Goal: Task Accomplishment & Management: Complete application form

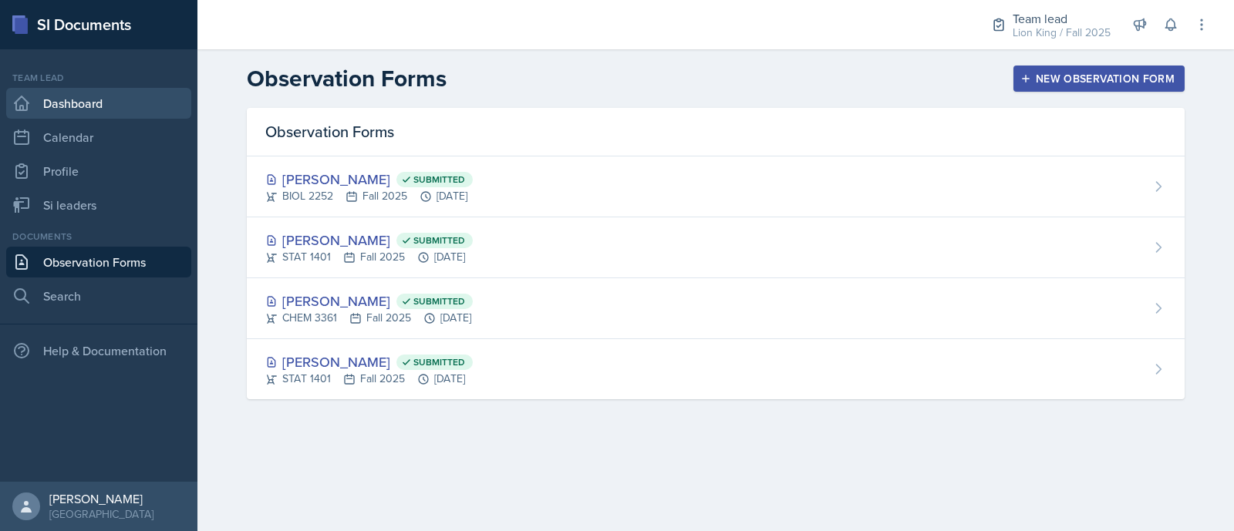
click at [59, 94] on link "Dashboard" at bounding box center [98, 103] width 185 height 31
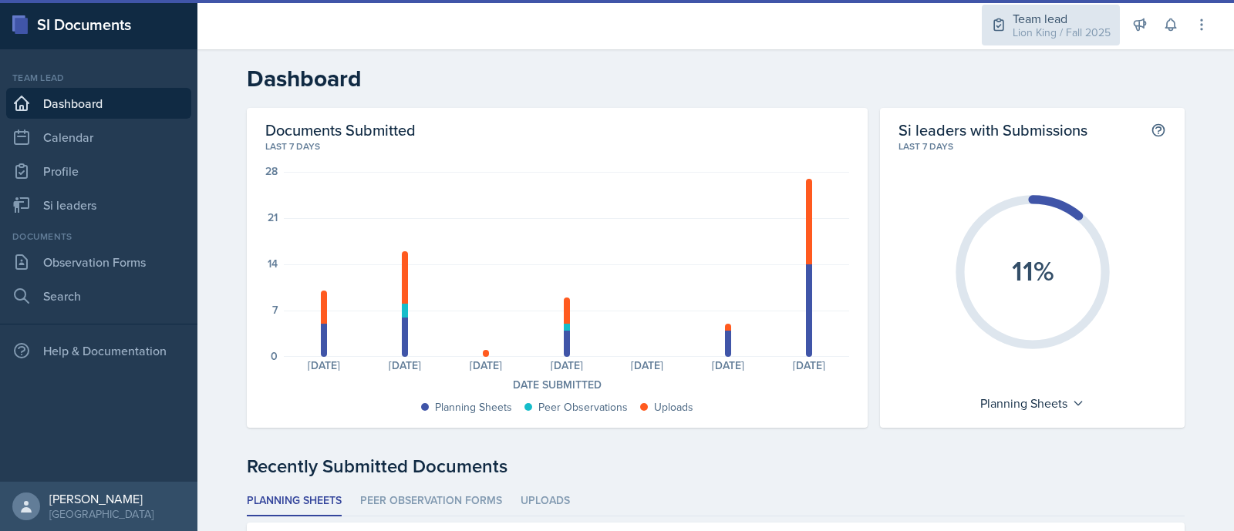
click at [1027, 22] on div "Team lead" at bounding box center [1062, 18] width 98 height 19
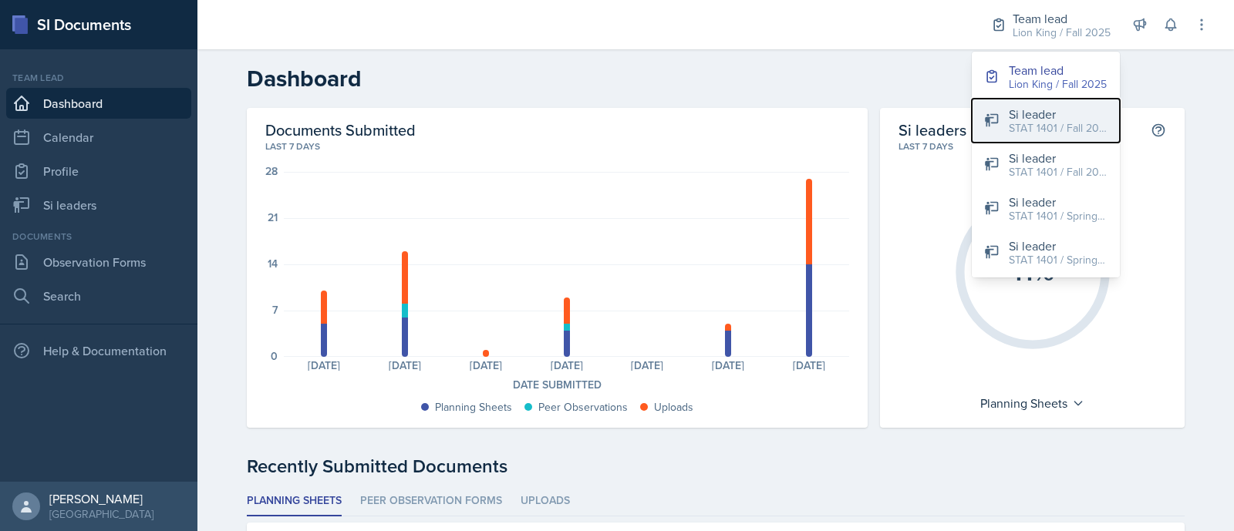
click at [1014, 126] on div "STAT 1401 / Fall 2025" at bounding box center [1058, 128] width 99 height 16
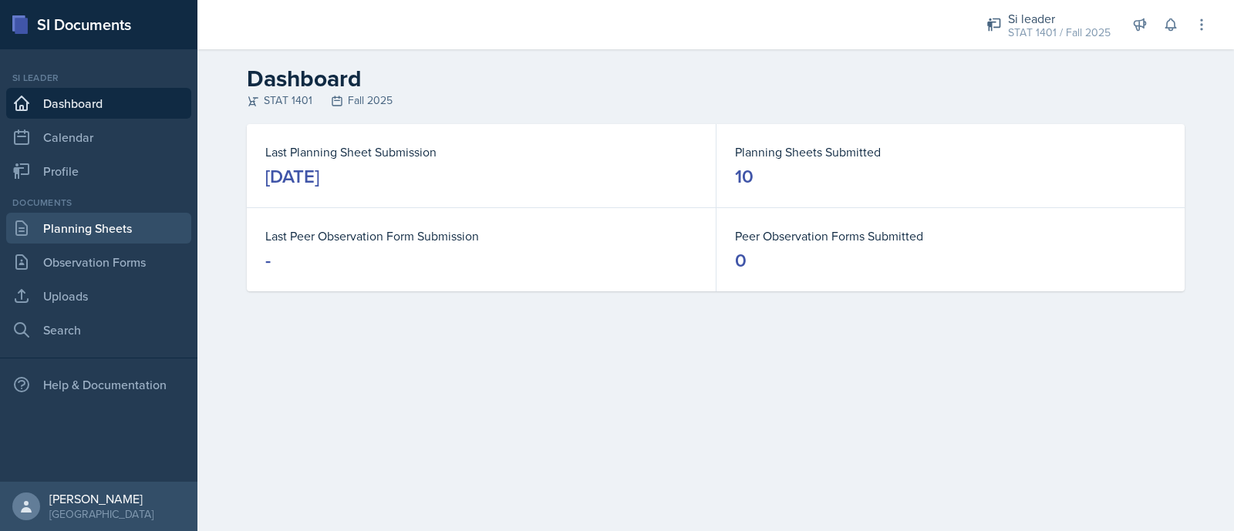
click at [82, 216] on link "Planning Sheets" at bounding box center [98, 228] width 185 height 31
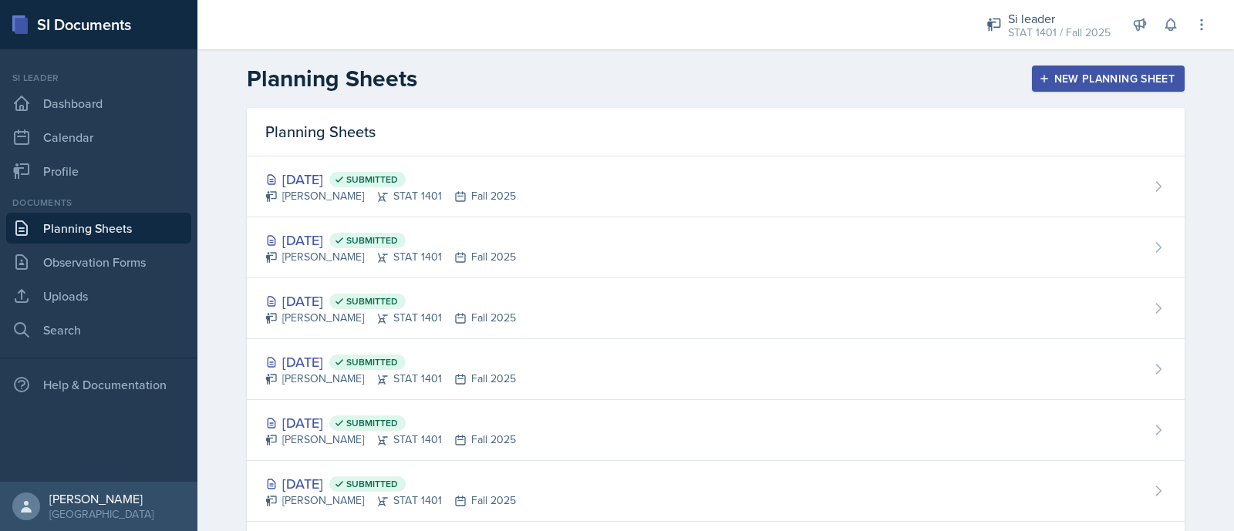
click at [1032, 84] on button "New Planning Sheet" at bounding box center [1108, 79] width 153 height 26
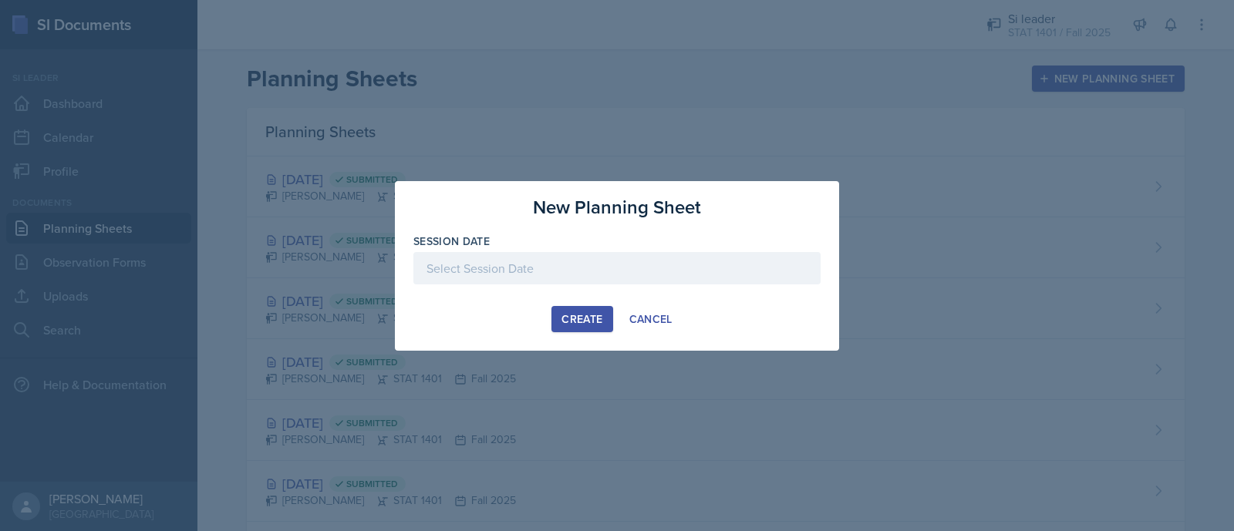
click at [644, 268] on div at bounding box center [616, 268] width 407 height 32
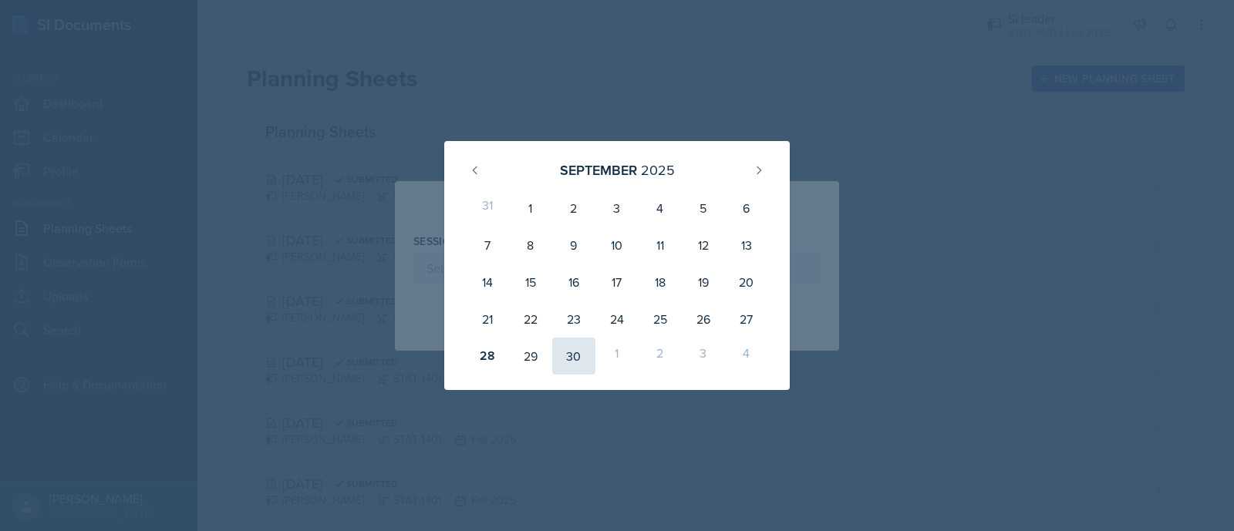
click at [569, 356] on div "30" at bounding box center [573, 356] width 43 height 37
type input "[DATE]"
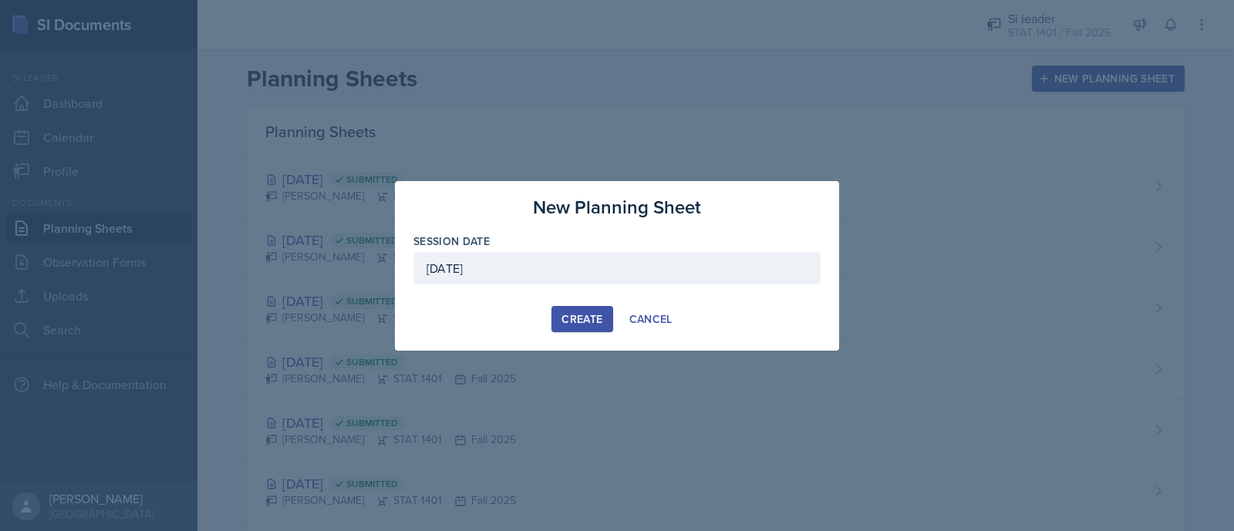
click at [583, 313] on div "Create" at bounding box center [582, 319] width 41 height 12
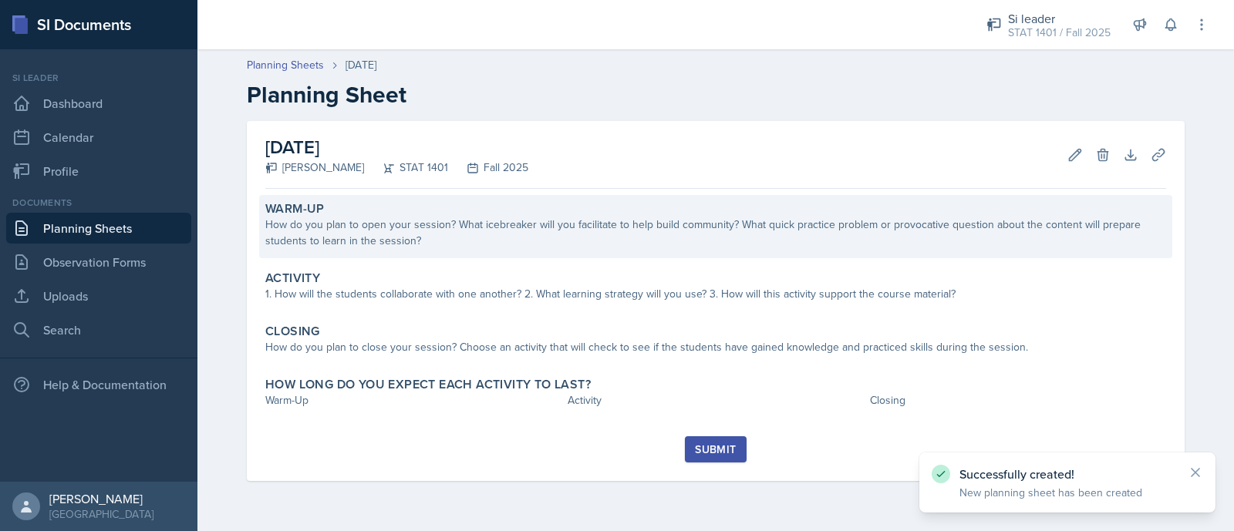
click at [458, 246] on div "How do you plan to open your session? What icebreaker will you facilitate to he…" at bounding box center [715, 233] width 901 height 32
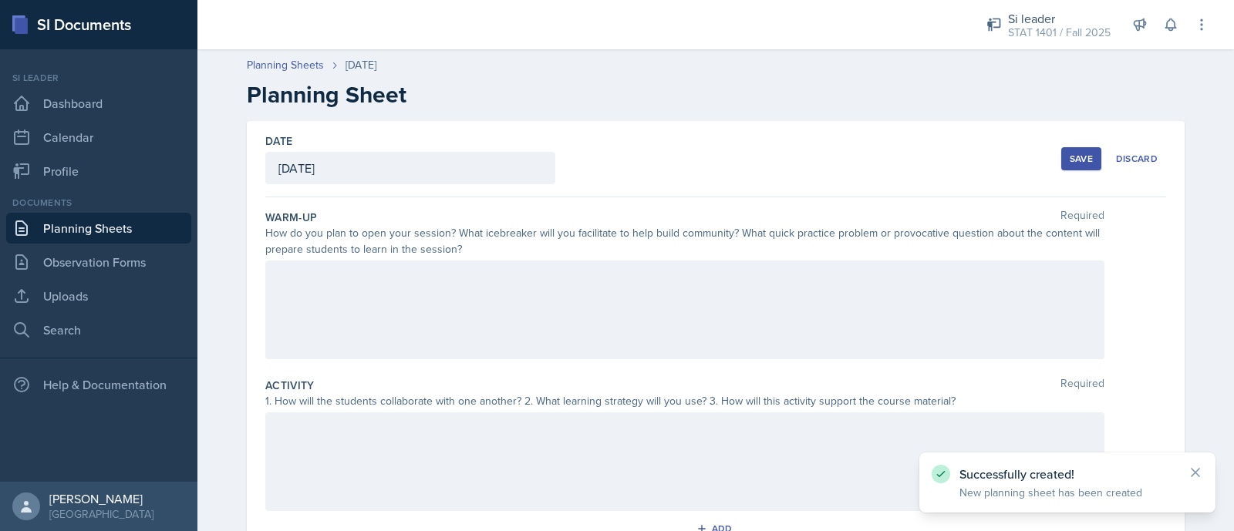
click at [439, 287] on div at bounding box center [684, 310] width 839 height 99
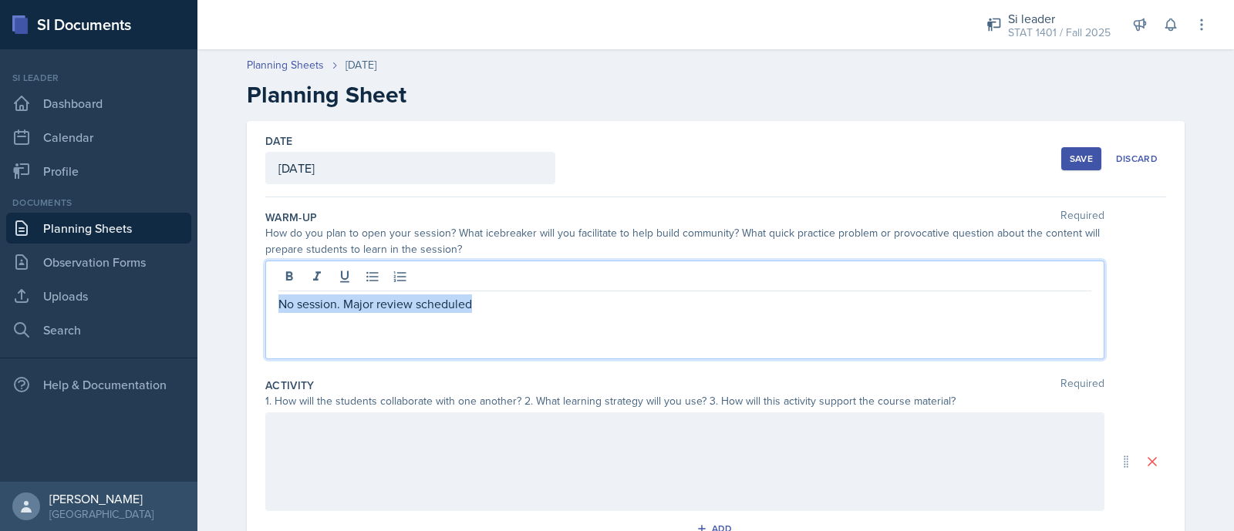
drag, startPoint x: 511, startPoint y: 299, endPoint x: 263, endPoint y: 295, distance: 248.4
click at [265, 295] on div "No session. Major review scheduled" at bounding box center [684, 310] width 839 height 99
copy p "No session. Major review scheduled"
click at [316, 440] on div at bounding box center [684, 462] width 839 height 99
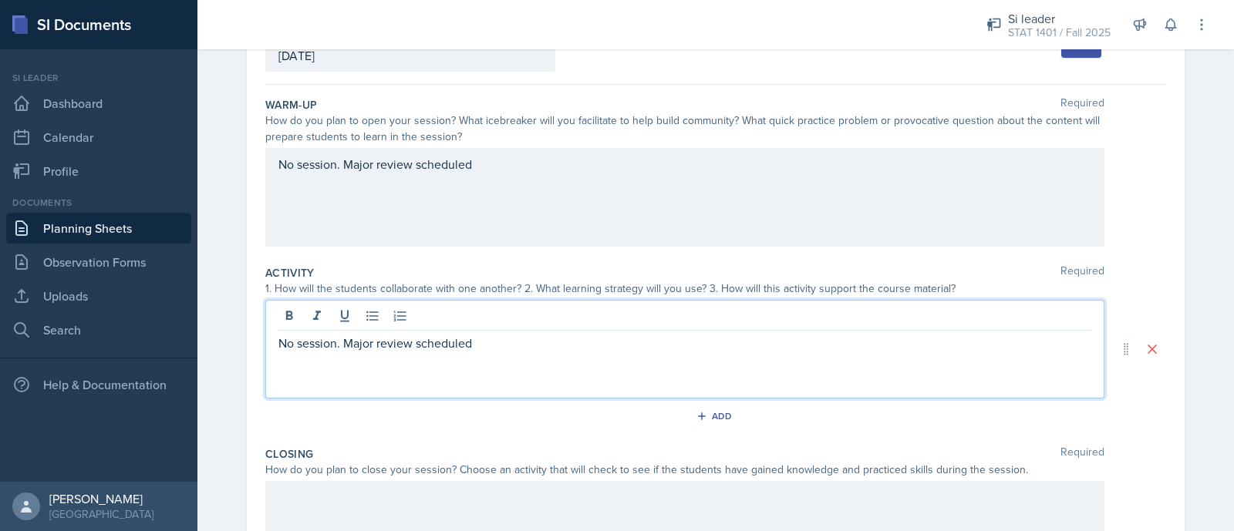
scroll to position [120, 0]
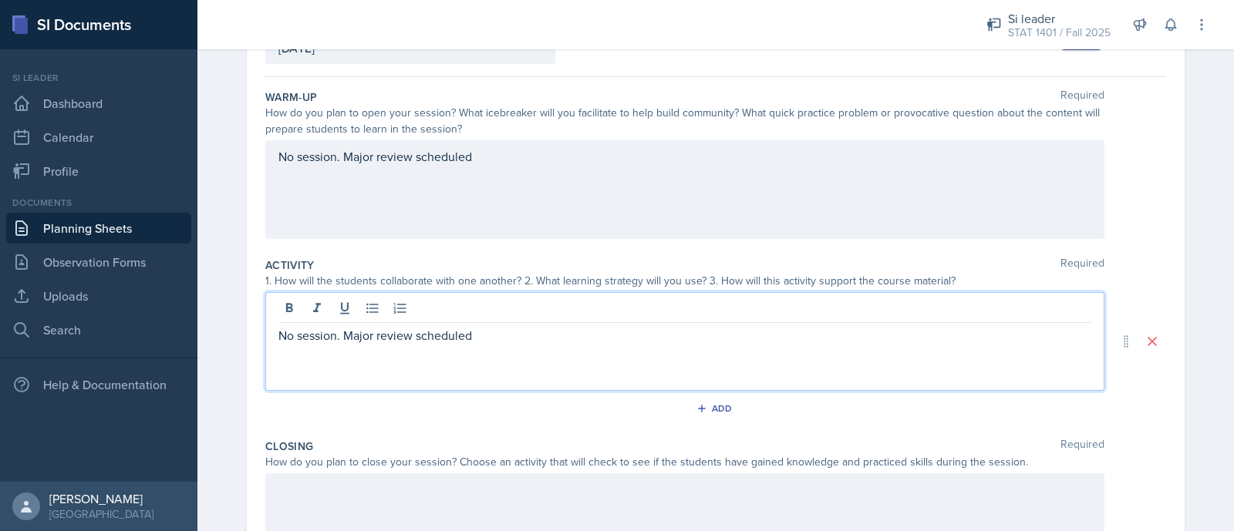
click at [319, 515] on div at bounding box center [684, 523] width 839 height 99
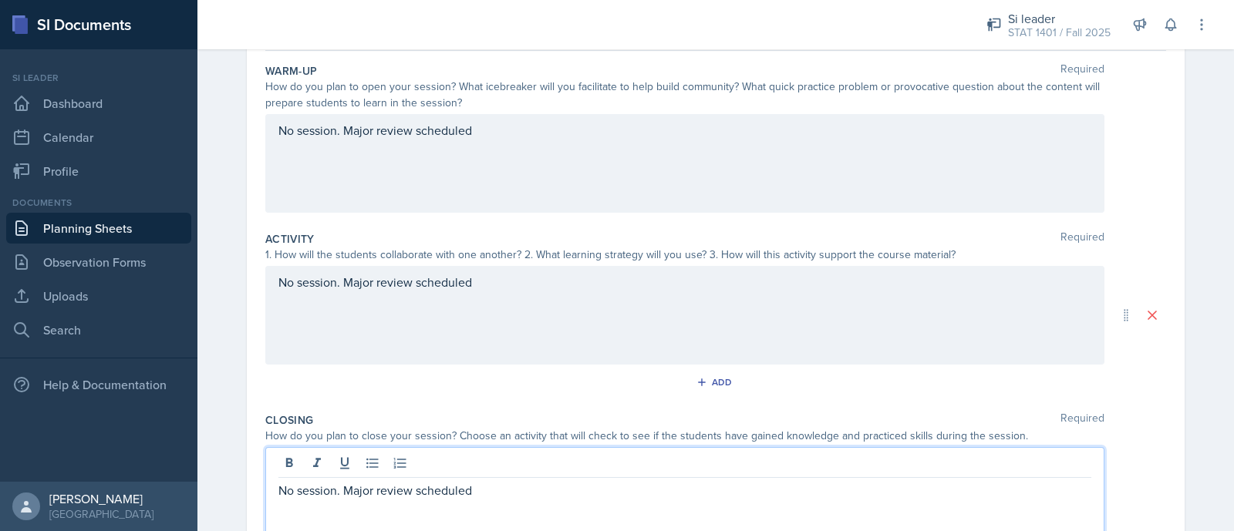
scroll to position [307, 0]
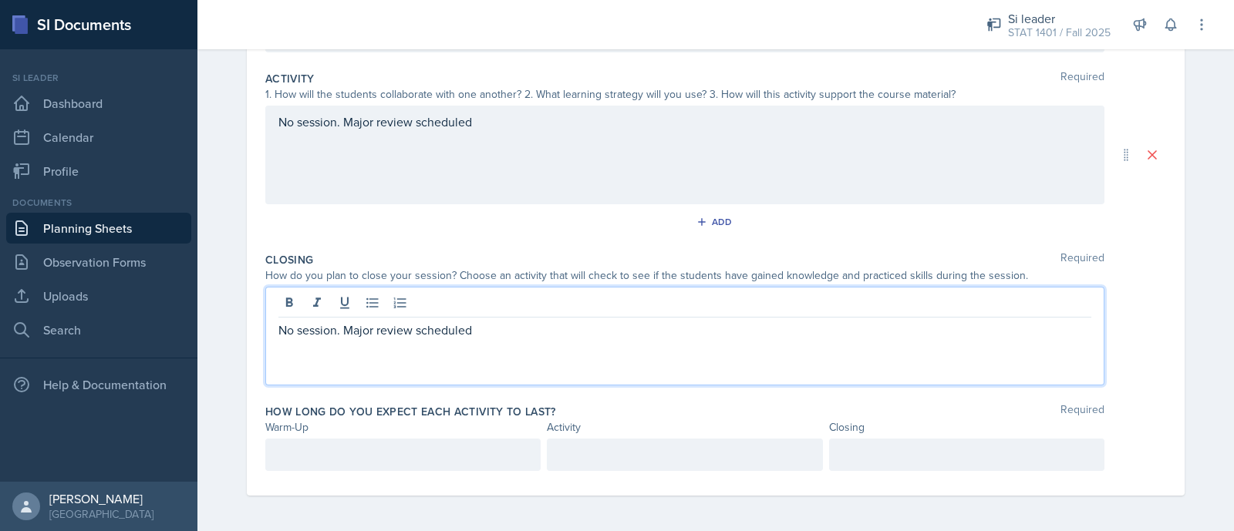
click at [343, 457] on p at bounding box center [402, 455] width 249 height 19
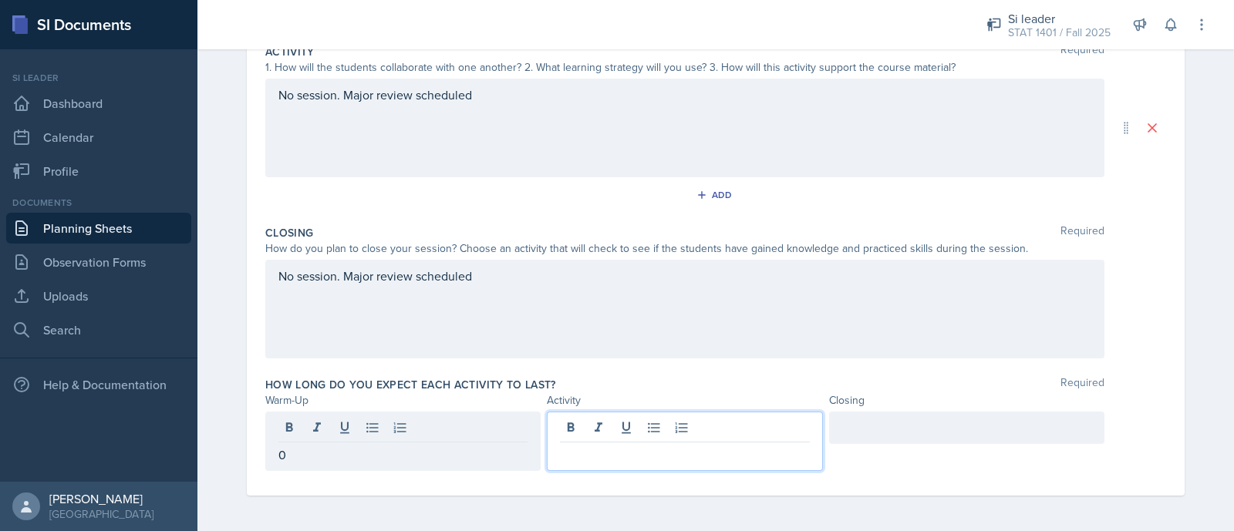
click at [639, 425] on div at bounding box center [684, 441] width 275 height 59
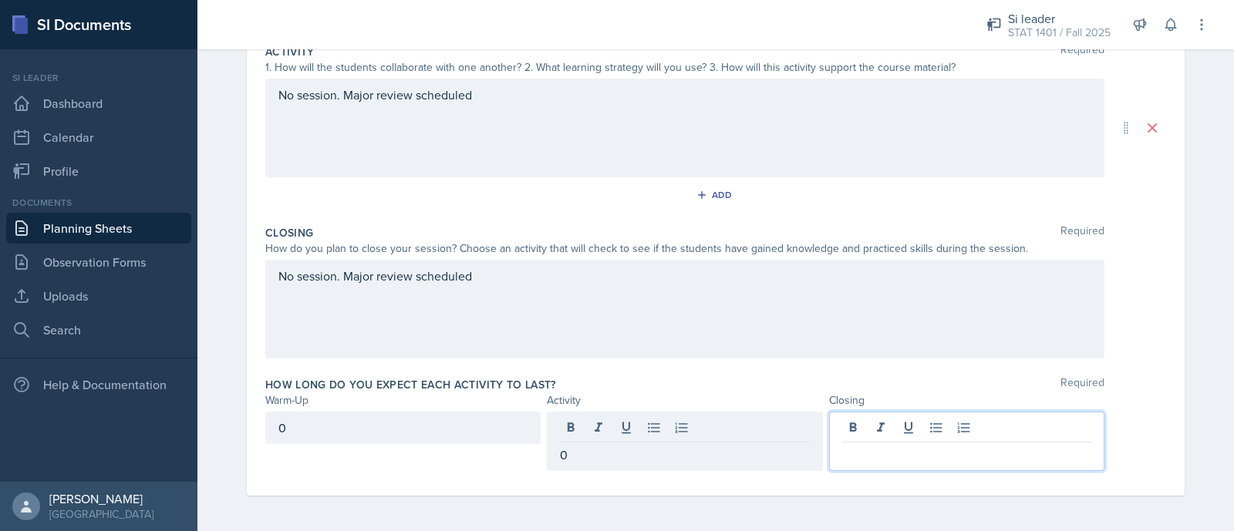
click at [849, 435] on div at bounding box center [966, 441] width 275 height 59
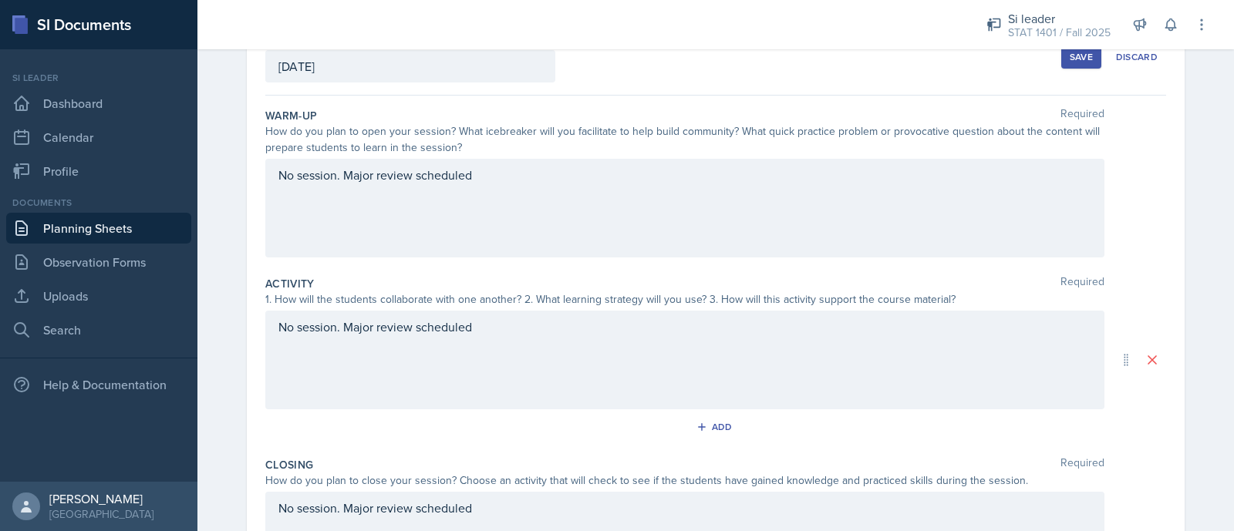
scroll to position [0, 0]
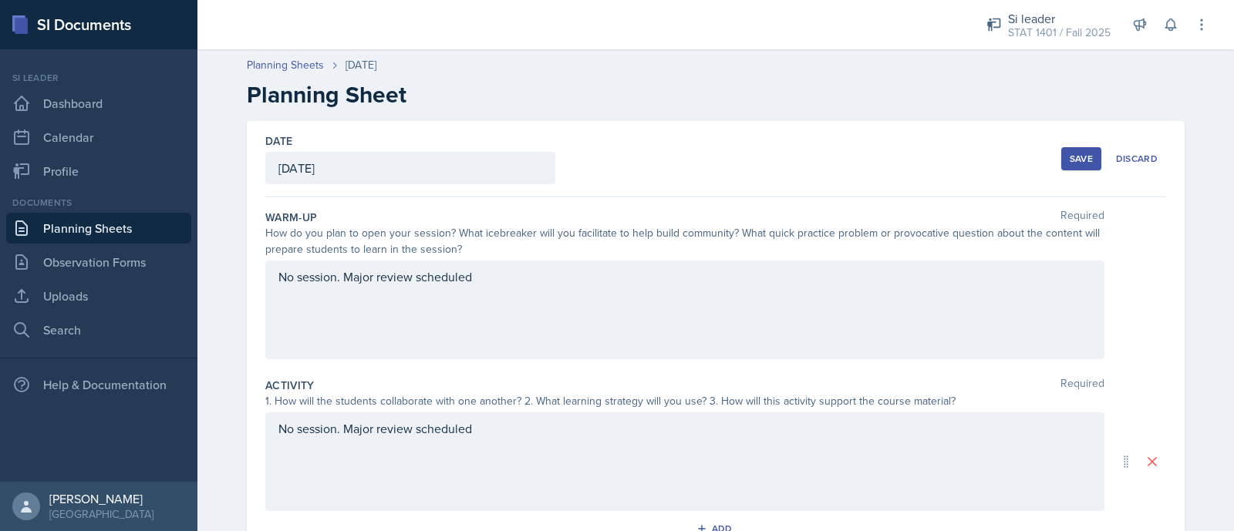
click at [1070, 172] on div "Save Discard" at bounding box center [1113, 158] width 105 height 35
click at [1070, 159] on div "Save" at bounding box center [1081, 159] width 23 height 12
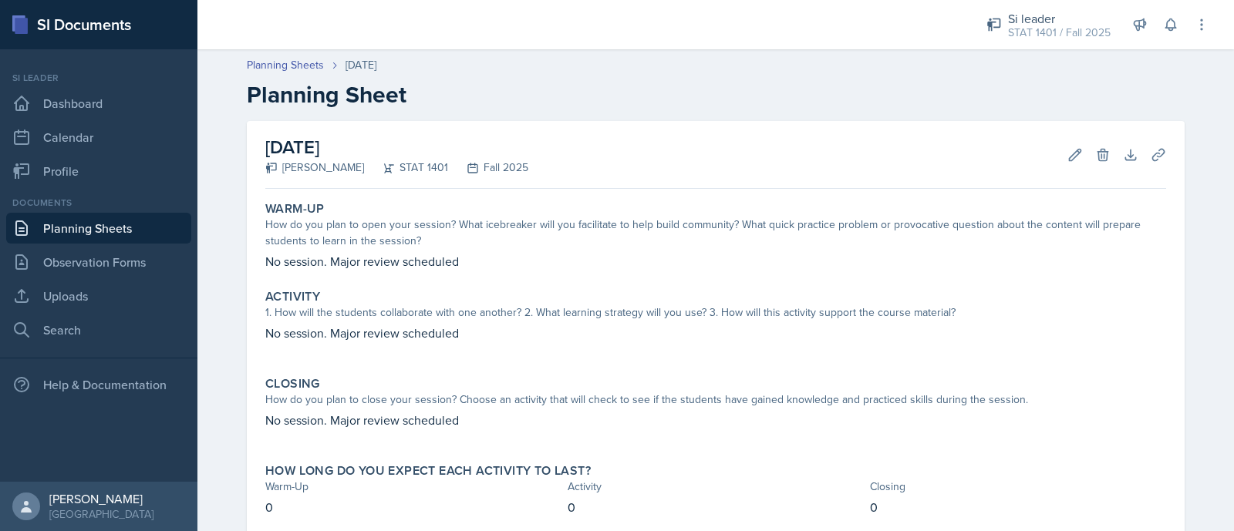
scroll to position [91, 0]
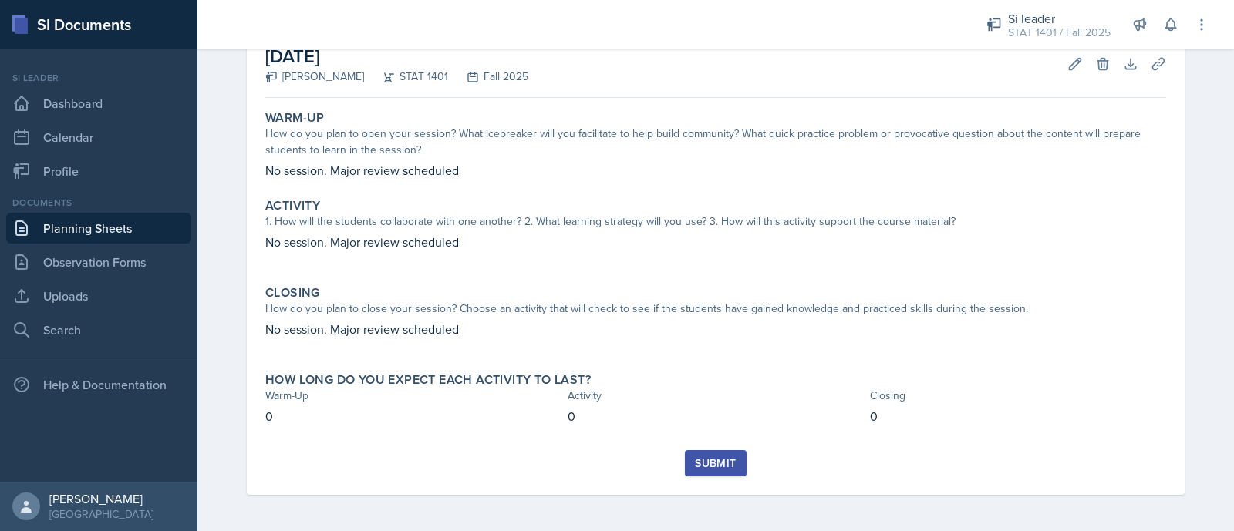
click at [706, 457] on div "Submit" at bounding box center [715, 463] width 41 height 12
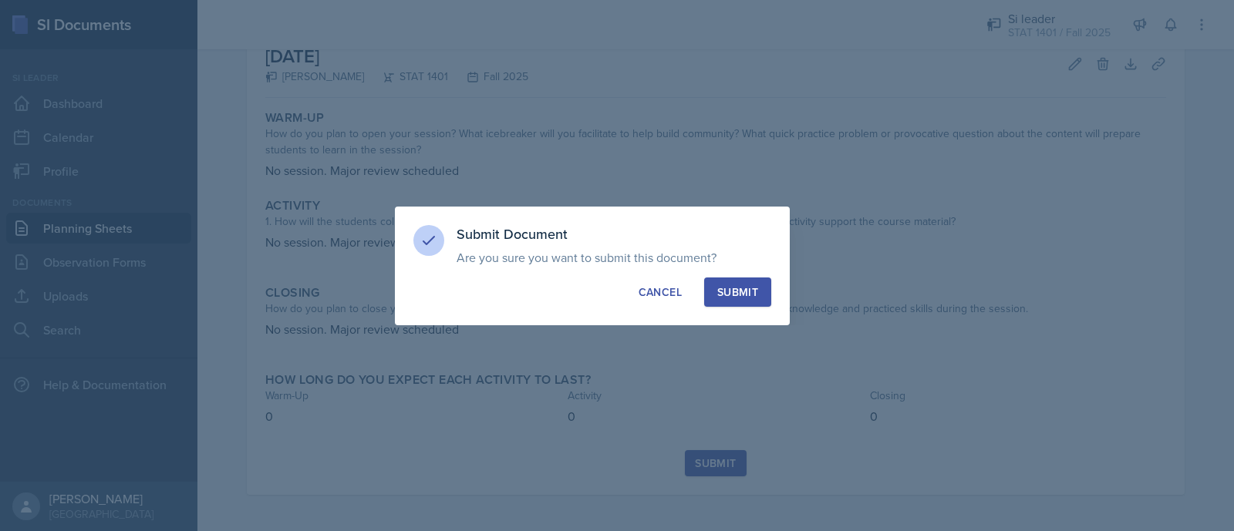
click at [747, 292] on div "Submit" at bounding box center [737, 292] width 41 height 15
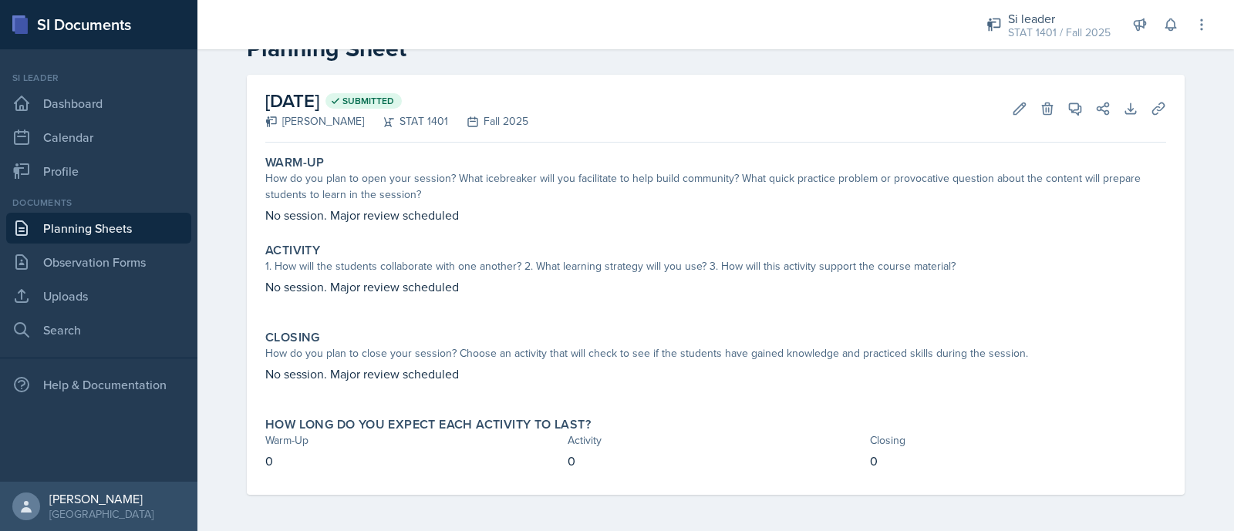
scroll to position [0, 0]
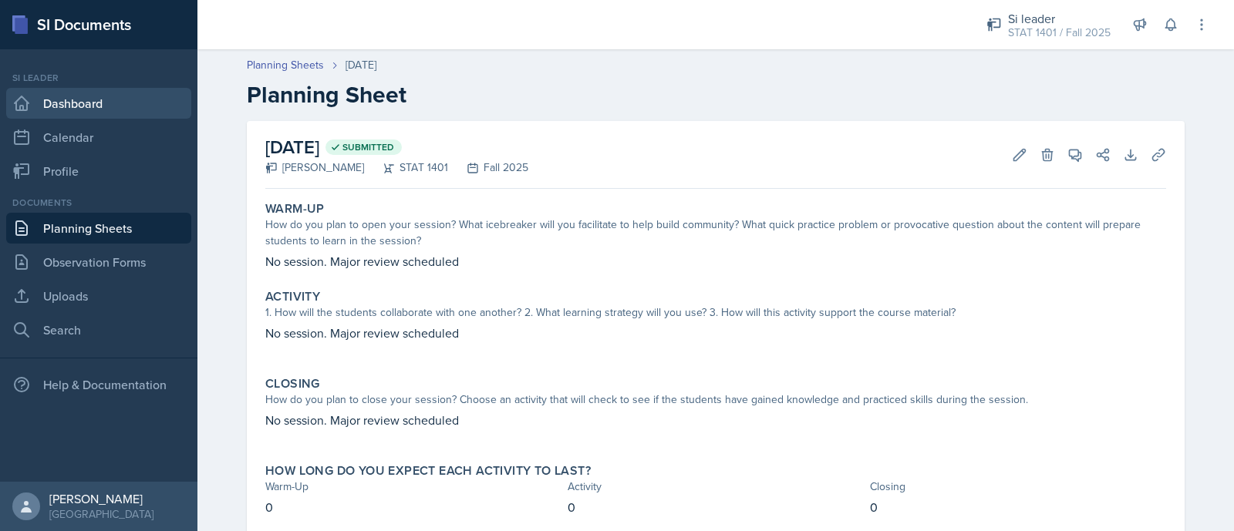
click at [73, 88] on link "Dashboard" at bounding box center [98, 103] width 185 height 31
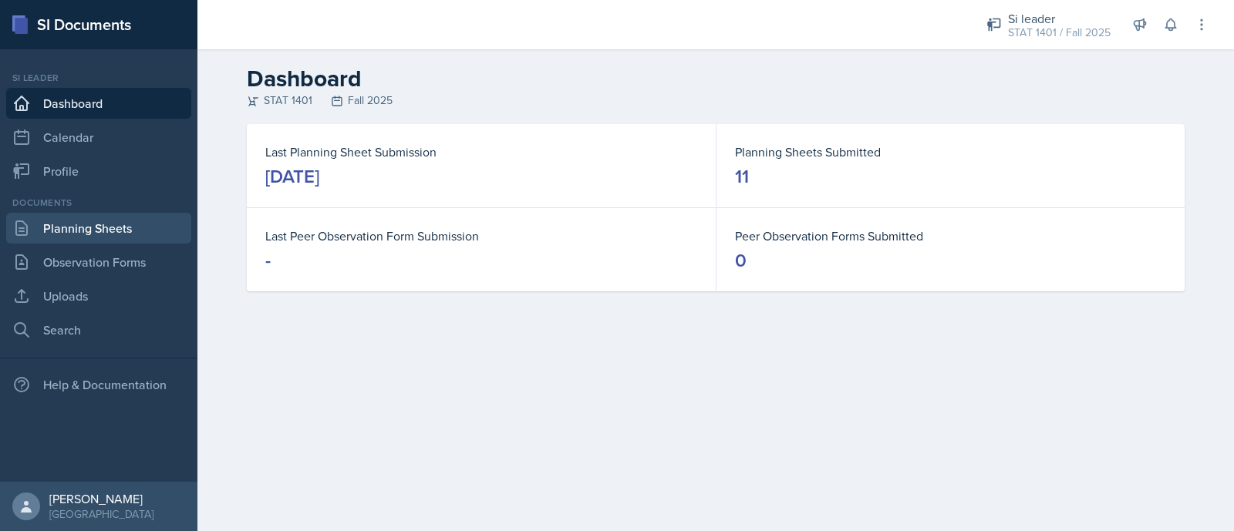
click at [100, 236] on link "Planning Sheets" at bounding box center [98, 228] width 185 height 31
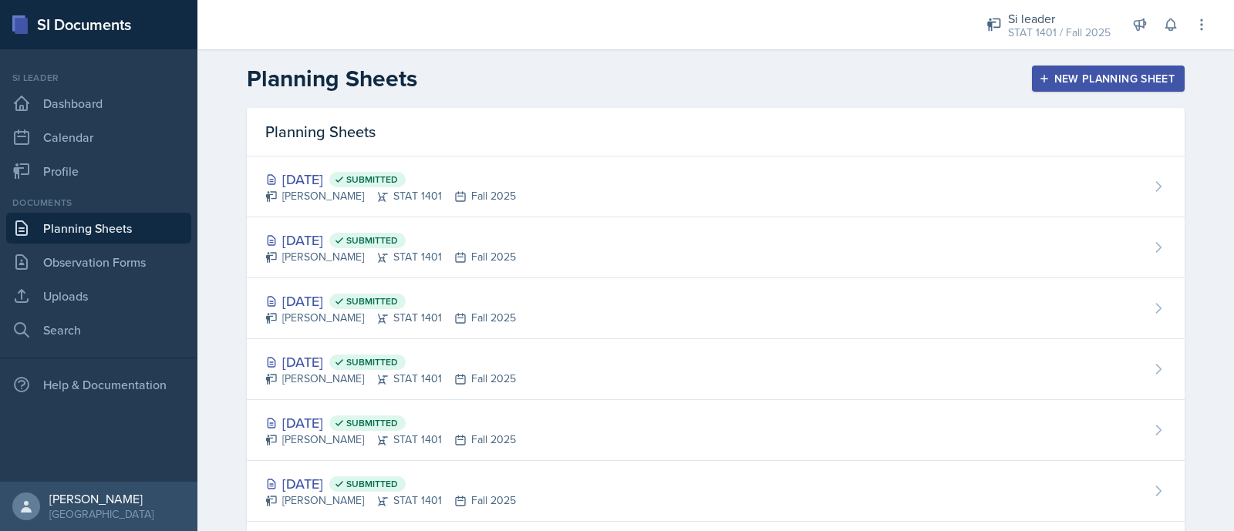
click at [1089, 79] on div "New Planning Sheet" at bounding box center [1108, 79] width 133 height 12
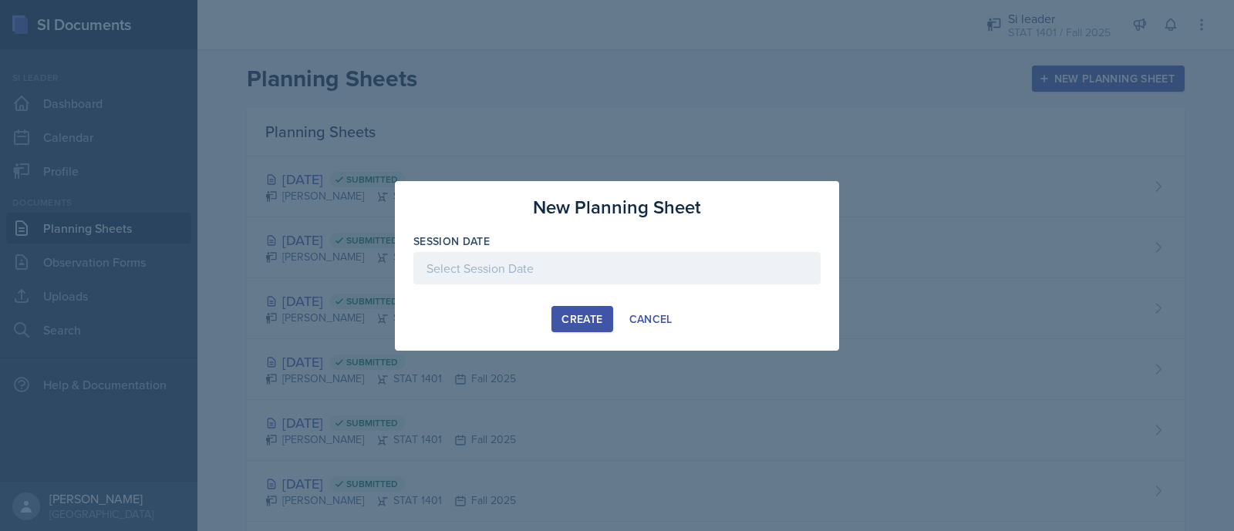
click at [555, 272] on div at bounding box center [616, 268] width 407 height 32
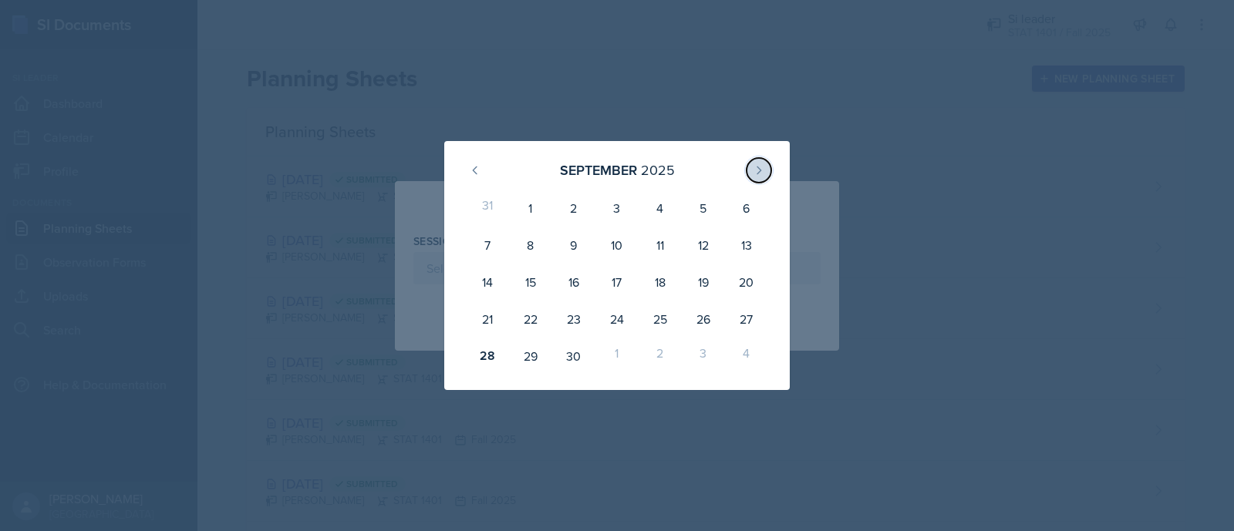
click at [753, 159] on button at bounding box center [759, 170] width 25 height 25
click at [657, 201] on div "2" at bounding box center [660, 208] width 43 height 37
type input "[DATE]"
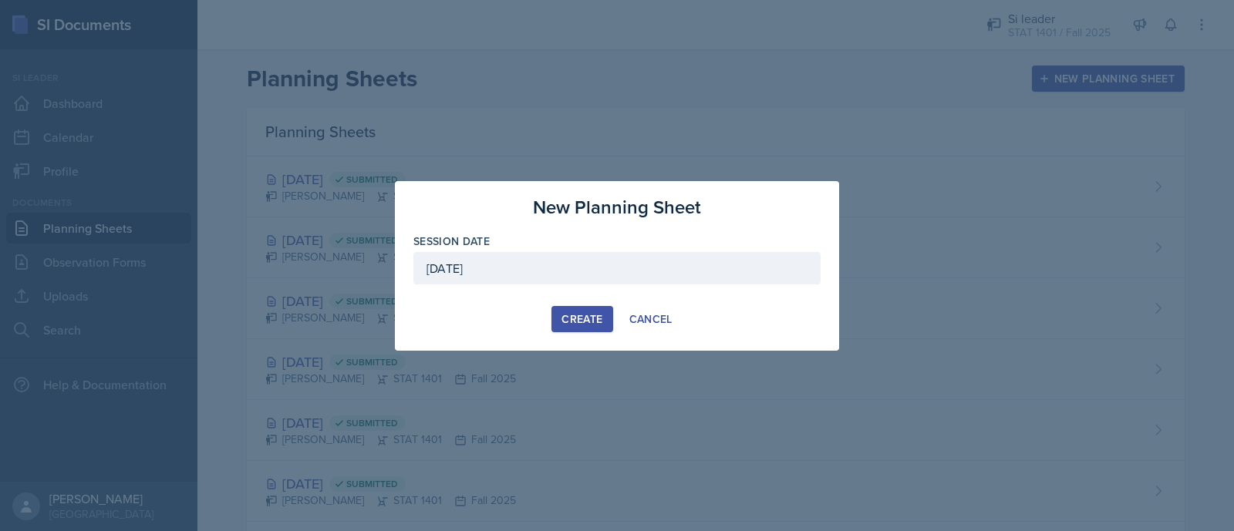
click at [582, 319] on div "Create" at bounding box center [582, 319] width 41 height 12
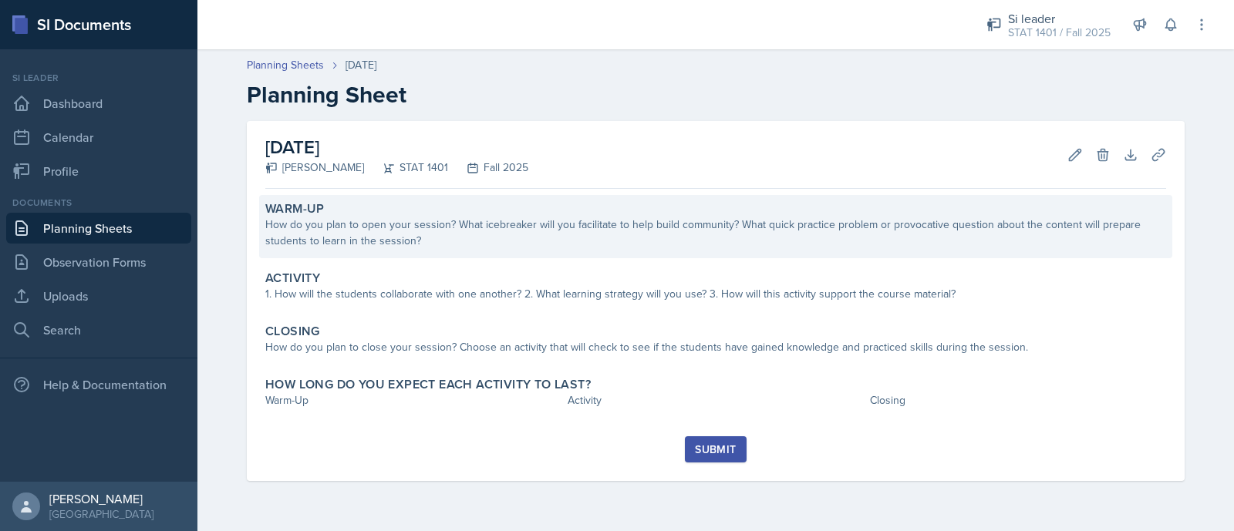
click at [343, 248] on div "How do you plan to open your session? What icebreaker will you facilitate to he…" at bounding box center [715, 233] width 901 height 32
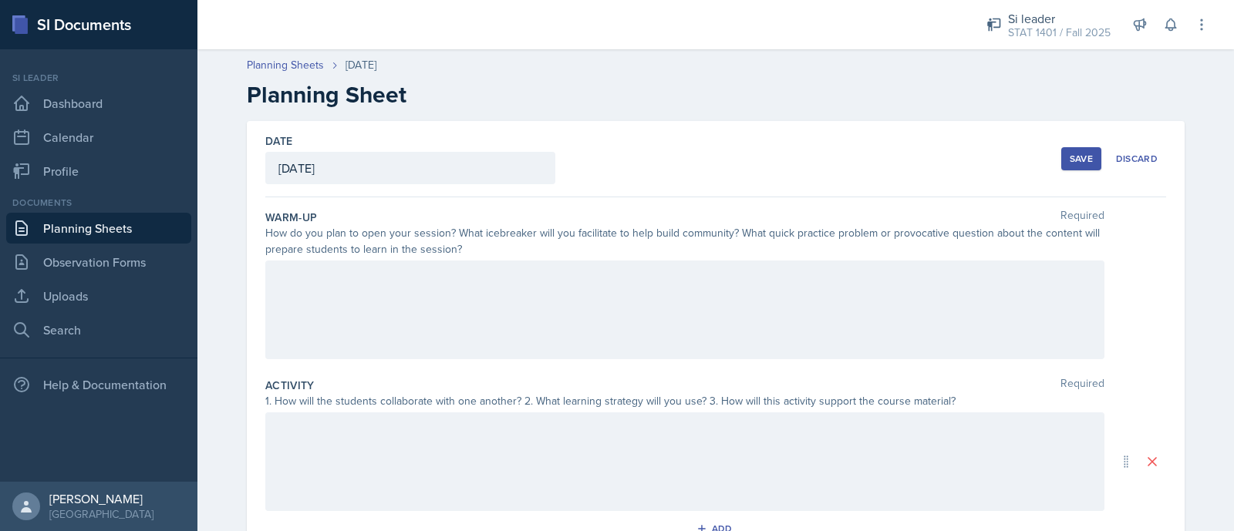
click at [349, 289] on div at bounding box center [684, 310] width 839 height 99
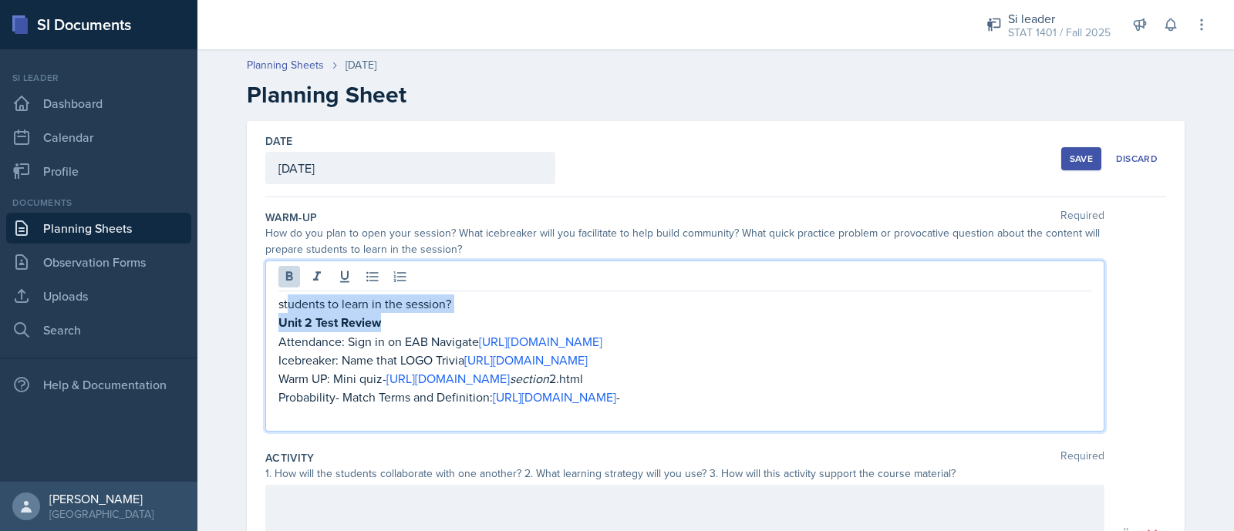
drag, startPoint x: 488, startPoint y: 313, endPoint x: 282, endPoint y: 293, distance: 206.9
click at [282, 295] on div "students to learn in the session? Unit 2 Test Review Attendance: Sign in on EAB…" at bounding box center [684, 360] width 813 height 130
click at [366, 299] on p "students to learn in the session?" at bounding box center [684, 304] width 813 height 19
drag, startPoint x: 273, startPoint y: 297, endPoint x: 444, endPoint y: 295, distance: 171.3
click at [444, 295] on p "students to learn in the session?" at bounding box center [684, 304] width 813 height 19
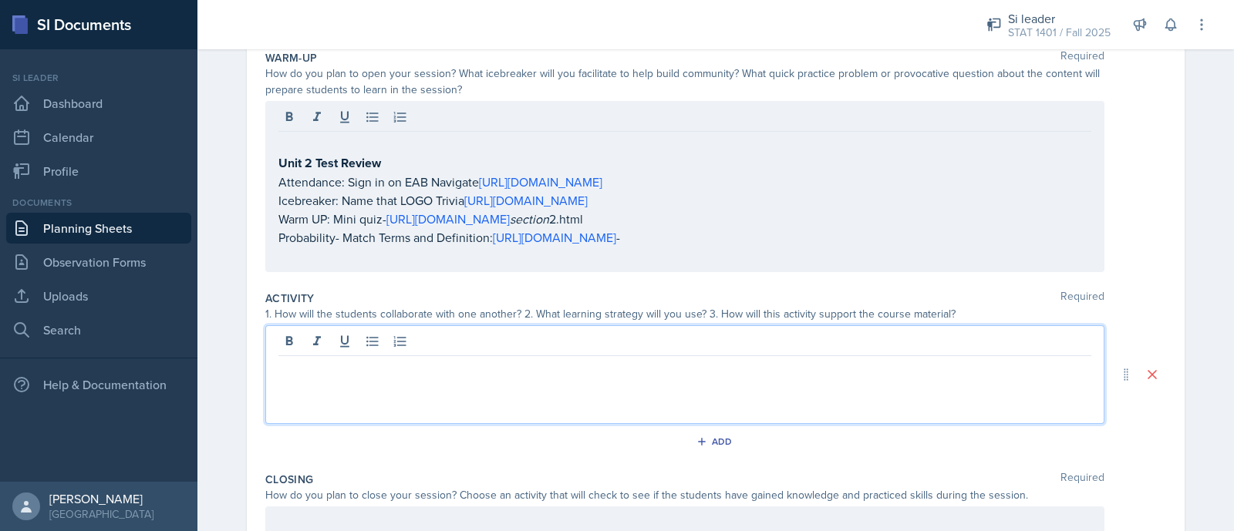
click at [891, 359] on p at bounding box center [684, 368] width 813 height 19
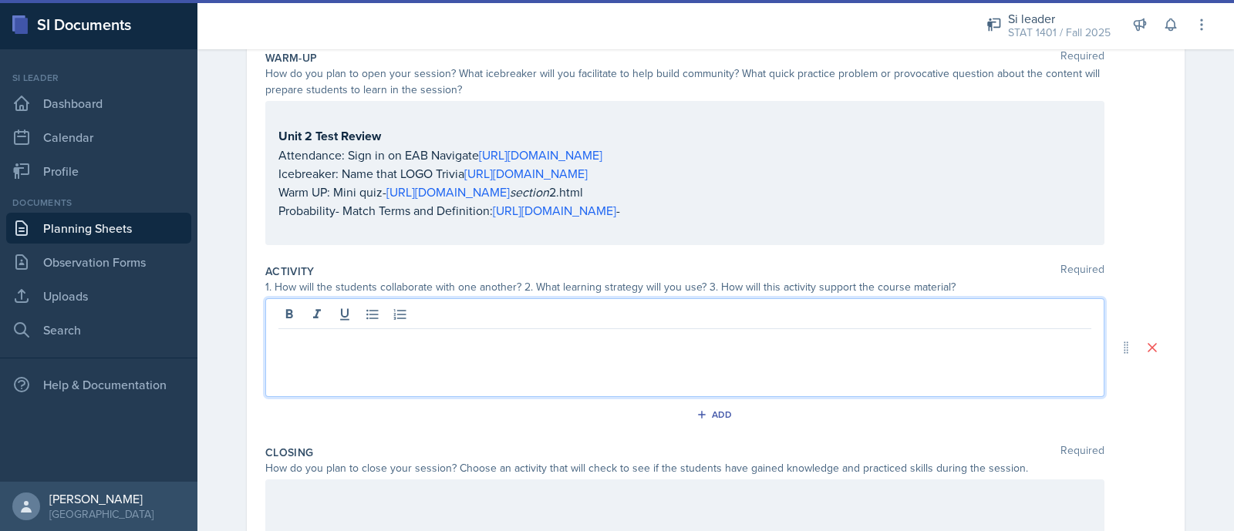
click at [374, 341] on p at bounding box center [684, 341] width 813 height 19
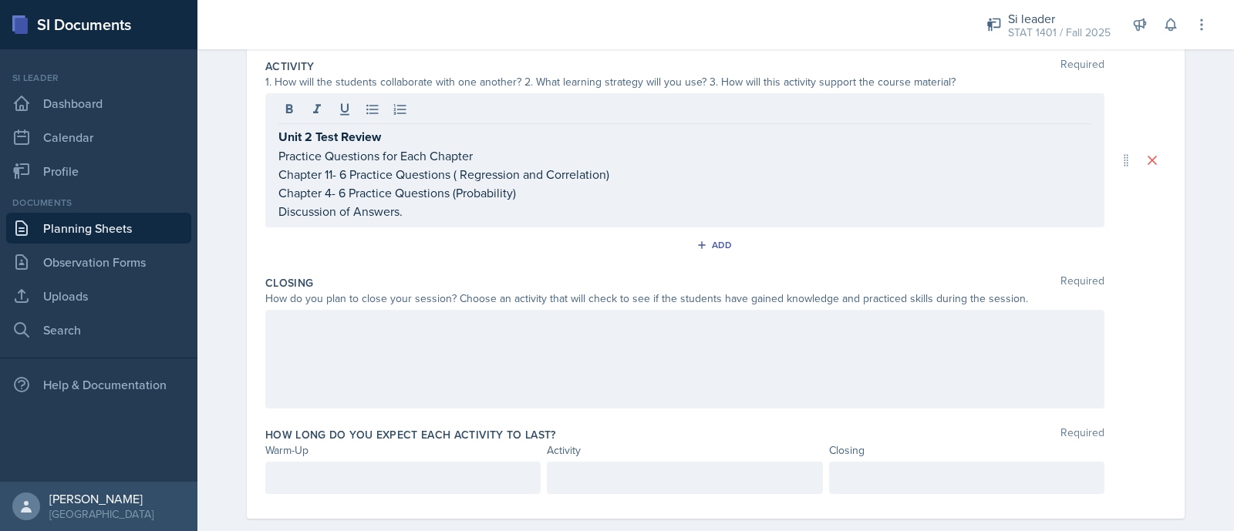
scroll to position [367, 0]
click at [366, 354] on div at bounding box center [684, 357] width 839 height 99
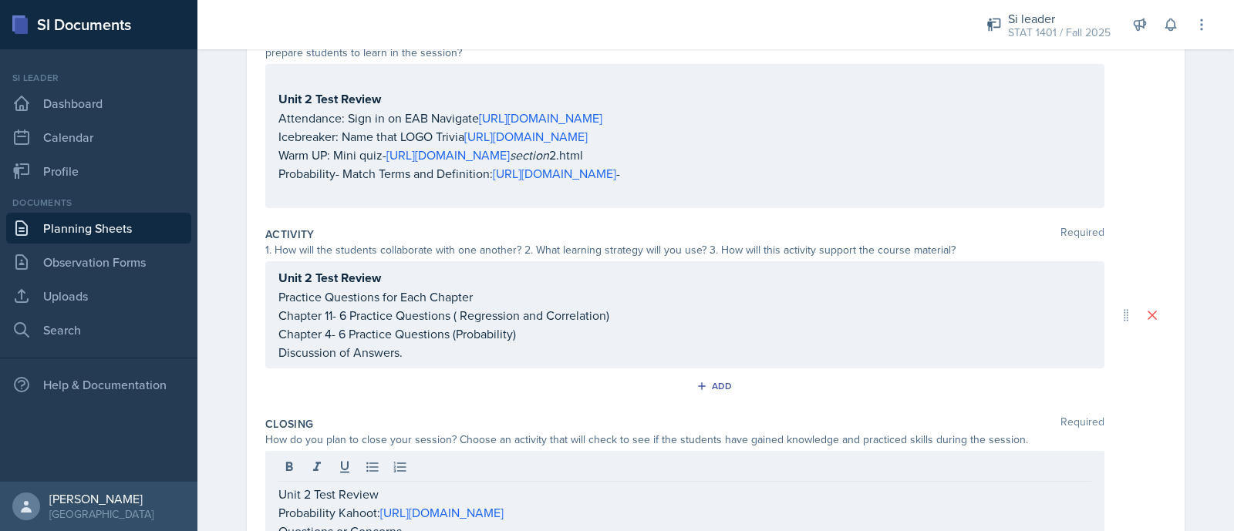
scroll to position [193, 0]
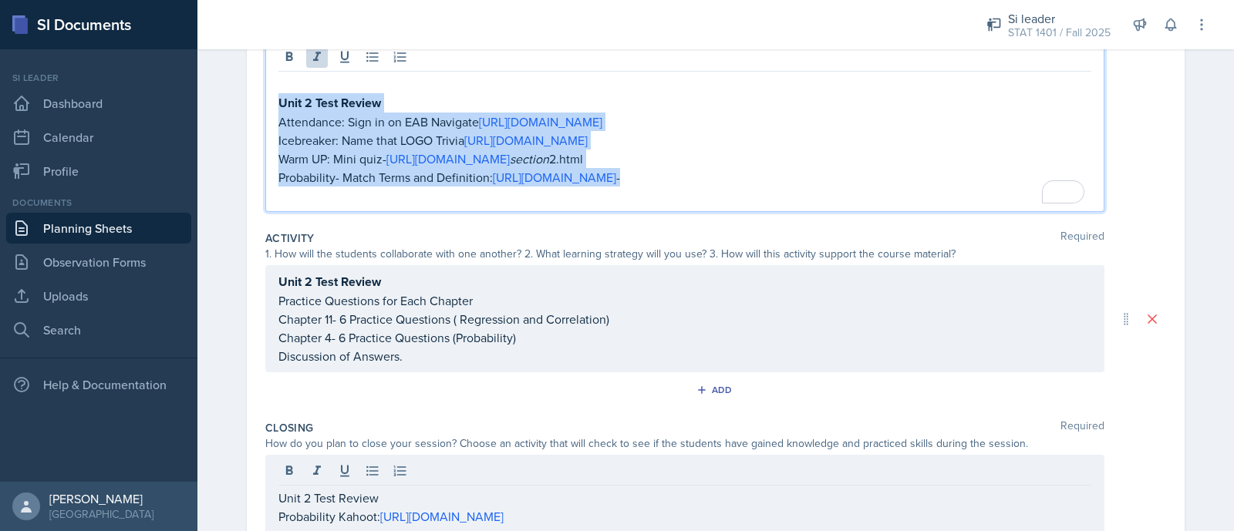
drag, startPoint x: 953, startPoint y: 170, endPoint x: 247, endPoint y: 100, distance: 709.3
click at [247, 100] on div "Date [DATE] [DATE] 31 1 2 3 4 5 6 7 8 9 10 11 12 13 14 15 16 17 18 19 20 21 22 …" at bounding box center [716, 309] width 938 height 816
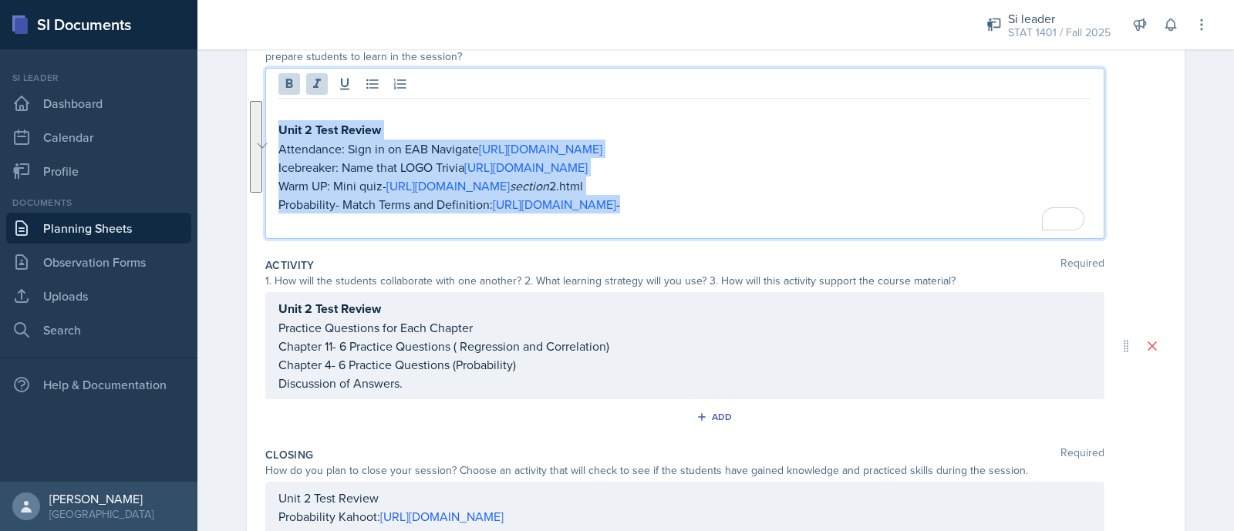
scroll to position [220, 0]
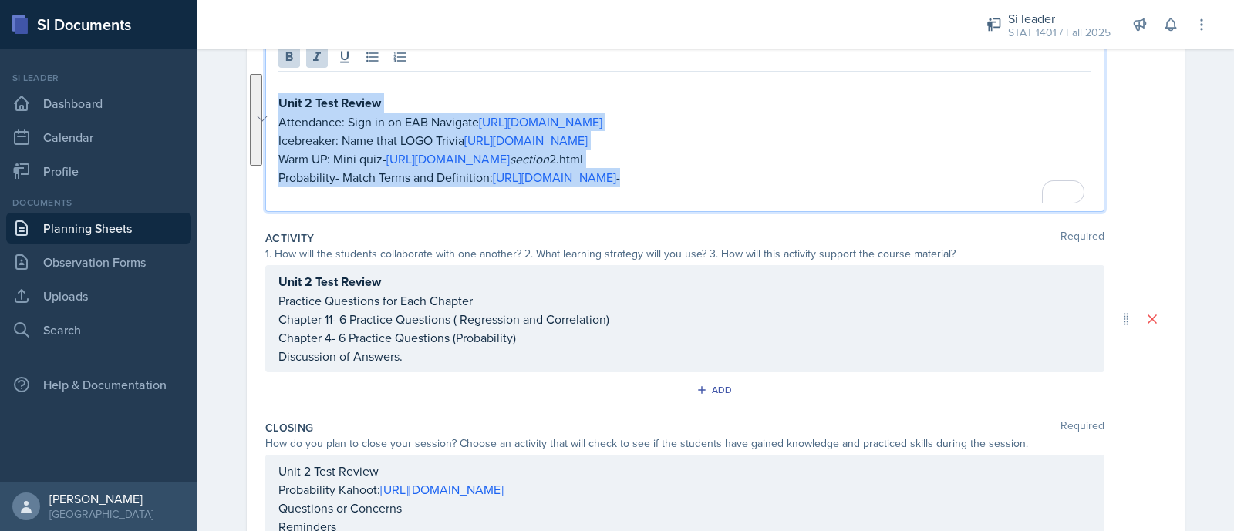
click at [943, 157] on p "Warm UP: Mini quiz- [URL][DOMAIN_NAME] section 2.html" at bounding box center [684, 159] width 813 height 19
drag, startPoint x: 947, startPoint y: 186, endPoint x: 255, endPoint y: 120, distance: 695.8
click at [255, 120] on div "Date [DATE] [DATE] 31 1 2 3 4 5 6 7 8 9 10 11 12 13 14 15 16 17 18 19 20 21 22 …" at bounding box center [716, 295] width 938 height 789
paste div "To enrich screen reader interactions, please activate Accessibility in Grammarl…"
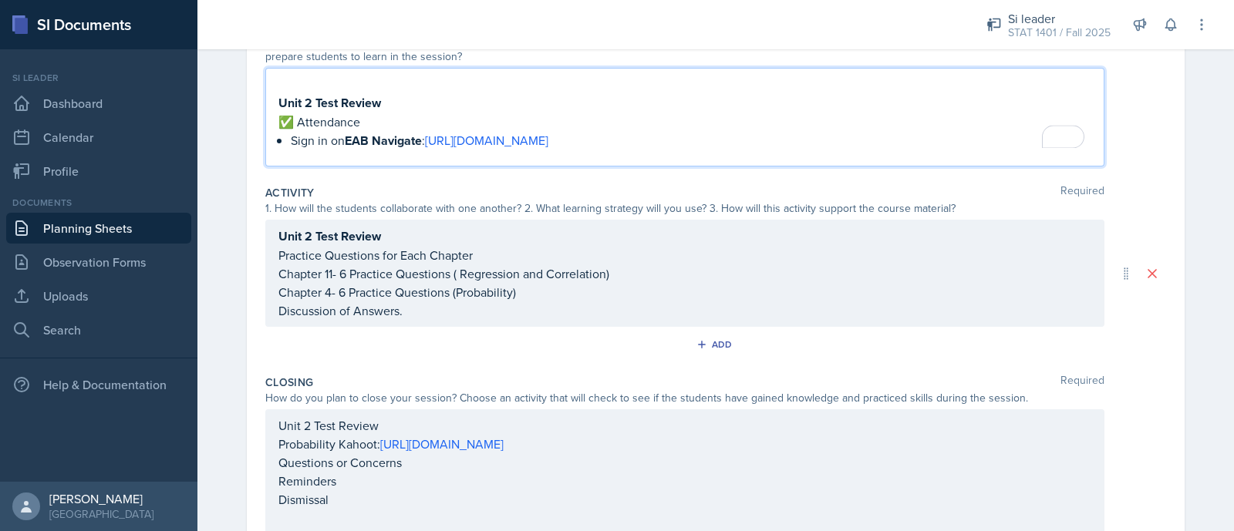
click at [282, 115] on p "✅ Attendance" at bounding box center [684, 122] width 813 height 19
click at [291, 138] on p "Sign in on EAB Navigate : [URL][DOMAIN_NAME]" at bounding box center [691, 140] width 801 height 19
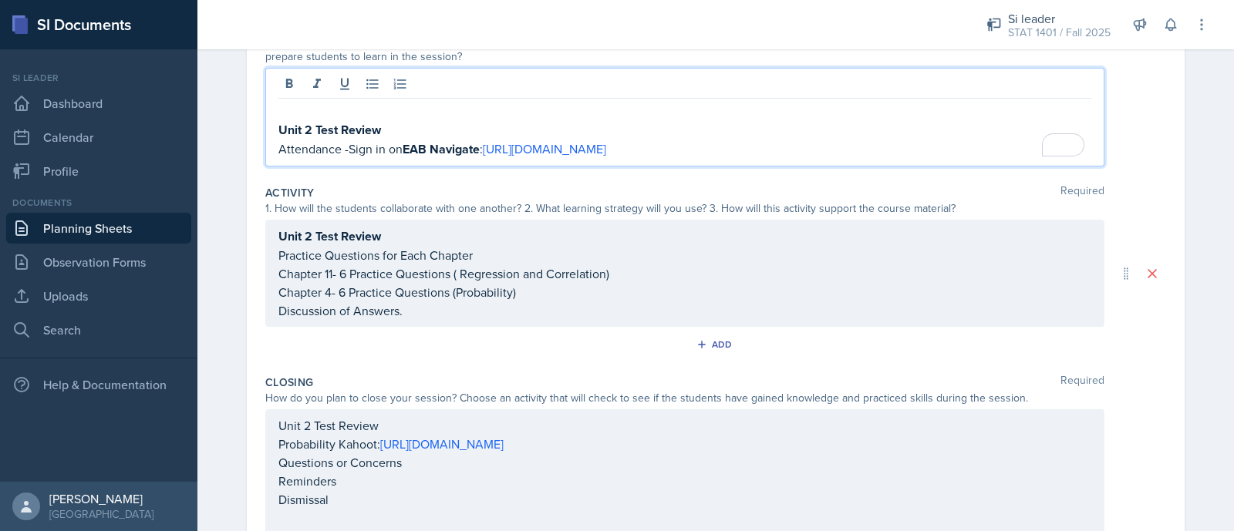
scroll to position [220, 0]
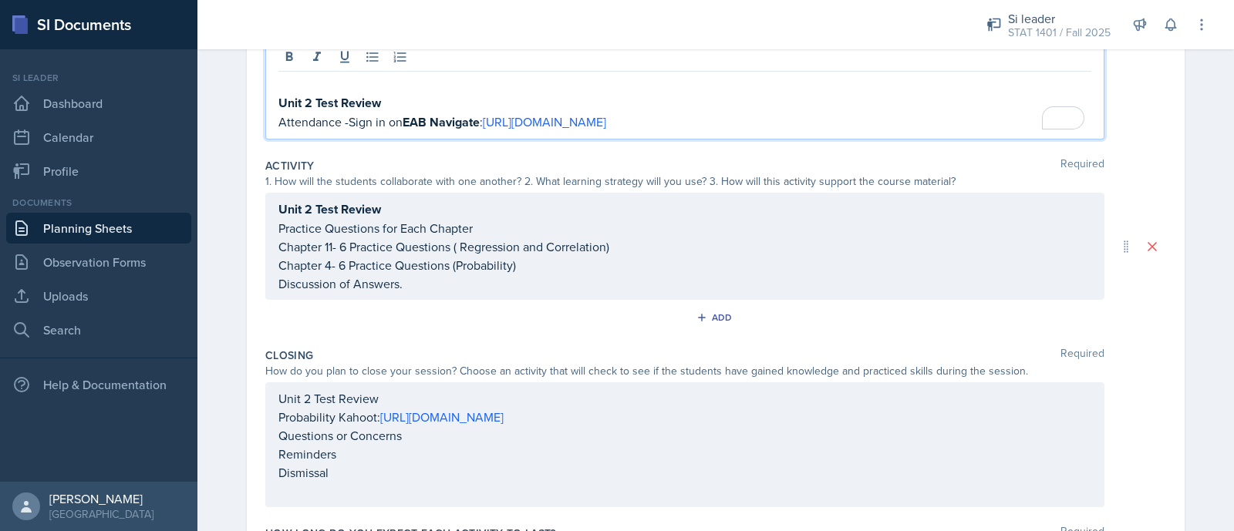
click at [741, 125] on p "Attendance -Sign in on EAB Navigate : [URL][DOMAIN_NAME]" at bounding box center [684, 122] width 813 height 19
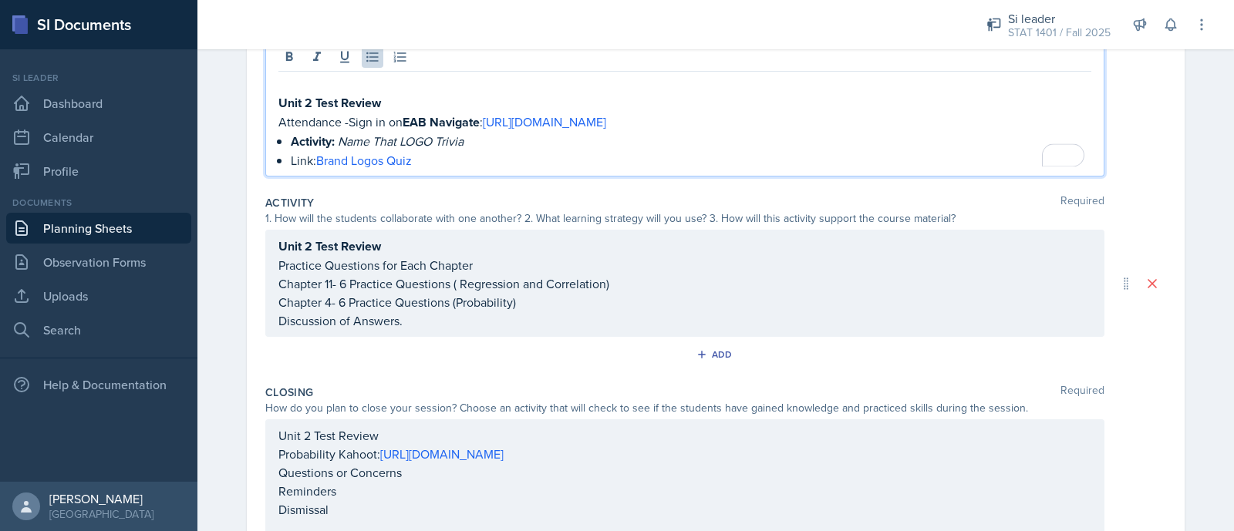
click at [278, 137] on div "Unit 2 Test Review Attendance -Sign in on EAB Navigate : [URL][DOMAIN_NAME] Act…" at bounding box center [684, 122] width 813 height 95
drag, startPoint x: 327, startPoint y: 137, endPoint x: 282, endPoint y: 135, distance: 45.5
click at [282, 135] on div "Unit 2 Test Review Attendance -Sign in on EAB Navigate : [URL][DOMAIN_NAME] Act…" at bounding box center [684, 122] width 813 height 95
click at [316, 161] on link "Brand Logos Quiz" at bounding box center [364, 160] width 96 height 17
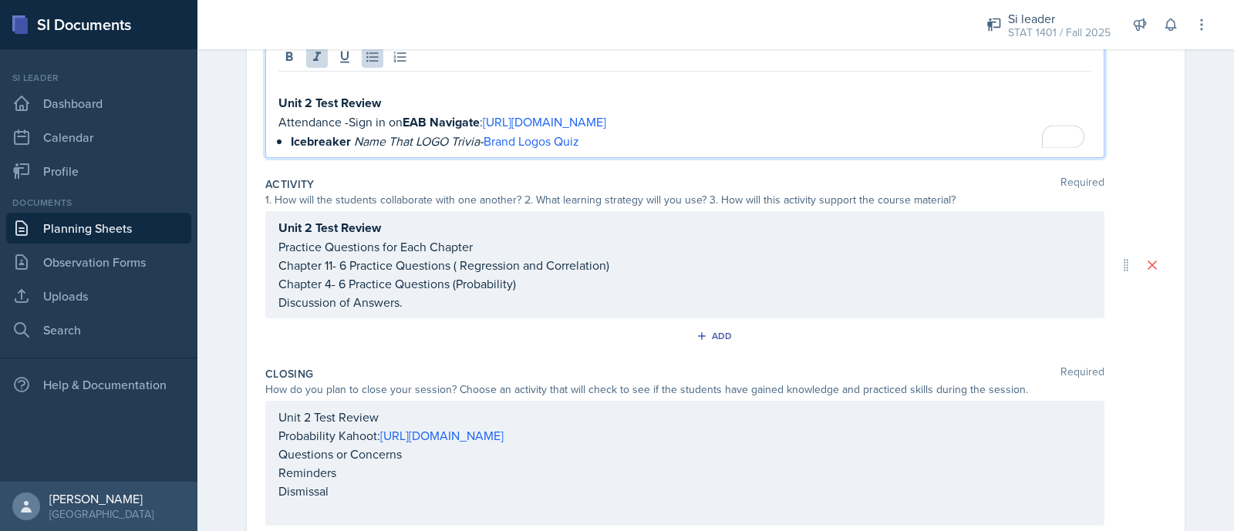
click at [616, 129] on p "Attendance -Sign in on EAB Navigate : [URL][DOMAIN_NAME]" at bounding box center [684, 122] width 813 height 19
click at [593, 142] on p "Icebreaker Name That LOGO Trivia- Brand Logos Quiz" at bounding box center [691, 141] width 801 height 19
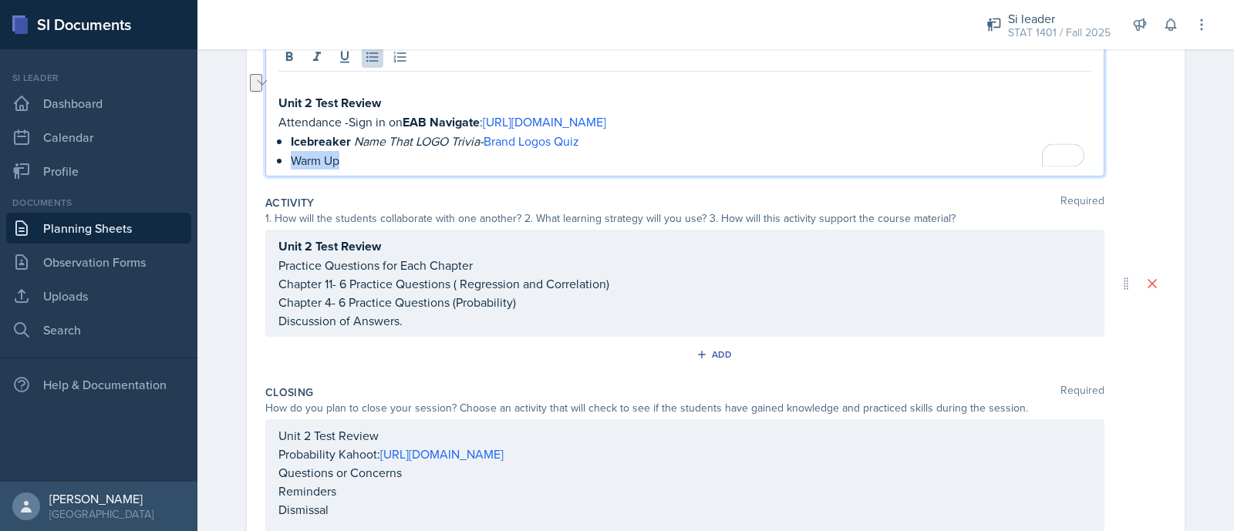
drag, startPoint x: 342, startPoint y: 157, endPoint x: 286, endPoint y: 147, distance: 56.3
click at [291, 151] on p "Warm Up" at bounding box center [691, 160] width 801 height 19
click at [353, 152] on p "Warm Up" at bounding box center [691, 160] width 801 height 19
drag, startPoint x: 339, startPoint y: 158, endPoint x: 282, endPoint y: 156, distance: 56.4
click at [291, 156] on p "Warm Up" at bounding box center [691, 160] width 801 height 19
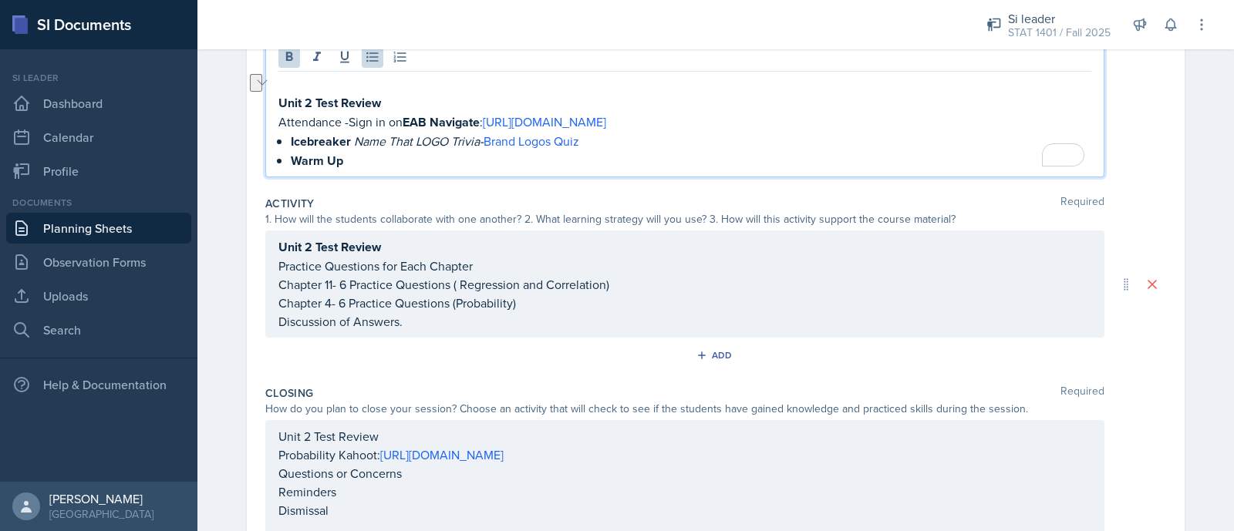
click at [278, 98] on strong "Unit 2 Test Review" at bounding box center [329, 103] width 103 height 18
click at [372, 151] on p "Warm Up" at bounding box center [691, 160] width 801 height 19
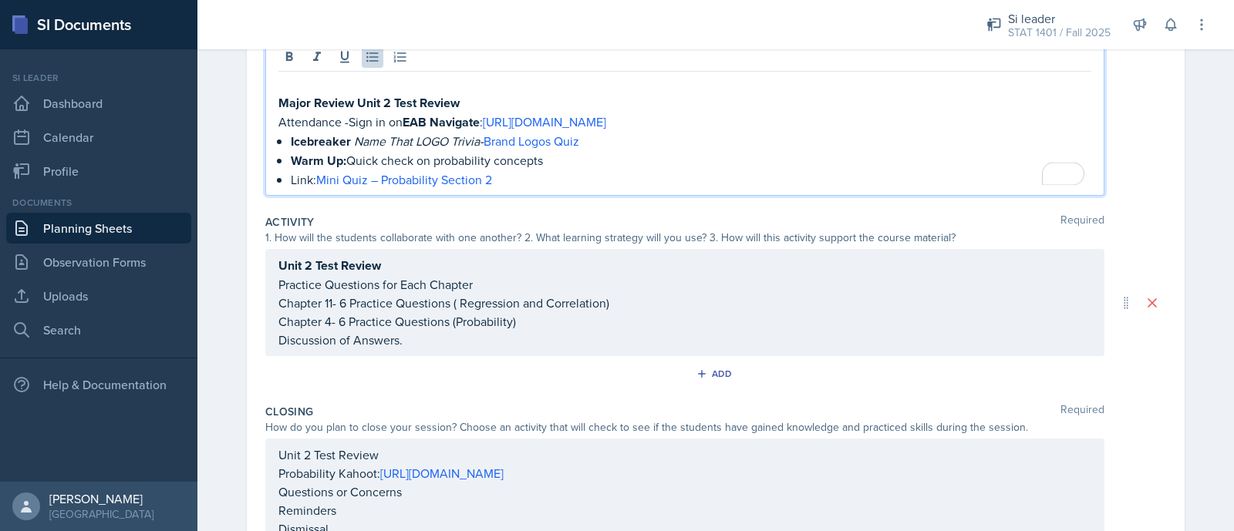
drag, startPoint x: 305, startPoint y: 176, endPoint x: 287, endPoint y: 171, distance: 19.1
click at [291, 171] on p "Link: Mini Quiz – Probability Section 2" at bounding box center [691, 179] width 801 height 19
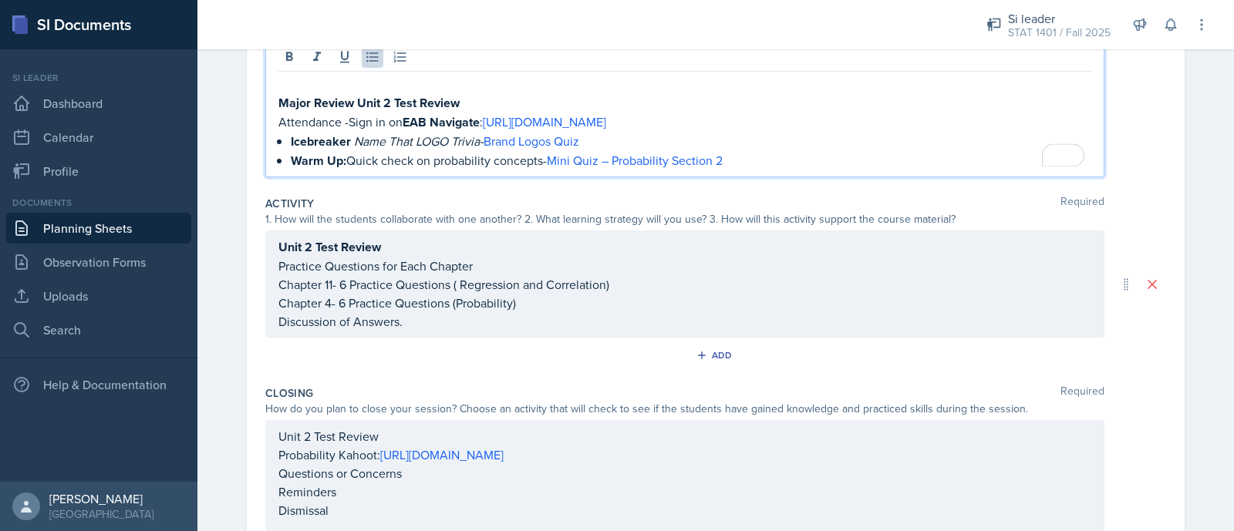
click at [747, 154] on p "Warm Up: Quick check on probability concepts- Mini Quiz – Probability Section 2" at bounding box center [691, 160] width 801 height 19
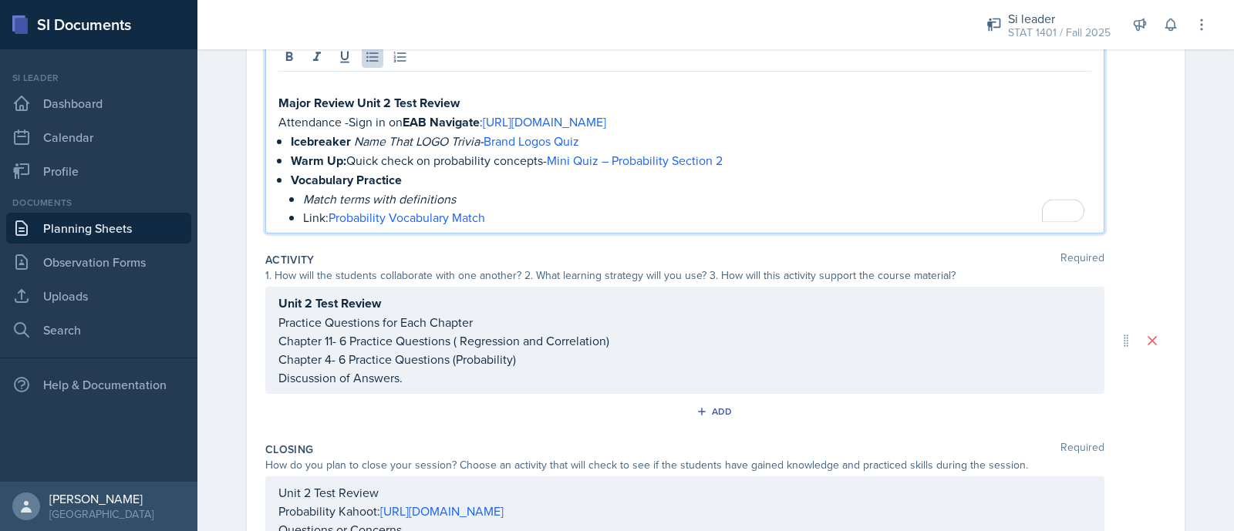
click at [344, 154] on p "Warm Up: Quick check on probability concepts- Mini Quiz – Probability Section 2" at bounding box center [691, 160] width 801 height 19
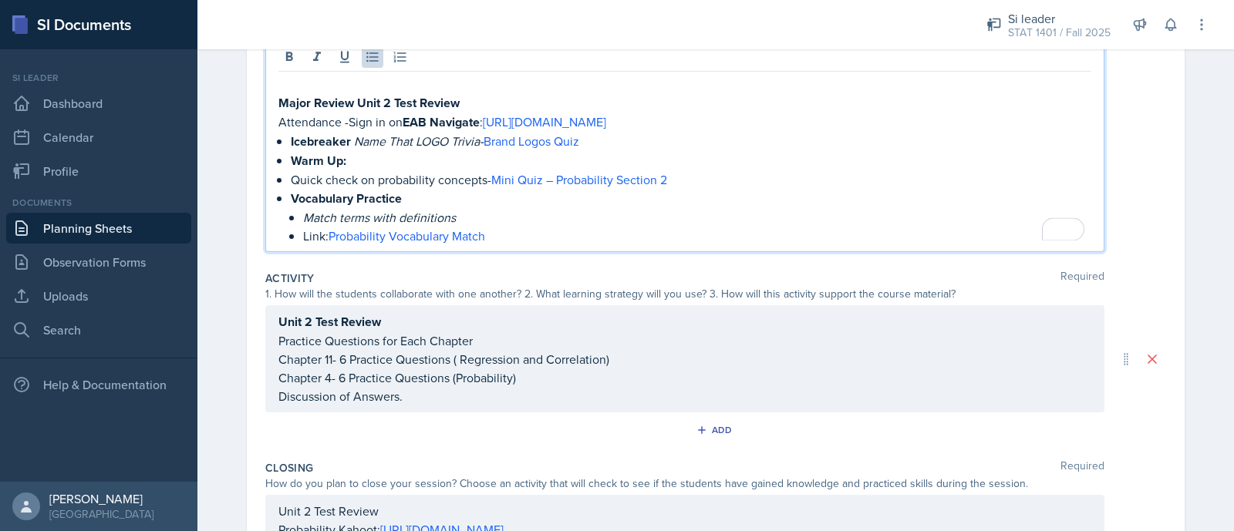
click at [291, 172] on li "Quick check on probability concepts- Mini Quiz – Probability Section 2" at bounding box center [691, 179] width 801 height 19
click at [278, 172] on div "Major Review Unit 2 Test Review Attendance -Sign in on EAB Navigate : [URL][DOM…" at bounding box center [684, 160] width 813 height 170
click at [292, 175] on p "Quick check on probability concepts- Mini Quiz – Probability Section 2" at bounding box center [691, 179] width 801 height 19
click at [366, 59] on icon at bounding box center [372, 56] width 15 height 15
click at [368, 63] on icon at bounding box center [372, 56] width 15 height 15
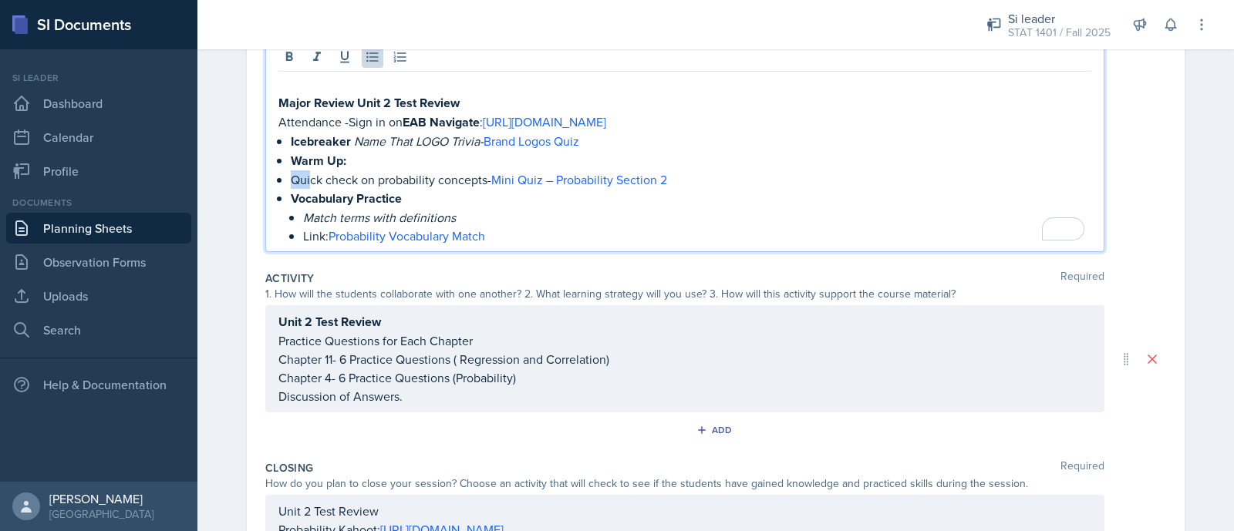
drag, startPoint x: 269, startPoint y: 172, endPoint x: 293, endPoint y: 171, distance: 23.9
click at [293, 171] on li "Quick check on probability concepts- Mini Quiz – Probability Section 2" at bounding box center [691, 179] width 801 height 19
click at [366, 54] on icon at bounding box center [372, 56] width 15 height 15
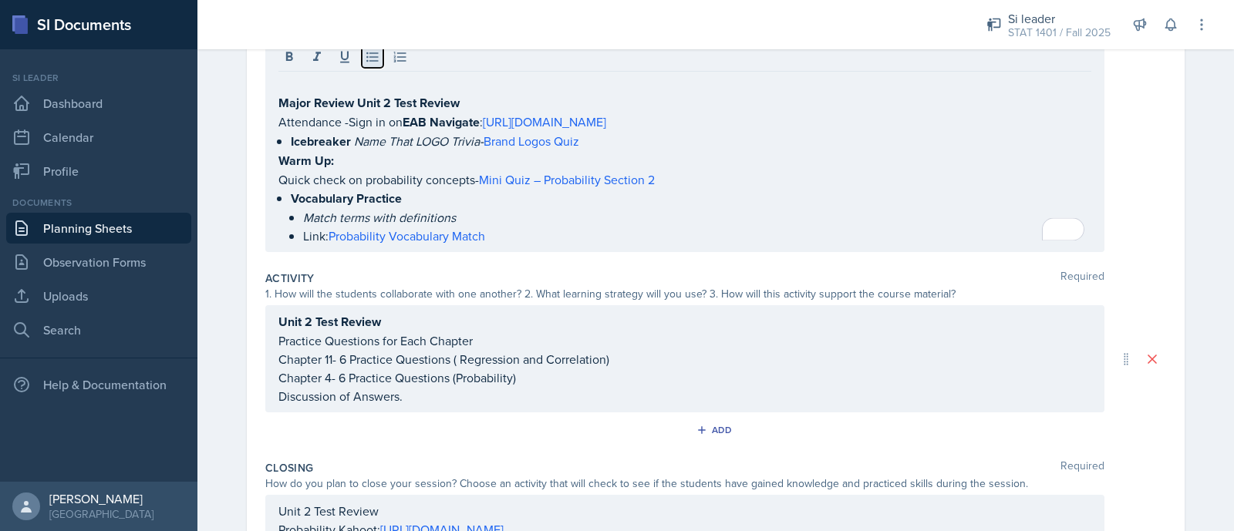
click at [366, 54] on icon at bounding box center [372, 56] width 15 height 15
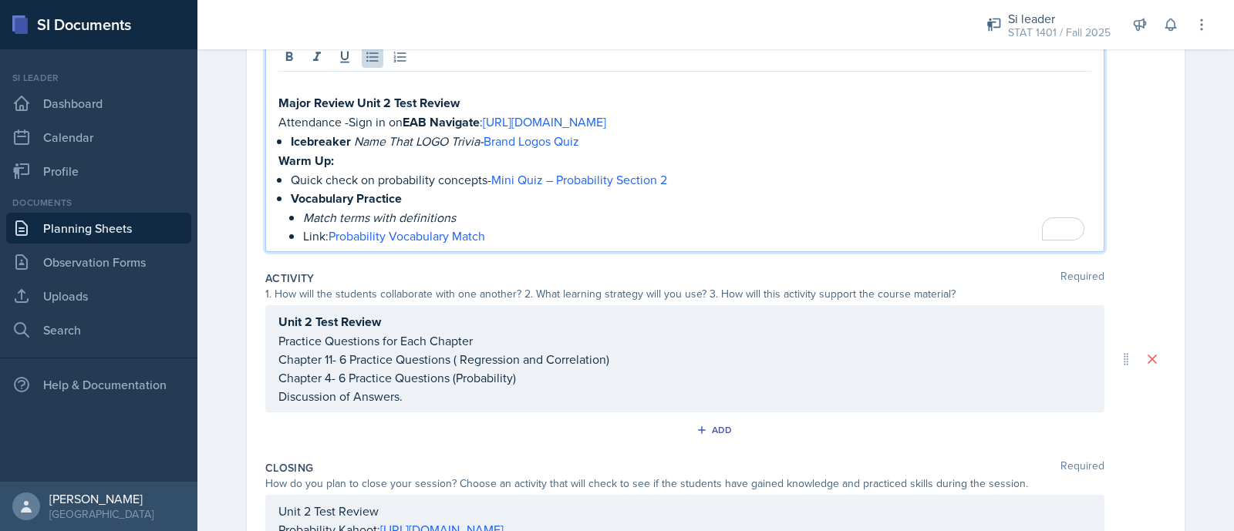
click at [291, 208] on li "Vocabulary Practice Match terms with definitions Link: Probability Vocabulary M…" at bounding box center [691, 217] width 801 height 56
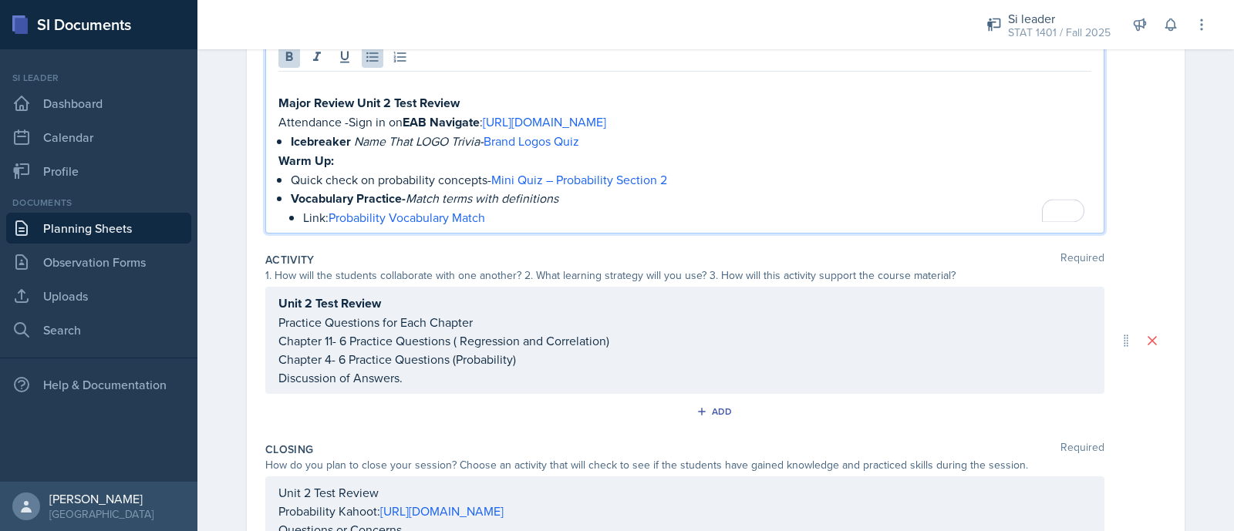
click at [291, 215] on li "Vocabulary Practice- Match terms with definitions Link: Probability Vocabulary …" at bounding box center [691, 208] width 801 height 38
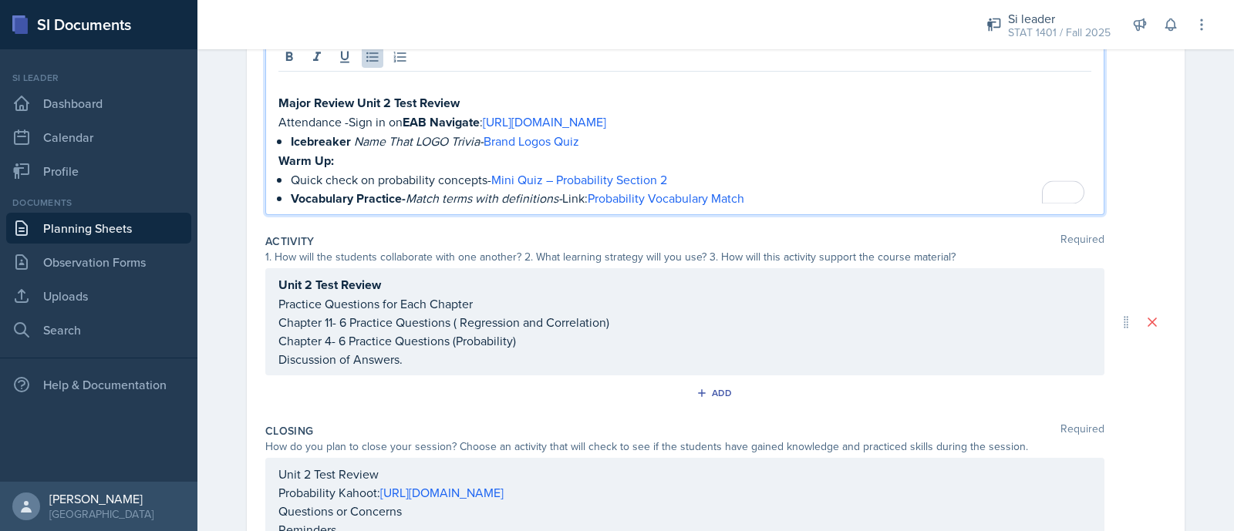
drag, startPoint x: 580, startPoint y: 197, endPoint x: 560, endPoint y: 194, distance: 20.2
click at [560, 194] on p "Vocabulary Practice- Match terms with definitions- Link: Probability Vocabulary…" at bounding box center [691, 198] width 801 height 19
click at [751, 198] on p "Vocabulary Practice- Match terms with definitions- Probability Vocabulary Match" at bounding box center [691, 198] width 801 height 19
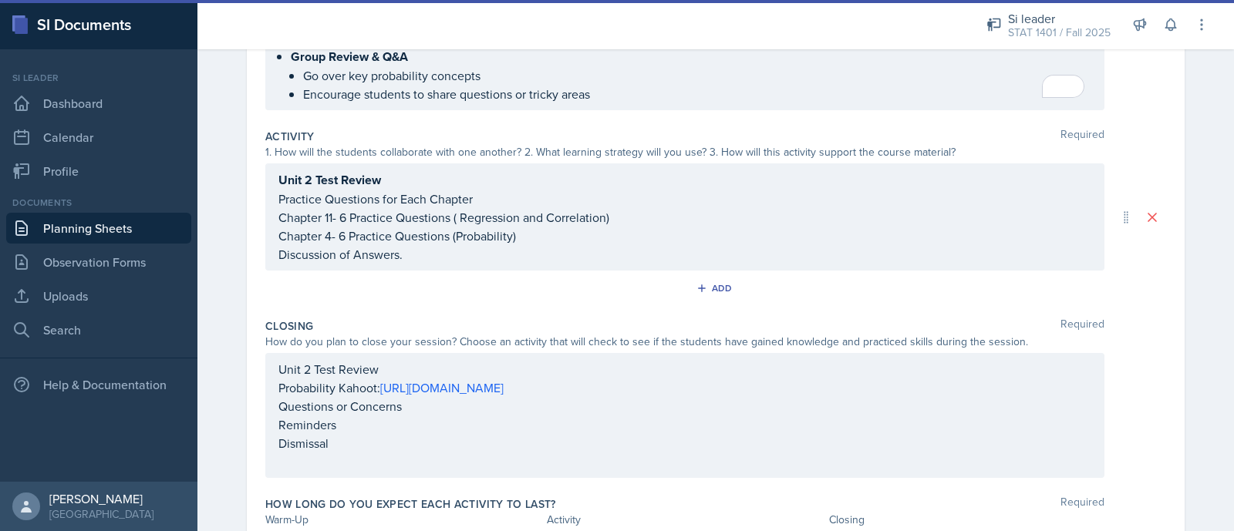
scroll to position [322, 0]
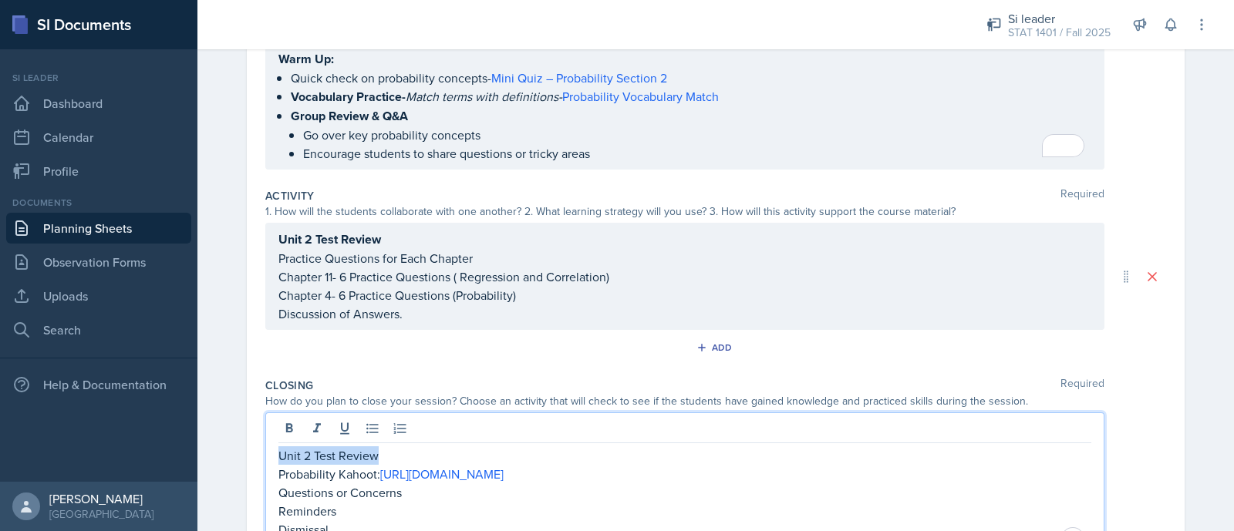
drag, startPoint x: 381, startPoint y: 415, endPoint x: 241, endPoint y: 403, distance: 140.1
click at [247, 403] on div "Date [DATE] [DATE] 31 1 2 3 4 5 6 7 8 9 10 11 12 13 14 15 16 17 18 19 20 21 22 …" at bounding box center [716, 237] width 938 height 876
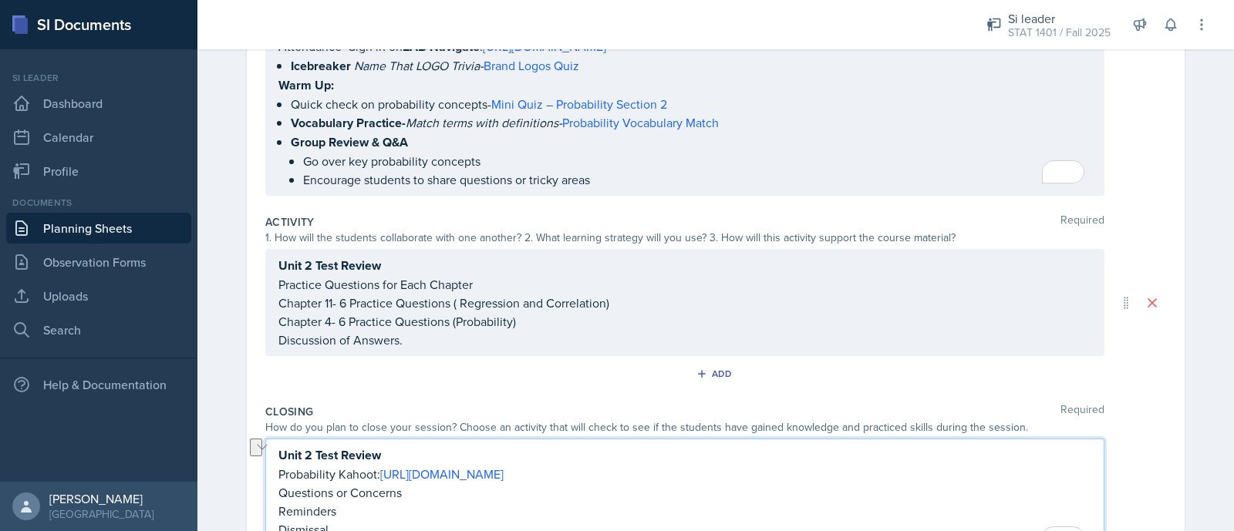
scroll to position [84, 0]
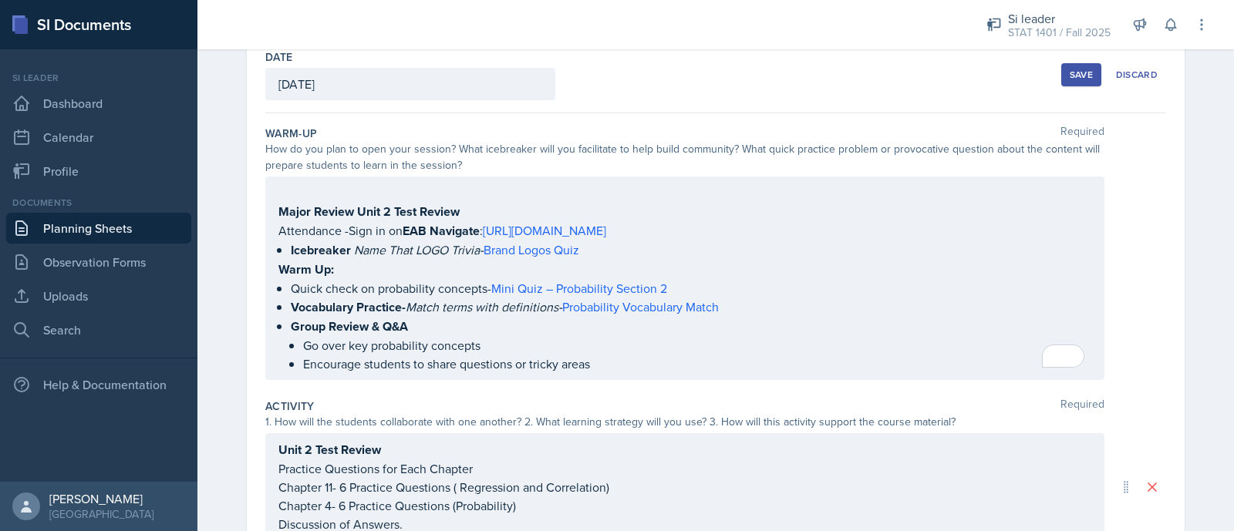
click at [278, 208] on strong "Major Review Unit 2 Test Review" at bounding box center [368, 212] width 181 height 18
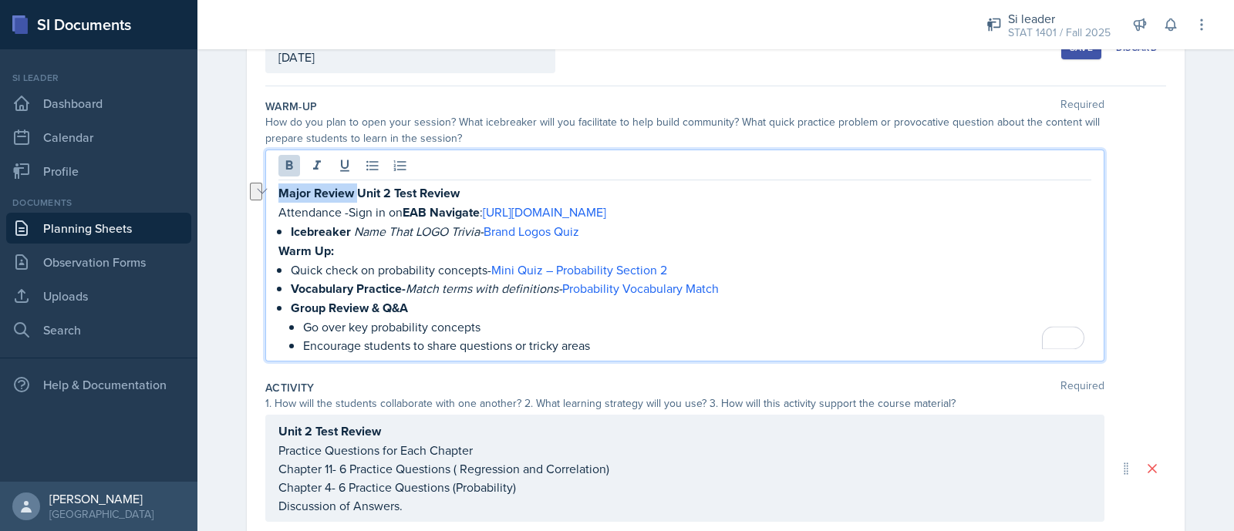
drag, startPoint x: 272, startPoint y: 185, endPoint x: 351, endPoint y: 187, distance: 79.5
click at [351, 187] on strong "Major Review Unit 2 Test Review" at bounding box center [368, 193] width 181 height 18
copy strong "Major Review"
click at [270, 423] on div "Unit 2 Test Review Practice Questions for Each Chapter Chapter 11- 6 Practice Q…" at bounding box center [684, 468] width 839 height 107
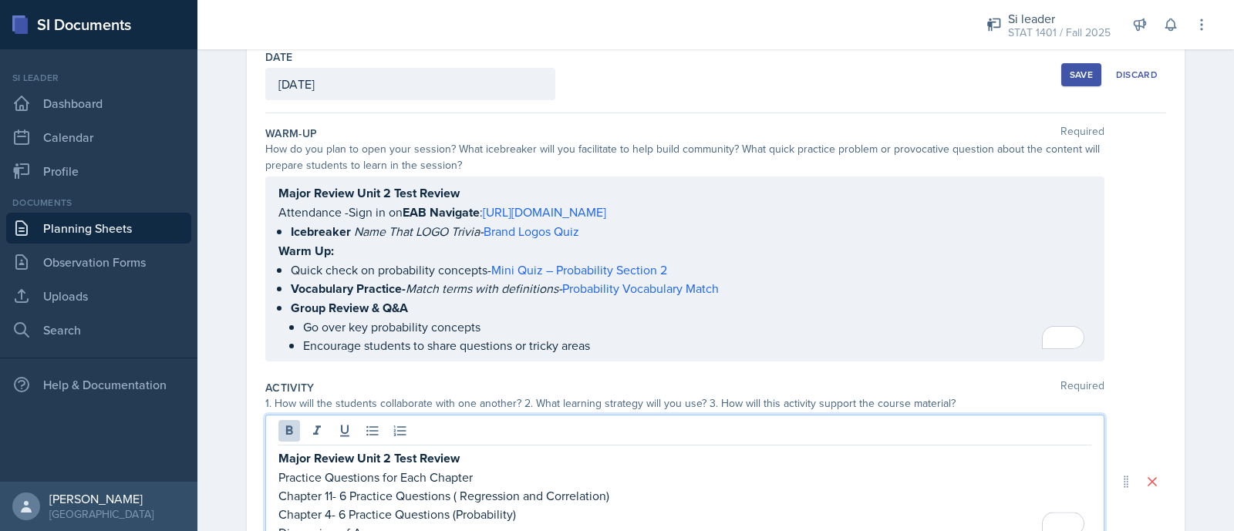
scroll to position [449, 0]
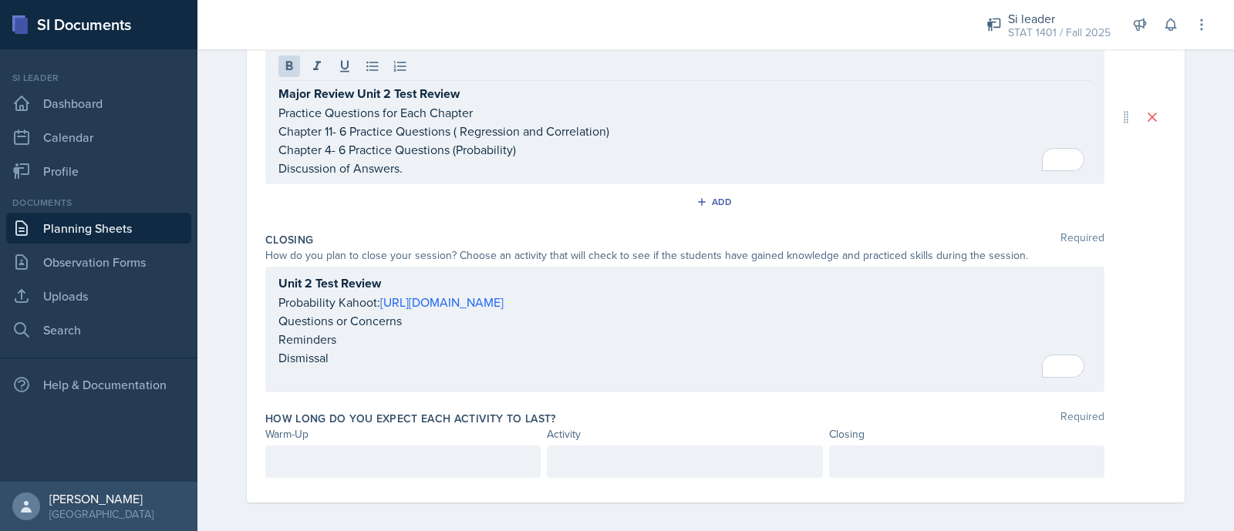
click at [268, 277] on div "Unit 2 Test Review Probability Kahoot: [URL][DOMAIN_NAME] Questions or Concerns…" at bounding box center [684, 330] width 839 height 126
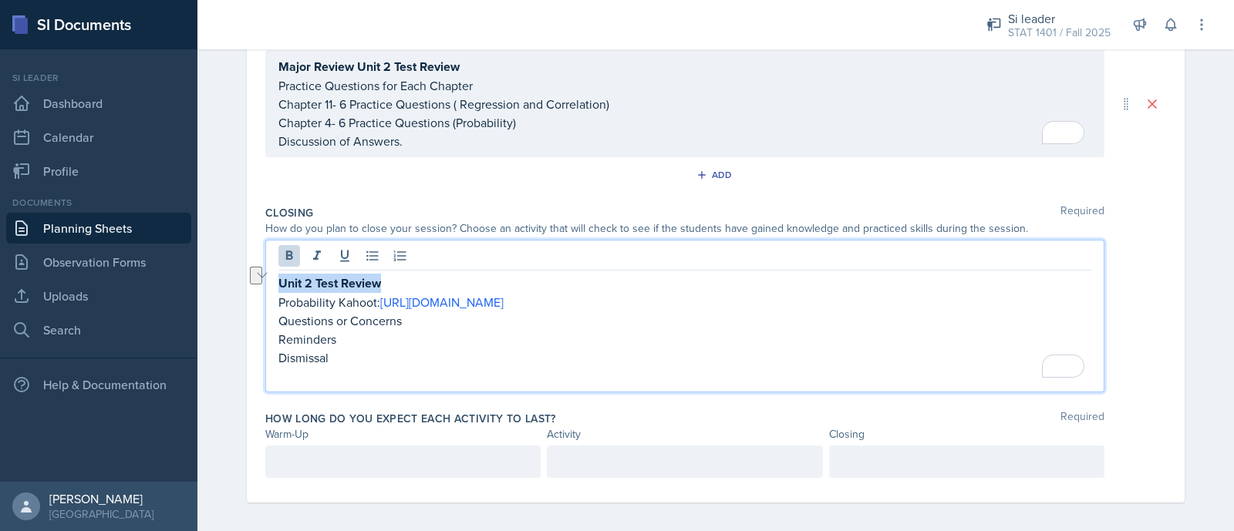
click at [278, 277] on strong "Unit 2 Test Review" at bounding box center [329, 284] width 103 height 18
click at [409, 462] on div at bounding box center [402, 462] width 275 height 32
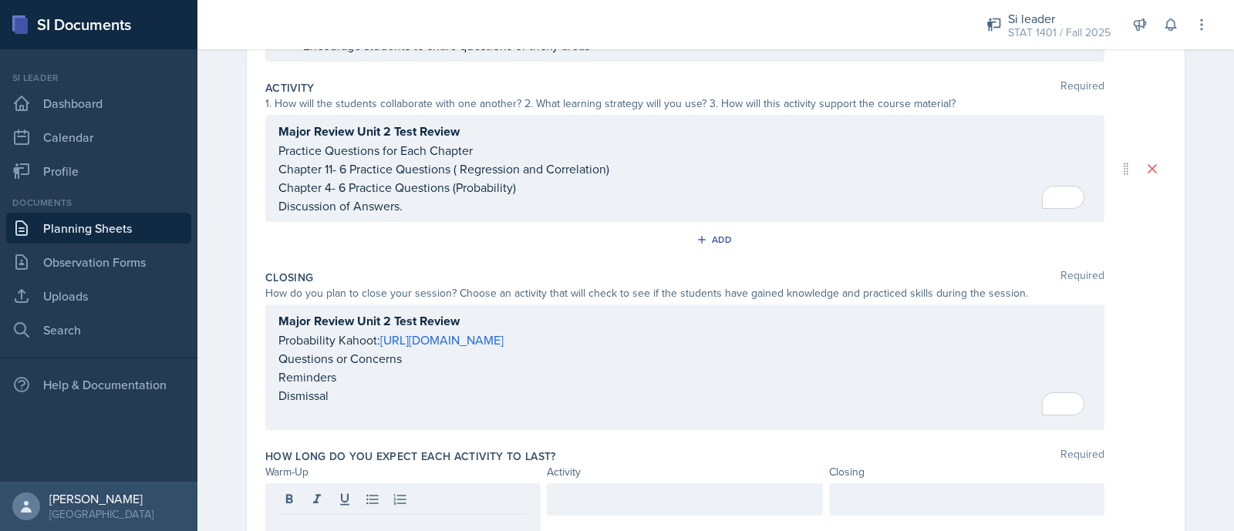
scroll to position [420, 0]
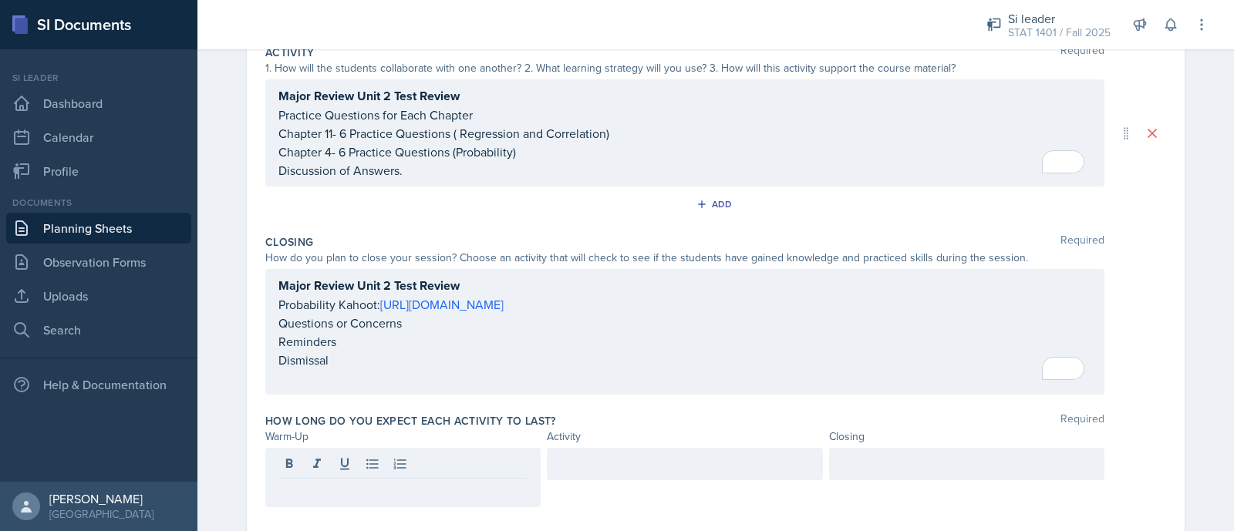
click at [447, 482] on p at bounding box center [402, 491] width 249 height 19
click at [590, 457] on div at bounding box center [684, 477] width 275 height 59
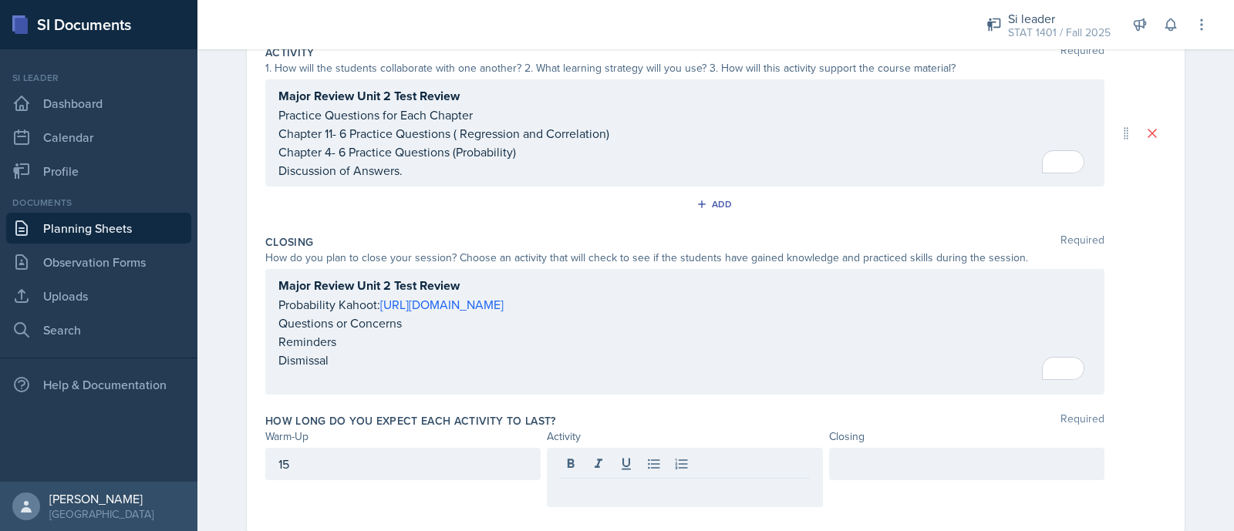
click at [424, 474] on div "15" at bounding box center [402, 477] width 275 height 59
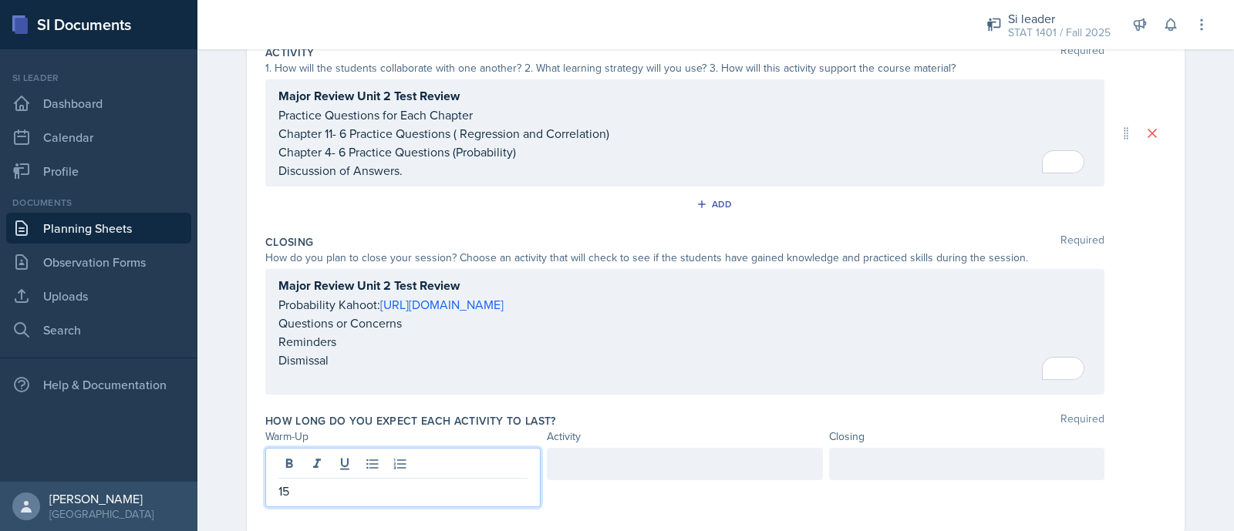
click at [401, 460] on div "15" at bounding box center [402, 477] width 275 height 59
click at [562, 470] on div at bounding box center [684, 464] width 275 height 32
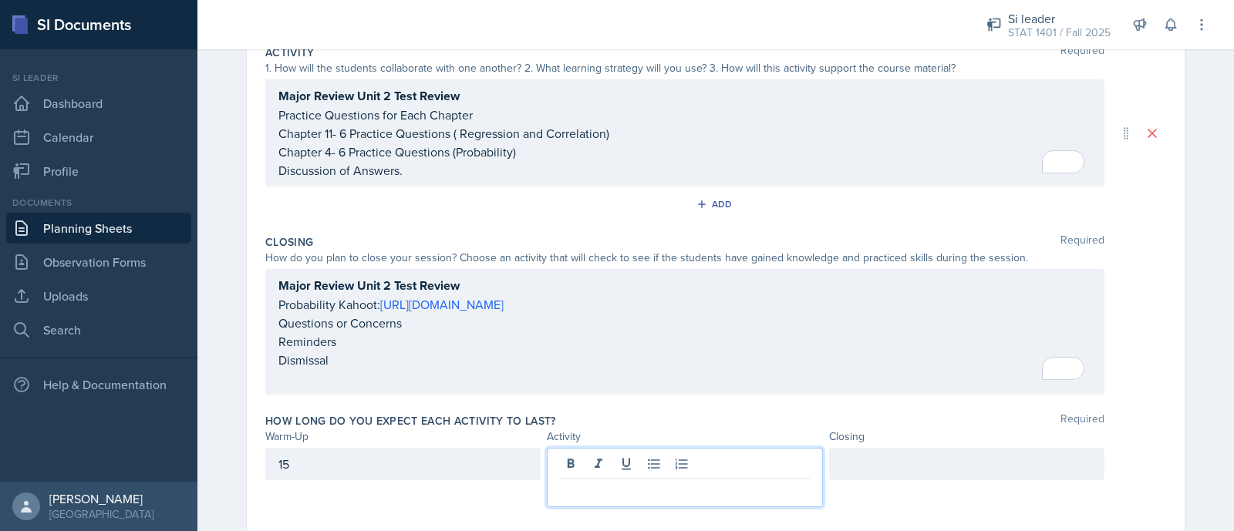
scroll to position [446, 0]
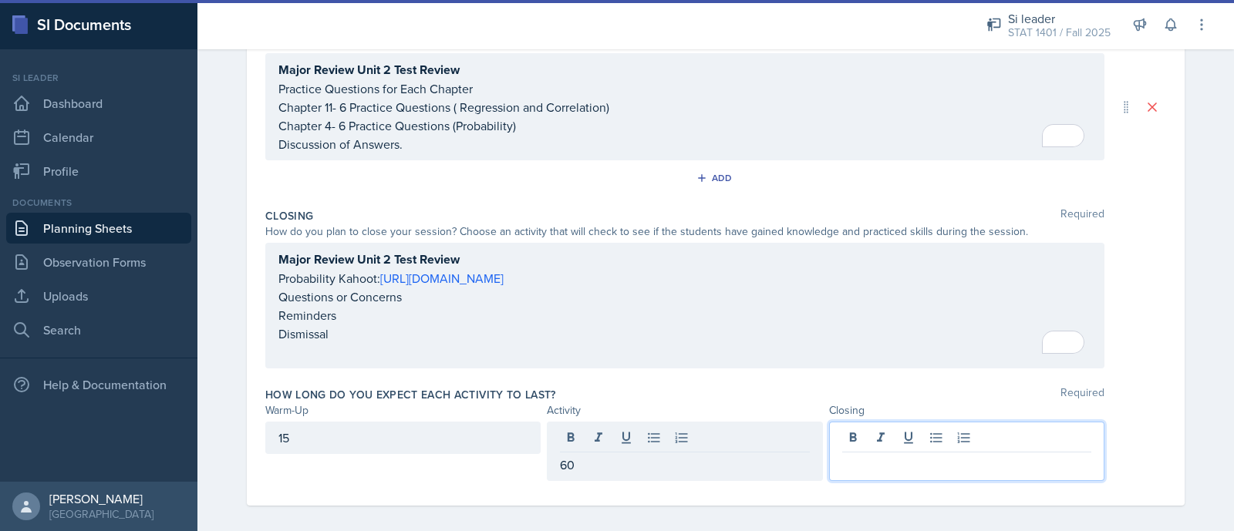
click at [940, 430] on div at bounding box center [966, 451] width 275 height 59
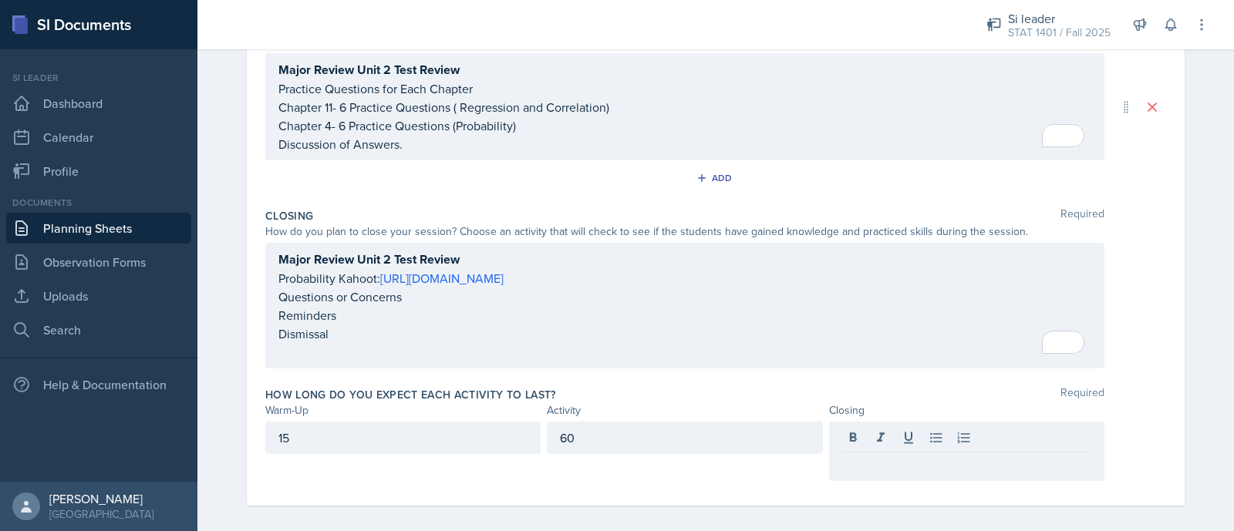
click at [412, 422] on div "15" at bounding box center [402, 438] width 275 height 32
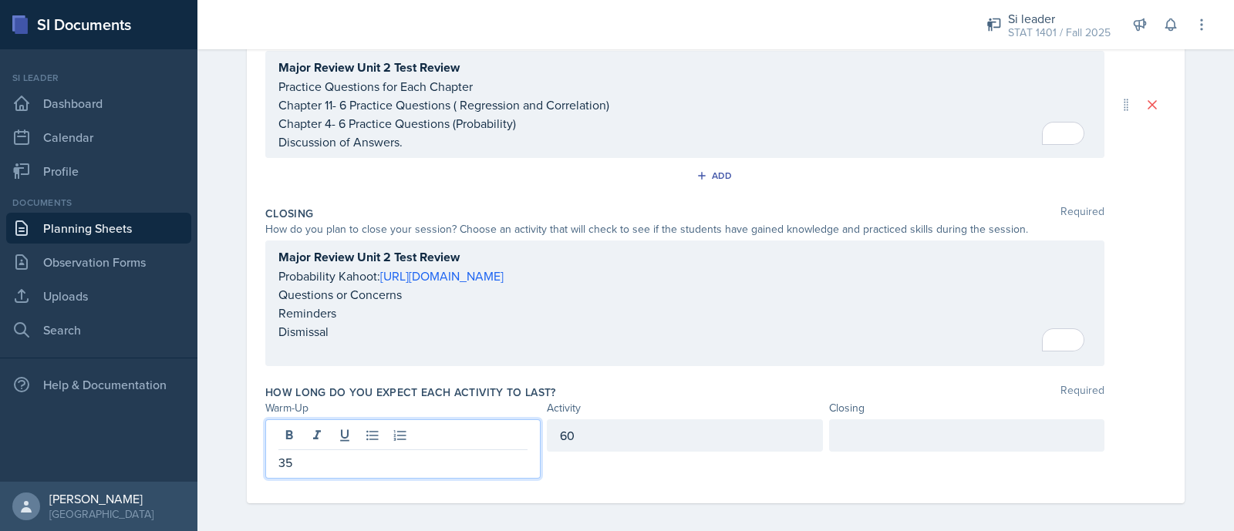
click at [912, 426] on div at bounding box center [966, 436] width 275 height 32
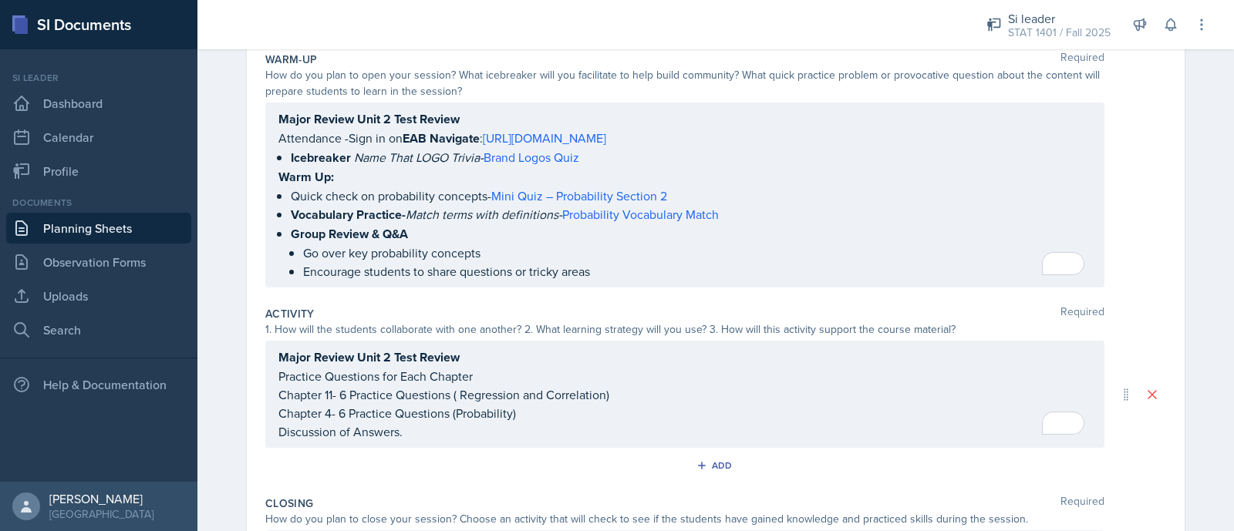
scroll to position [22, 0]
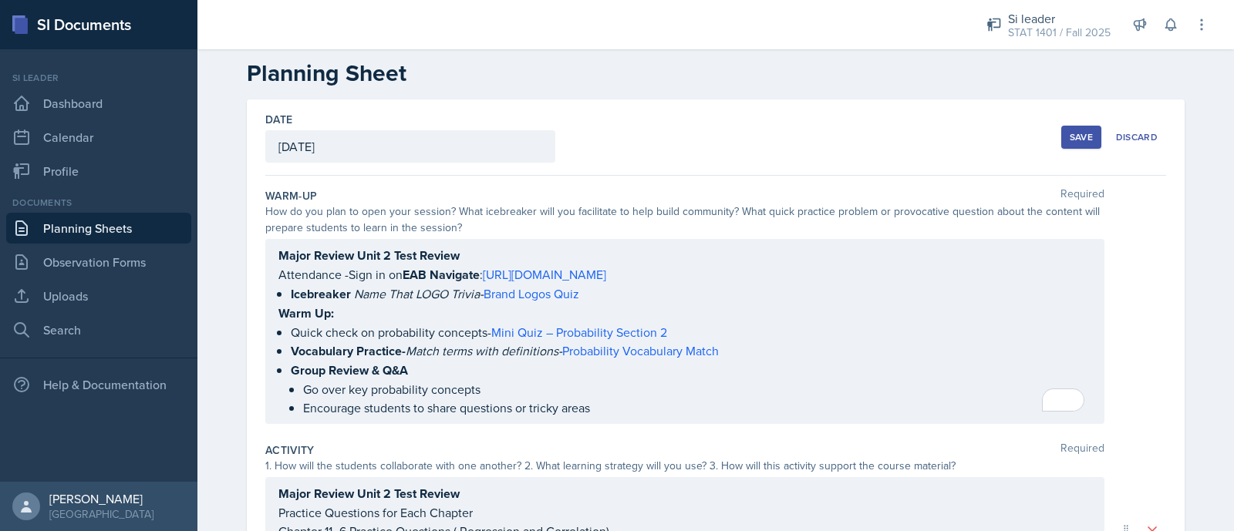
click at [1070, 140] on div "Save" at bounding box center [1081, 137] width 23 height 12
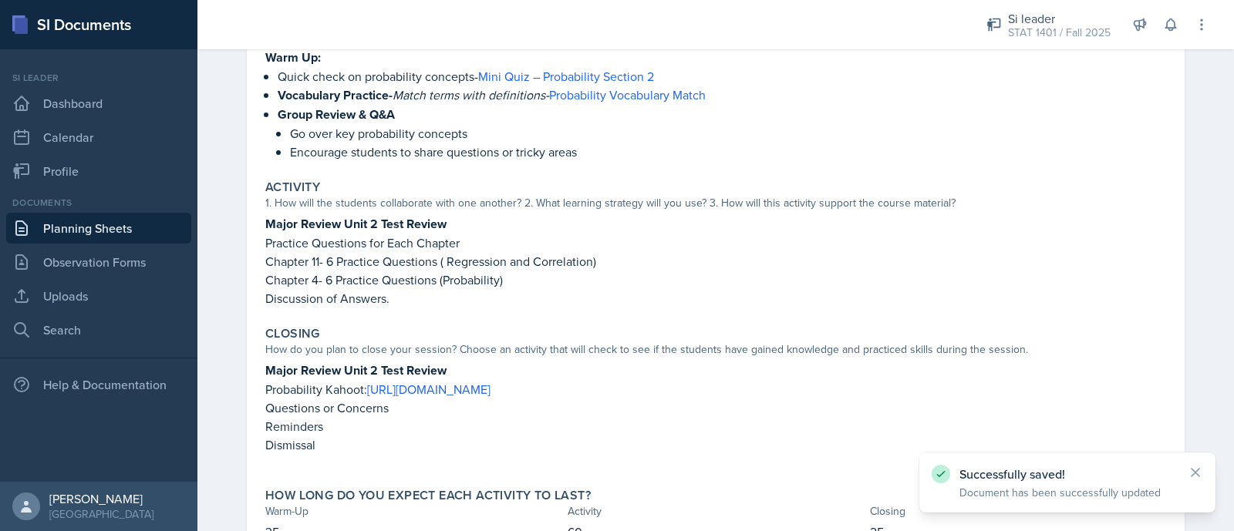
scroll to position [372, 0]
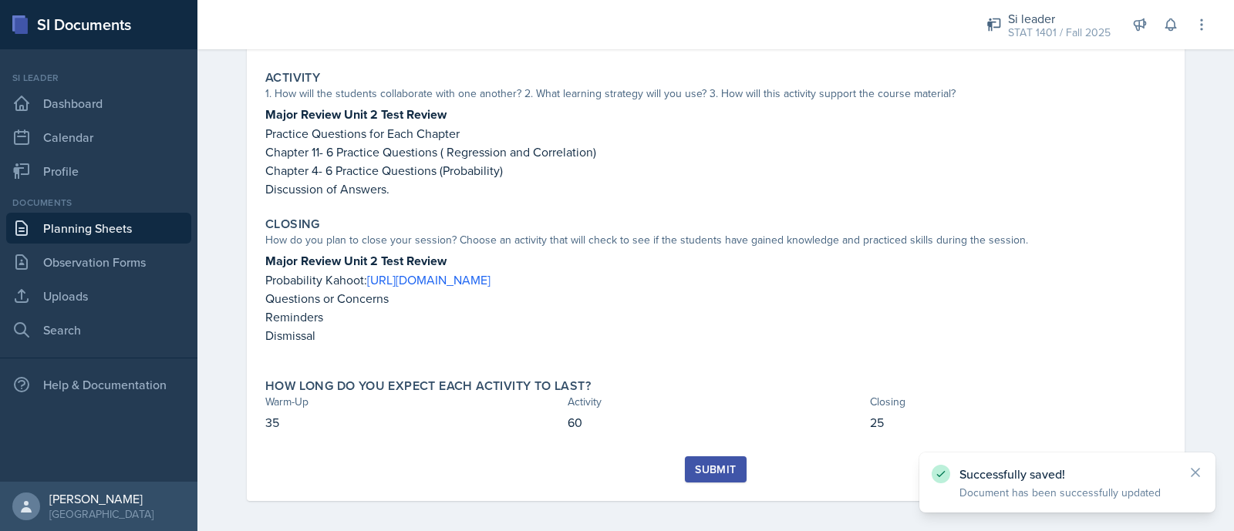
click at [720, 464] on div "Submit" at bounding box center [715, 470] width 41 height 12
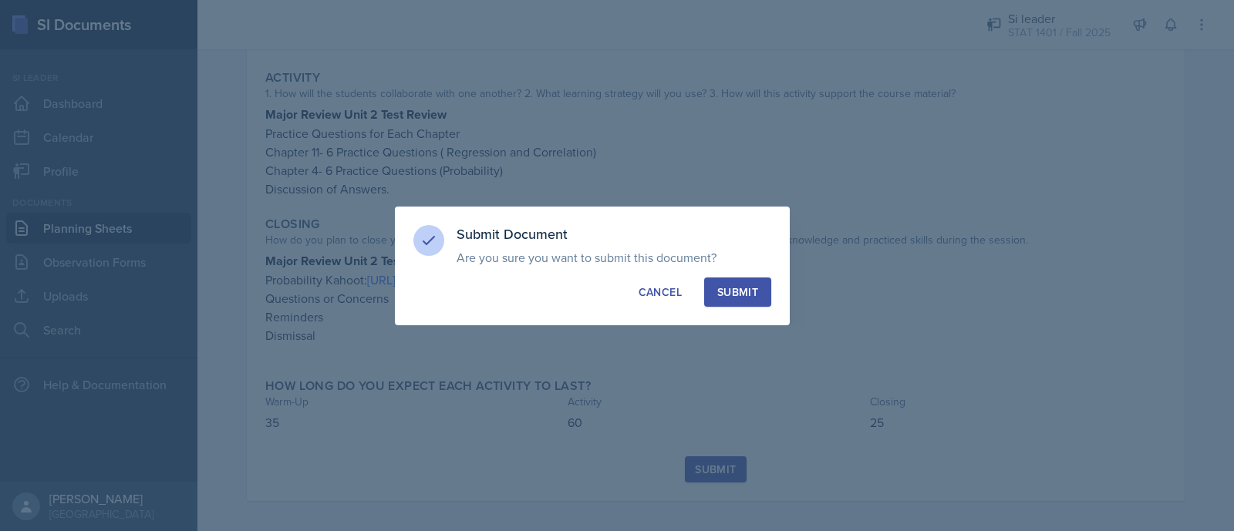
click at [739, 282] on button "Submit" at bounding box center [737, 292] width 67 height 29
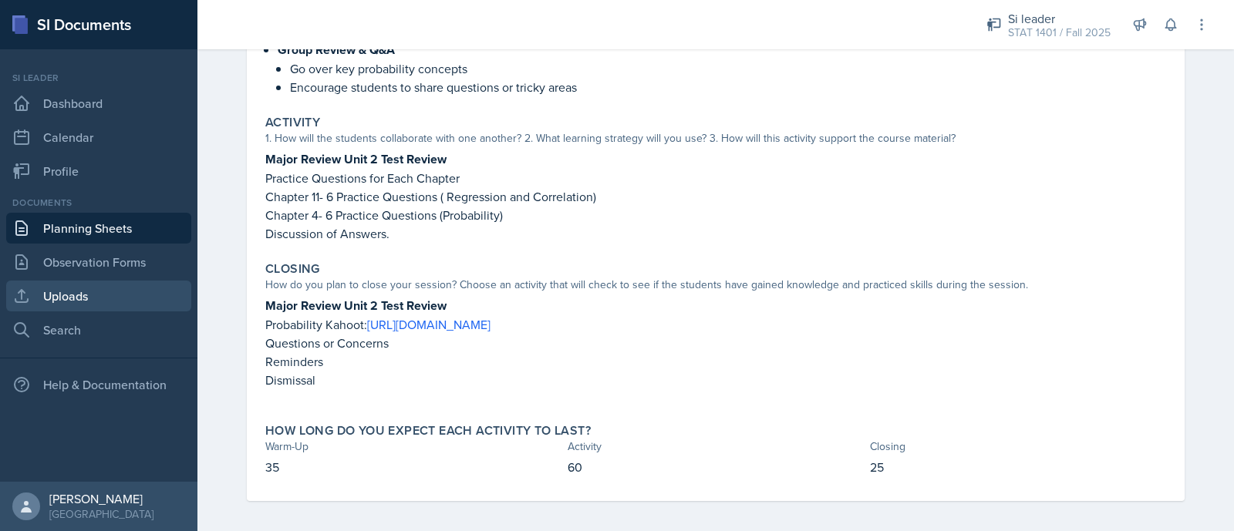
click at [97, 299] on link "Uploads" at bounding box center [98, 296] width 185 height 31
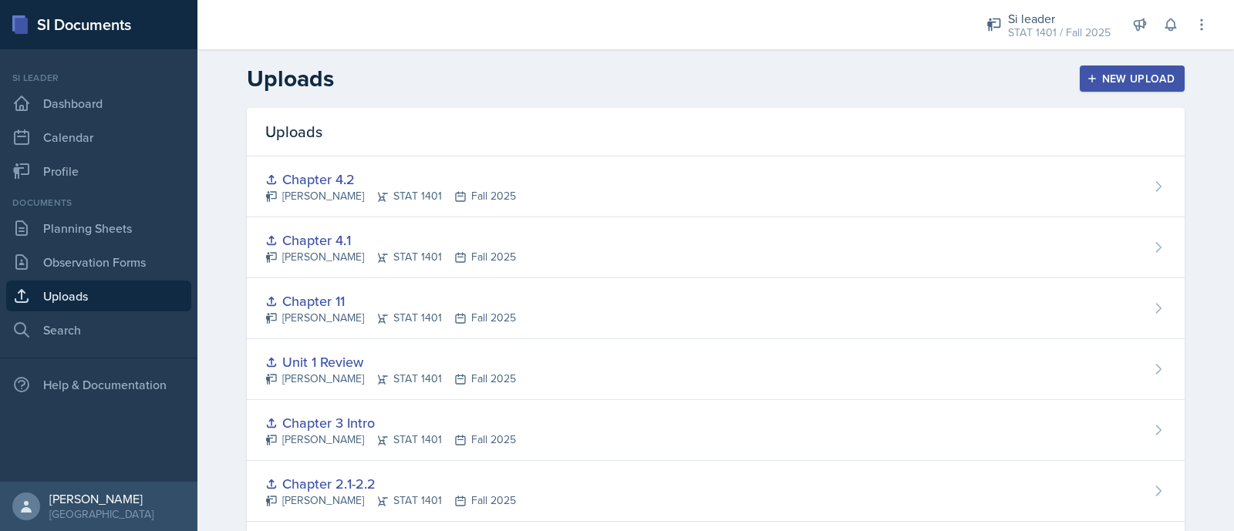
click at [1099, 85] on div "New Upload" at bounding box center [1133, 79] width 86 height 12
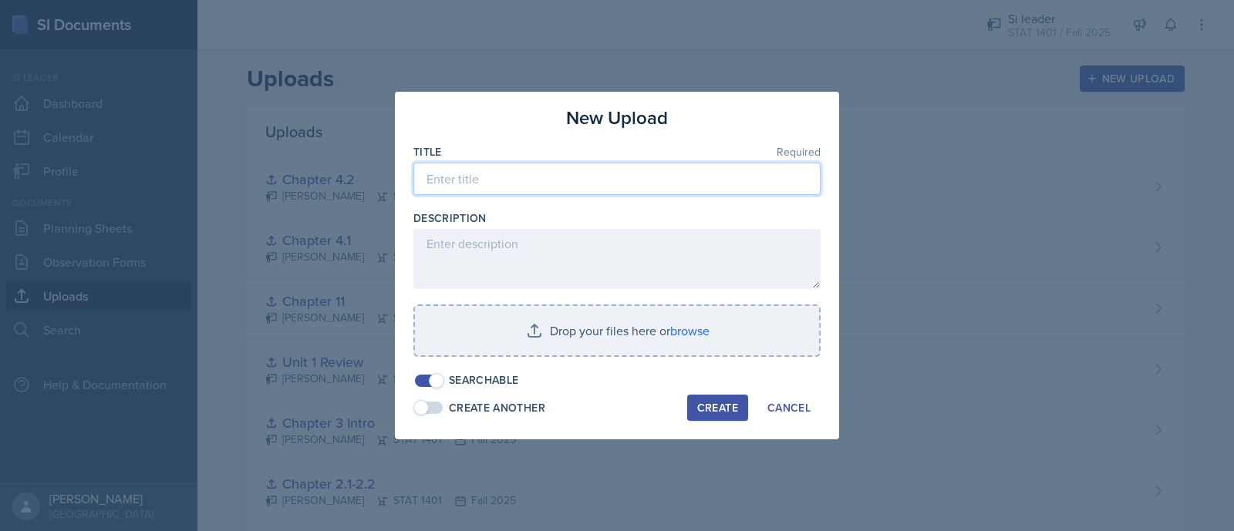
click at [623, 174] on input at bounding box center [616, 179] width 407 height 32
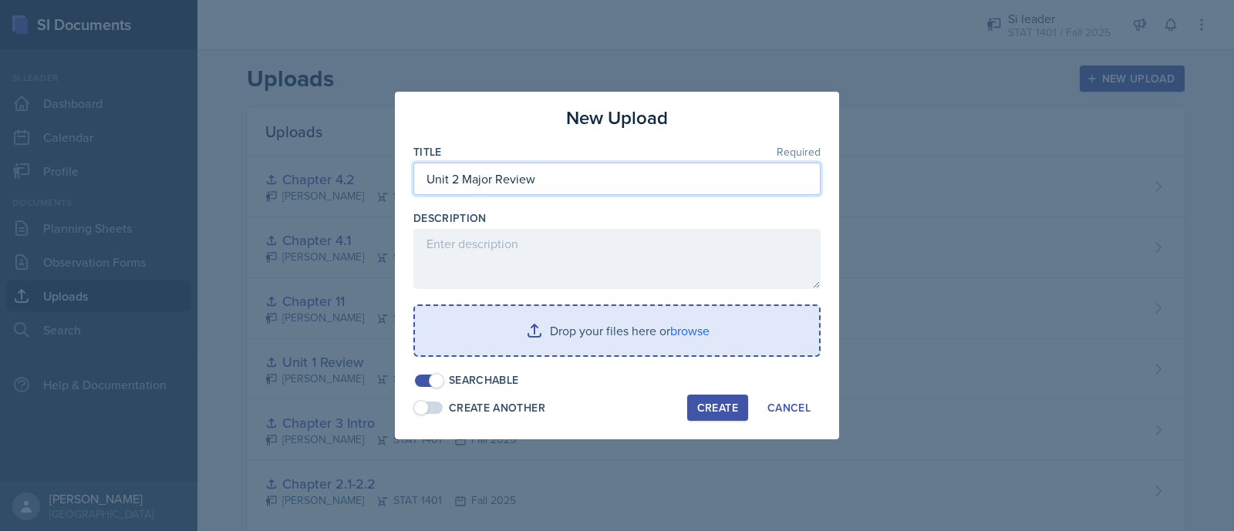
type input "Unit 2 Major Review"
click at [504, 329] on input "file" at bounding box center [617, 330] width 404 height 49
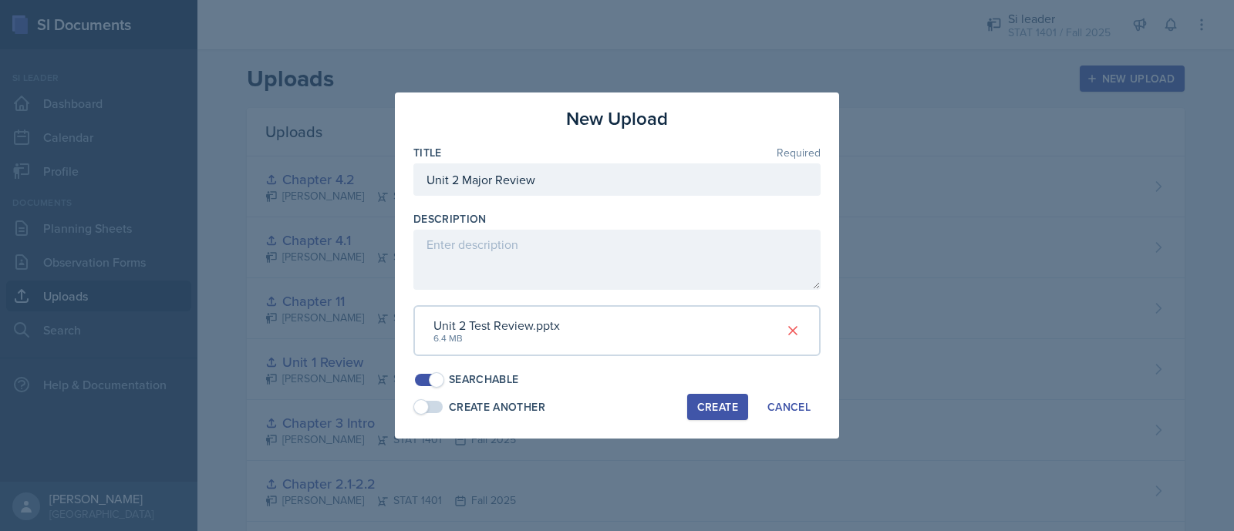
click at [710, 411] on div "Create" at bounding box center [717, 407] width 41 height 12
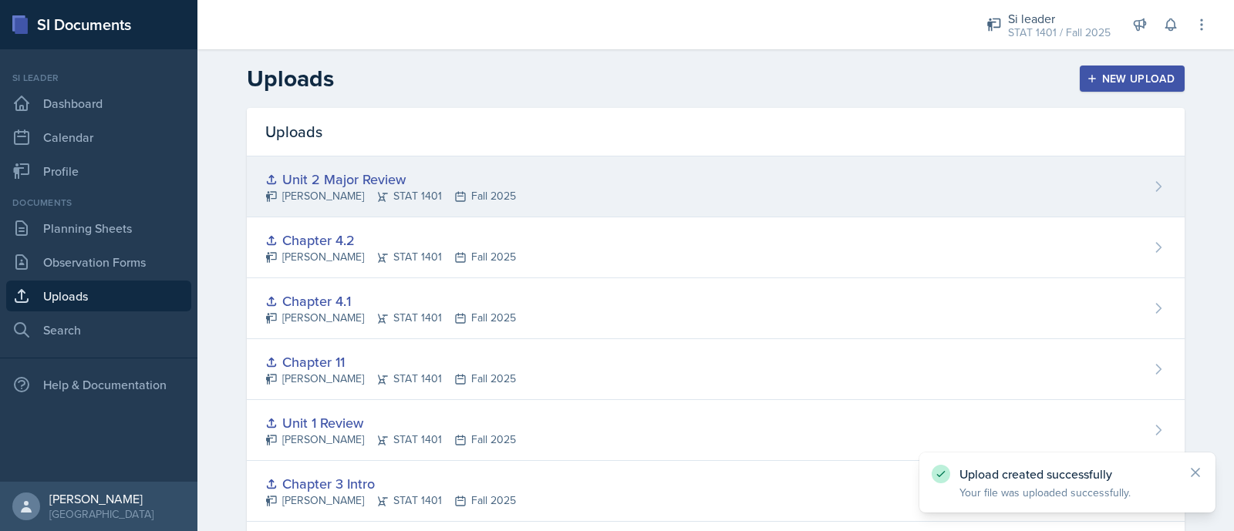
click at [642, 180] on div "Unit 2 Major Review [PERSON_NAME] STAT 1401 Fall 2025" at bounding box center [716, 187] width 938 height 61
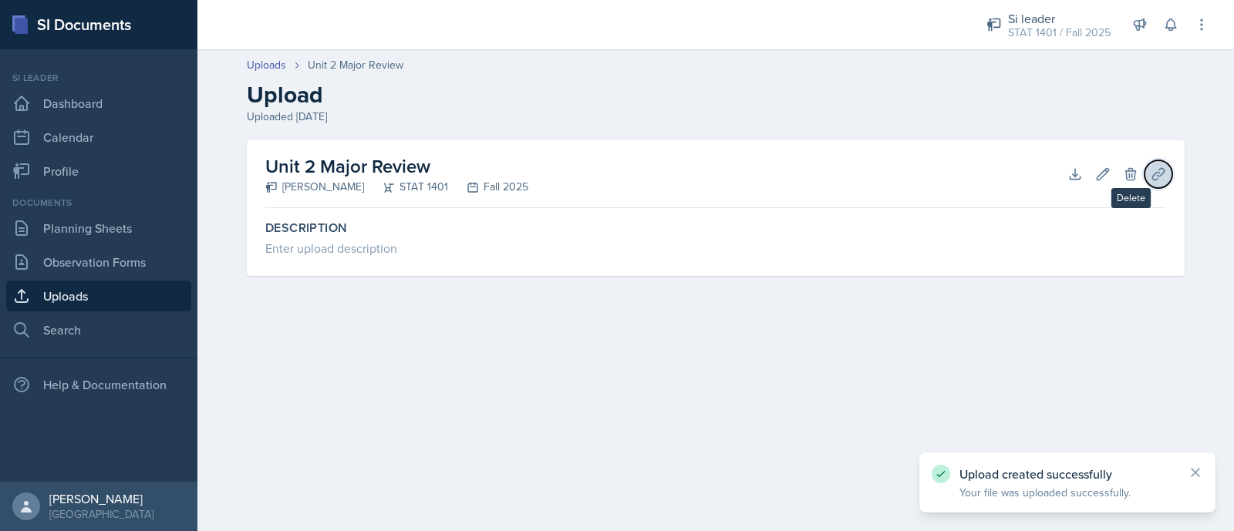
click at [1152, 173] on icon at bounding box center [1158, 174] width 15 height 15
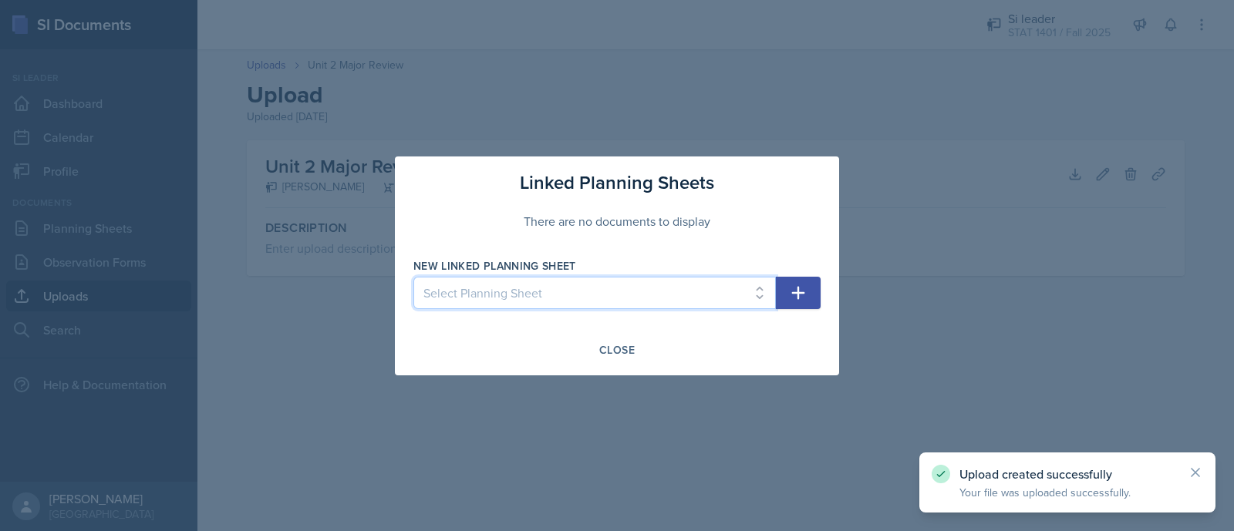
click at [636, 286] on select "Select Planning Sheet [DATE] [DATE] [DATE] [DATE] [DATE] [DATE] [DATE] [DATE] […" at bounding box center [594, 293] width 363 height 32
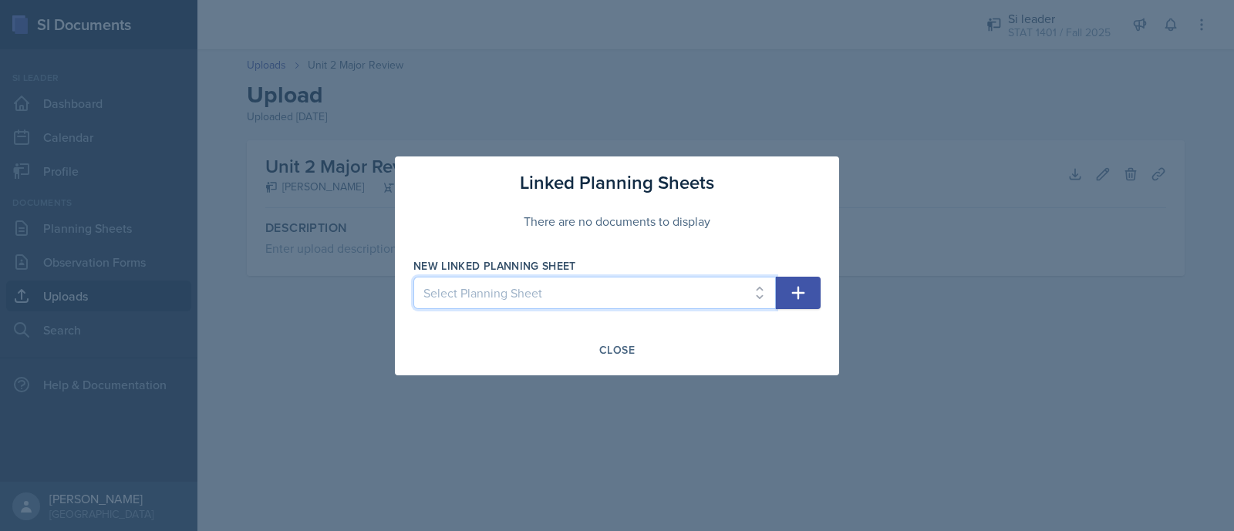
select select "f3bbdd2b-ae8e-4509-9b97-ce0add2b9cd7"
click at [413, 277] on select "Select Planning Sheet [DATE] [DATE] [DATE] [DATE] [DATE] [DATE] [DATE] [DATE] […" at bounding box center [594, 293] width 363 height 32
click at [792, 285] on icon "button" at bounding box center [798, 293] width 19 height 19
select select
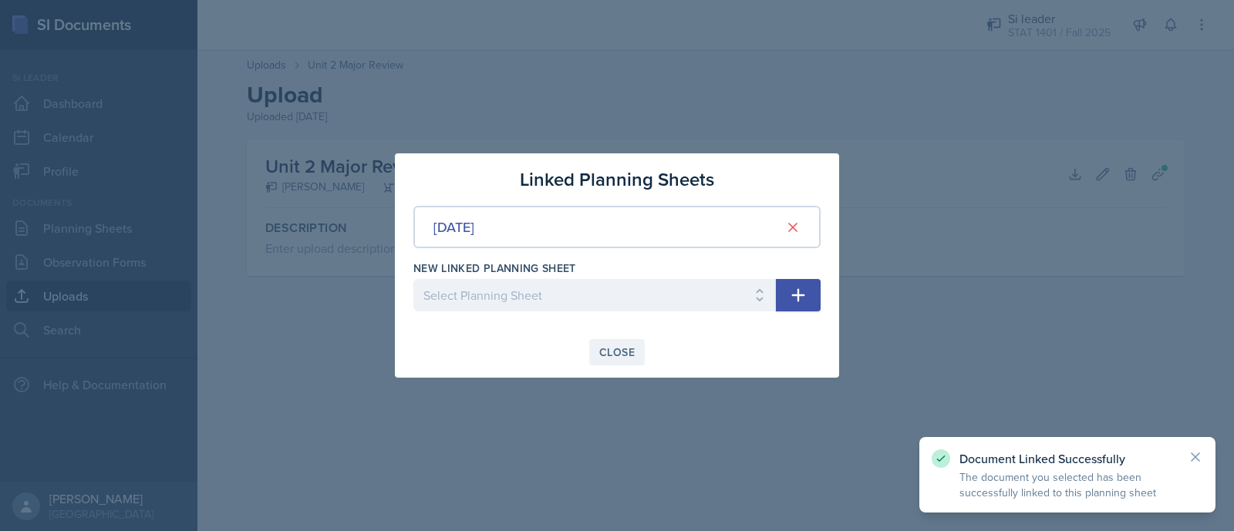
click at [611, 349] on div "Close" at bounding box center [616, 352] width 35 height 12
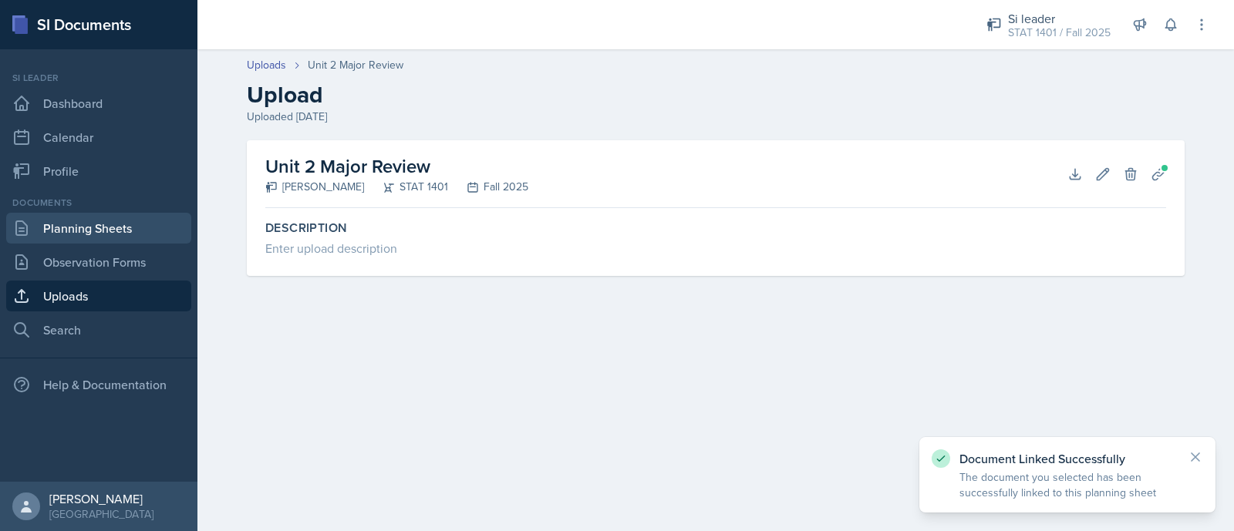
click at [85, 221] on link "Planning Sheets" at bounding box center [98, 228] width 185 height 31
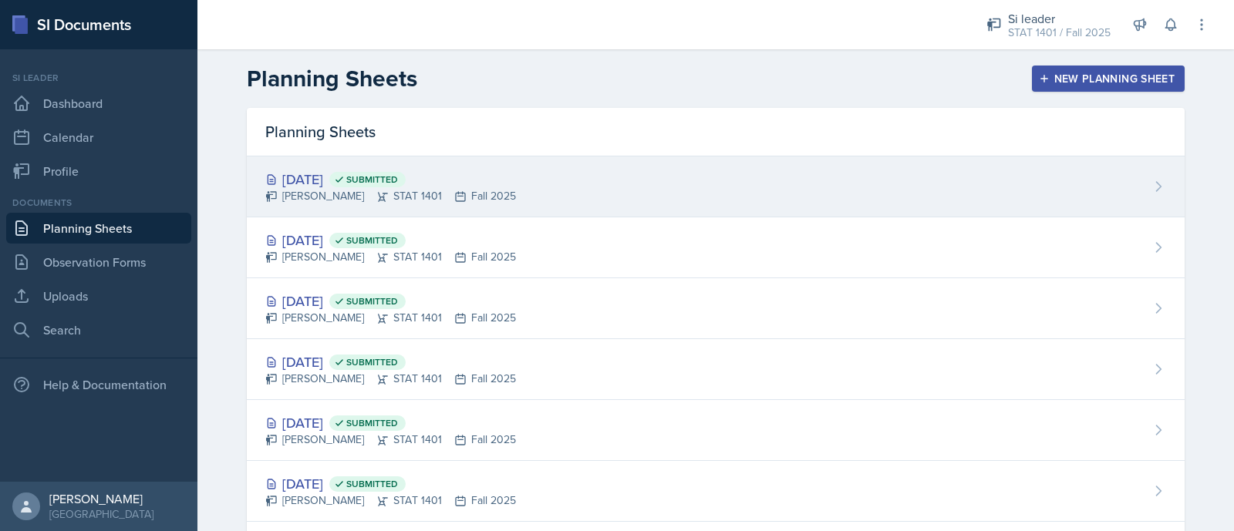
click at [482, 192] on div "[PERSON_NAME] STAT 1401 Fall 2025" at bounding box center [390, 196] width 251 height 16
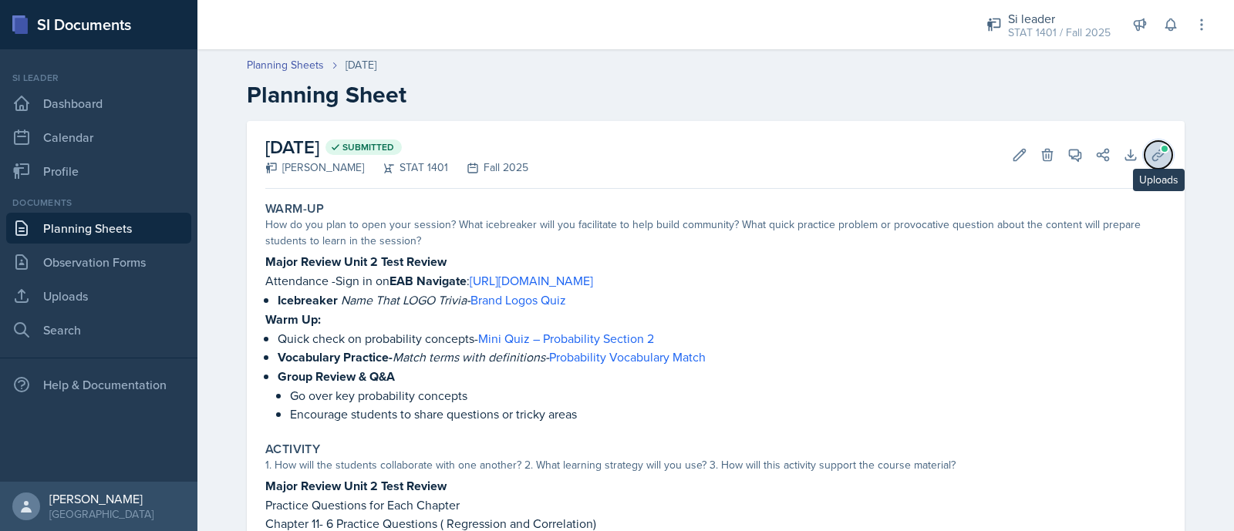
click at [1153, 165] on button "Uploads" at bounding box center [1159, 155] width 28 height 28
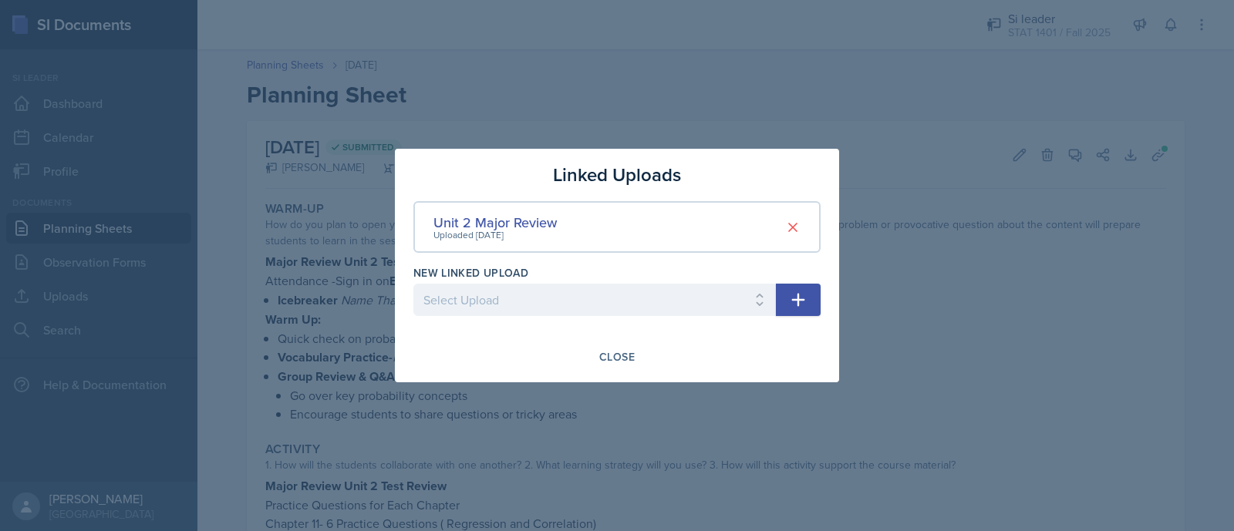
click at [812, 64] on div at bounding box center [617, 265] width 1234 height 531
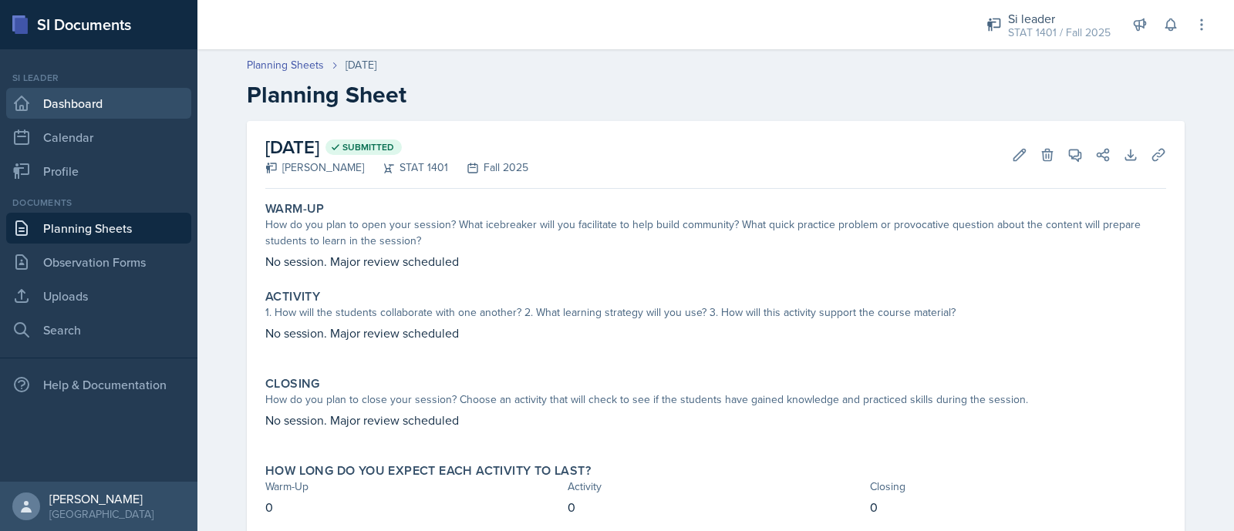
click at [93, 105] on link "Dashboard" at bounding box center [98, 103] width 185 height 31
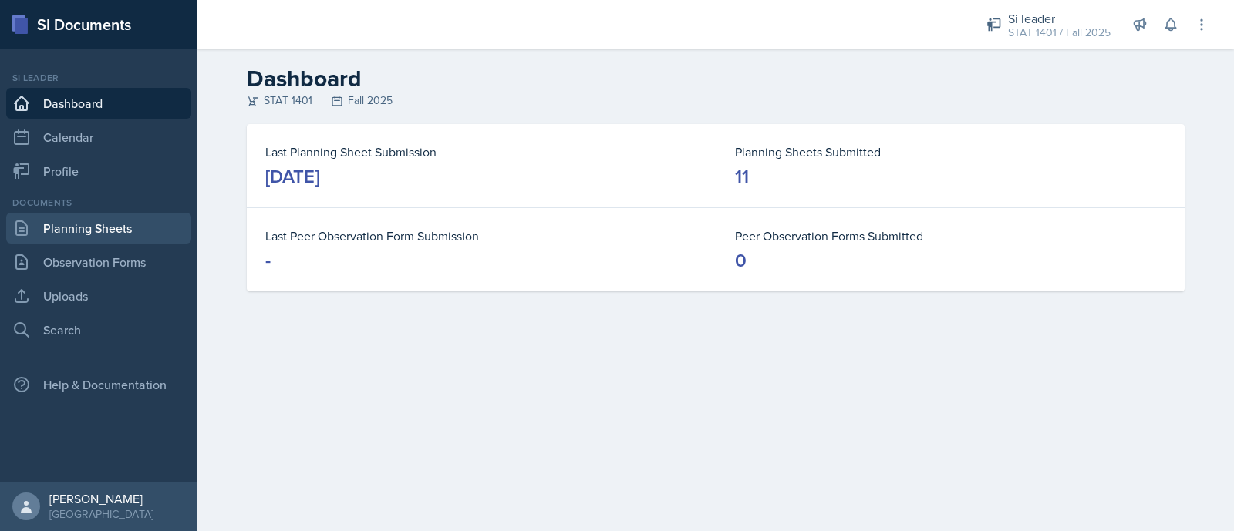
click at [94, 238] on link "Planning Sheets" at bounding box center [98, 228] width 185 height 31
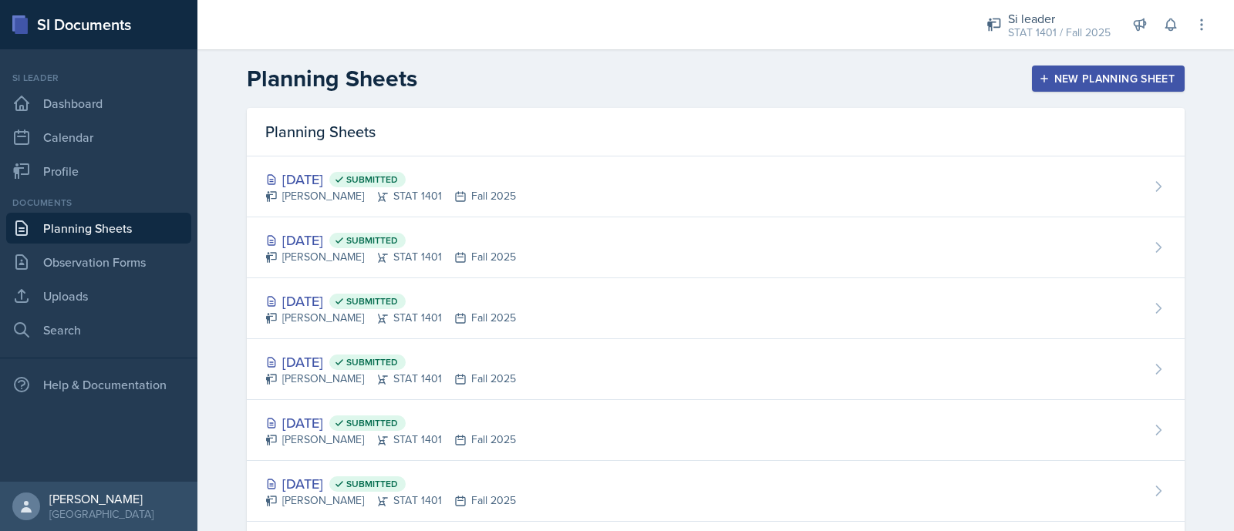
click at [1136, 79] on div "New Planning Sheet" at bounding box center [1108, 79] width 133 height 12
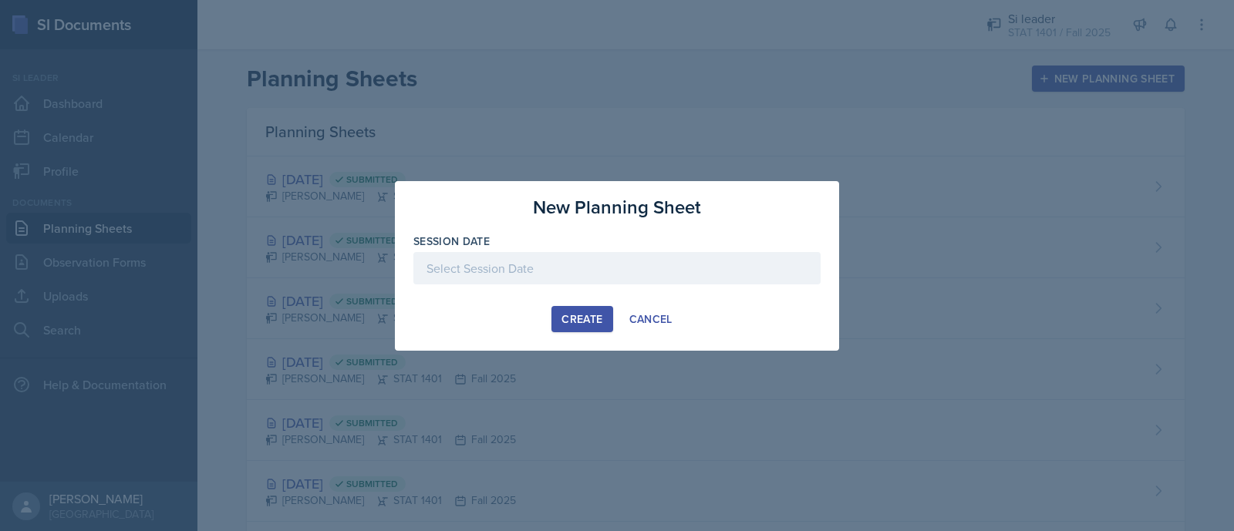
click at [606, 260] on div at bounding box center [616, 268] width 407 height 32
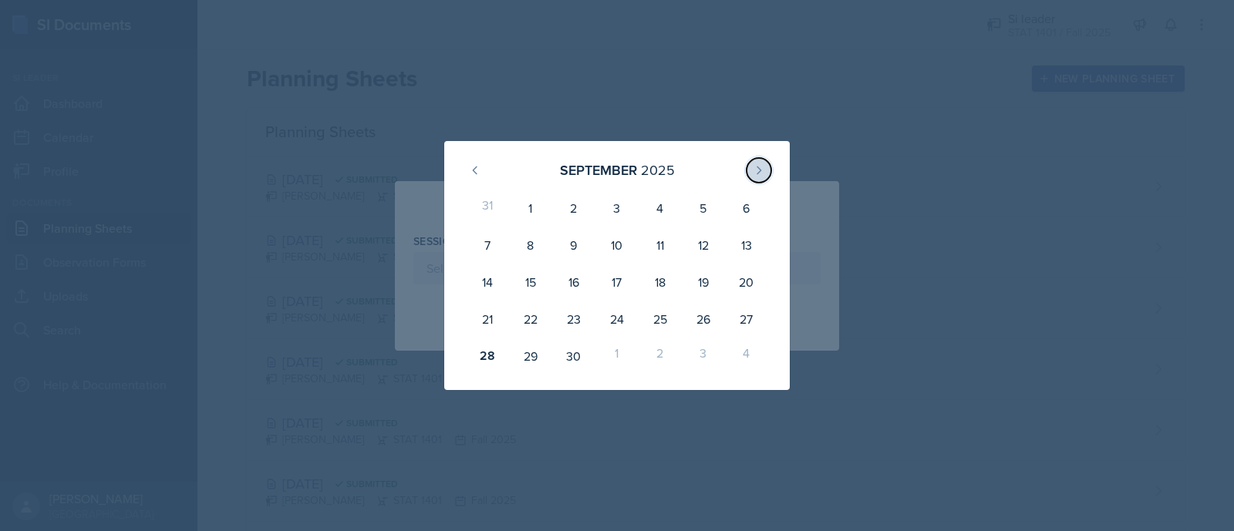
click at [765, 166] on button at bounding box center [759, 170] width 25 height 25
click at [695, 211] on div "3" at bounding box center [703, 208] width 43 height 37
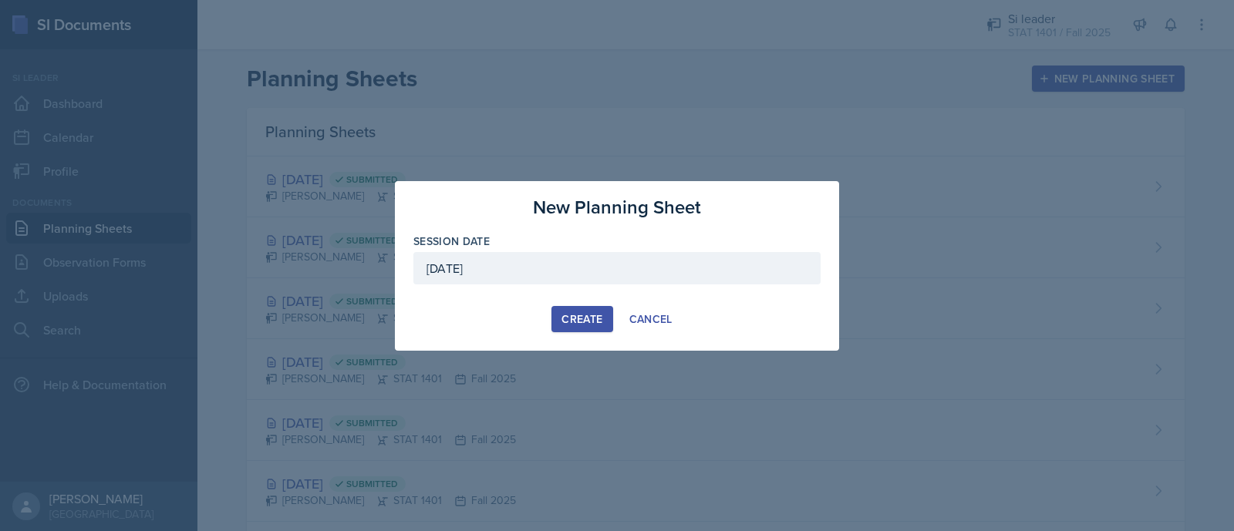
click at [579, 271] on div "[DATE]" at bounding box center [616, 268] width 407 height 32
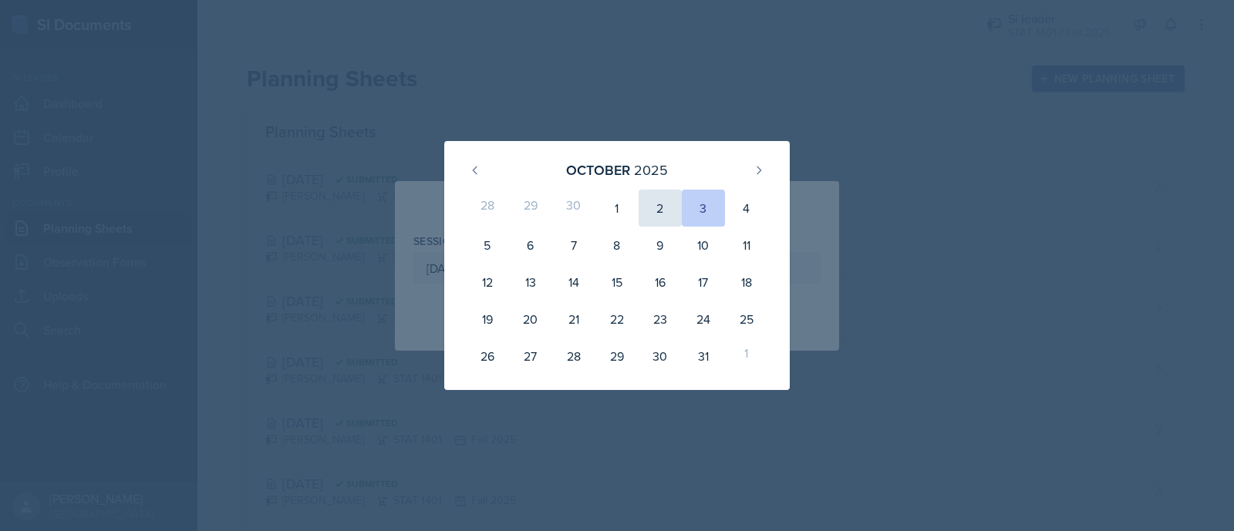
click at [658, 218] on div "2" at bounding box center [660, 208] width 43 height 37
type input "[DATE]"
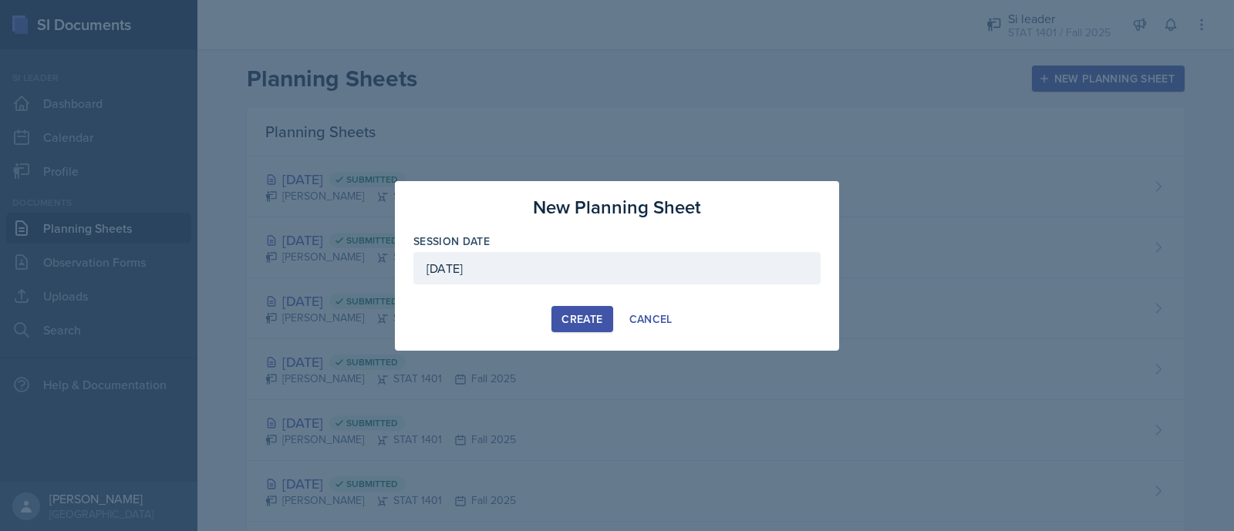
click at [653, 458] on div at bounding box center [617, 265] width 1234 height 531
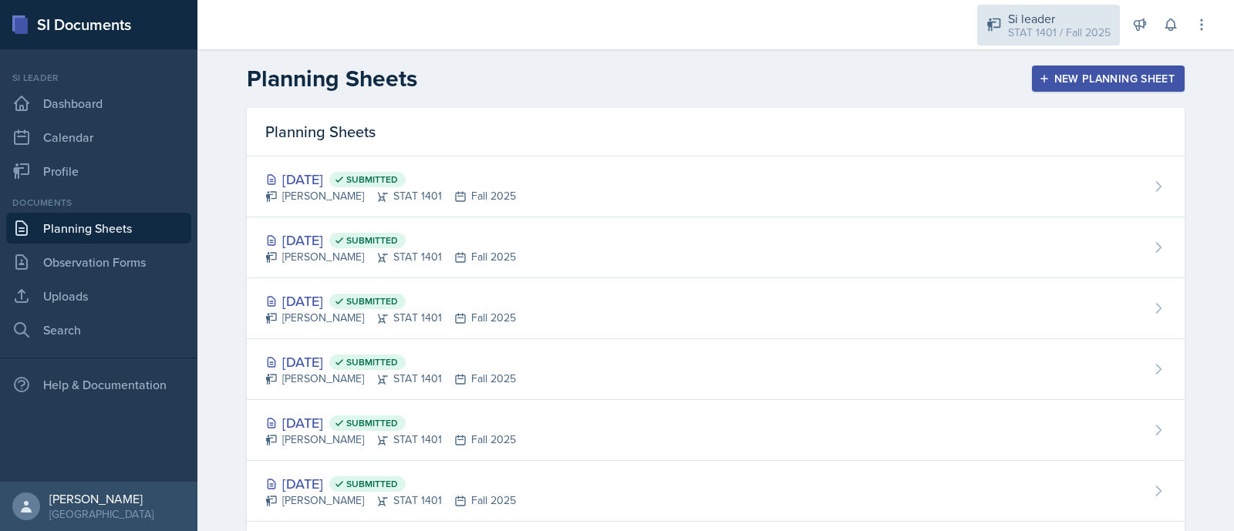
click at [1065, 9] on div "Si leader" at bounding box center [1059, 18] width 103 height 19
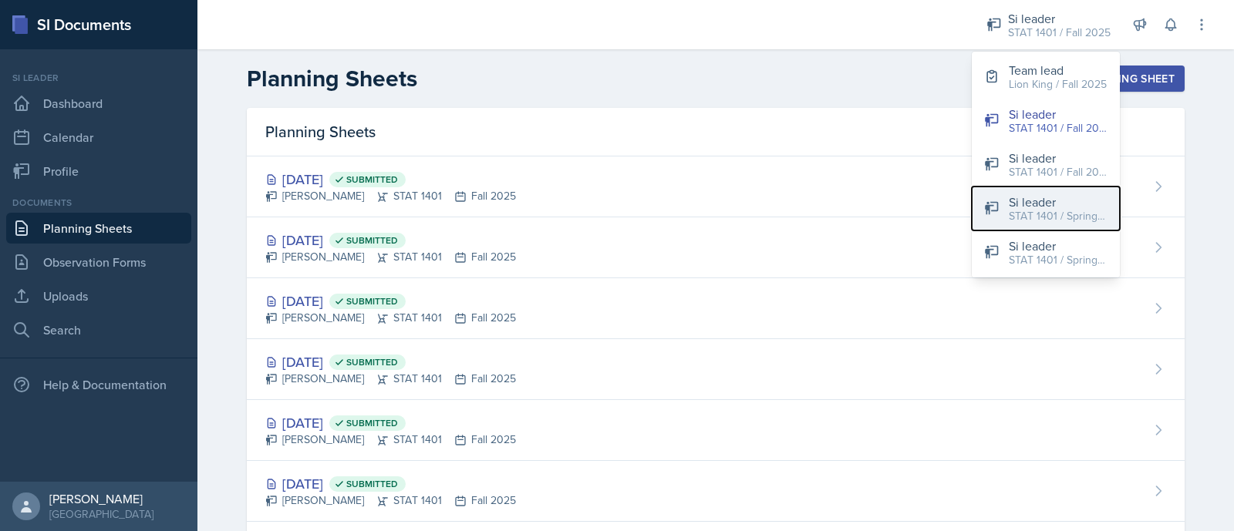
click at [1064, 208] on div "STAT 1401 / Spring 2025" at bounding box center [1058, 216] width 99 height 16
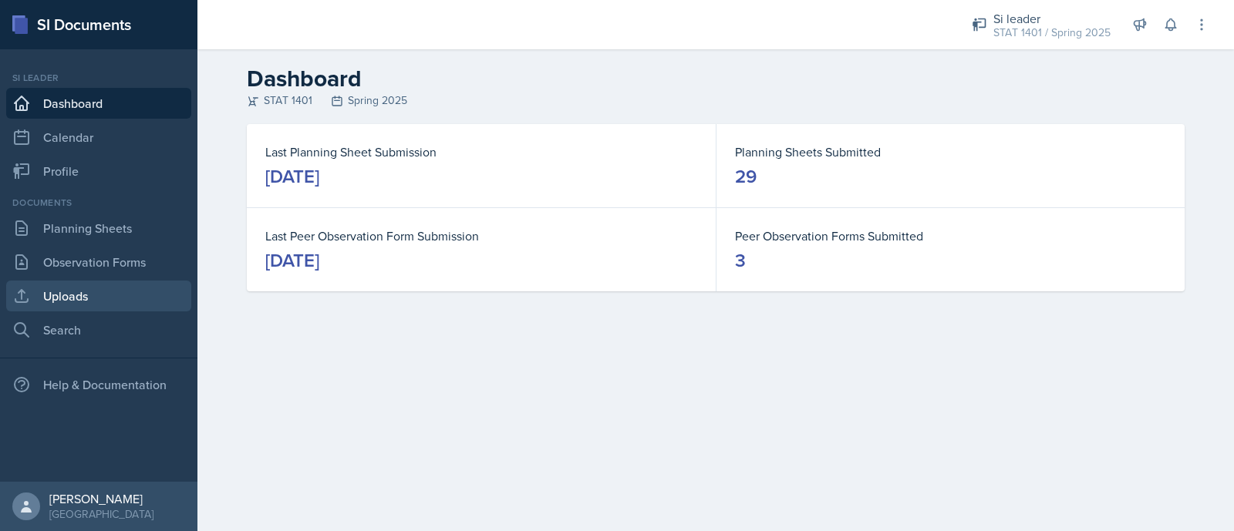
click at [77, 299] on link "Uploads" at bounding box center [98, 296] width 185 height 31
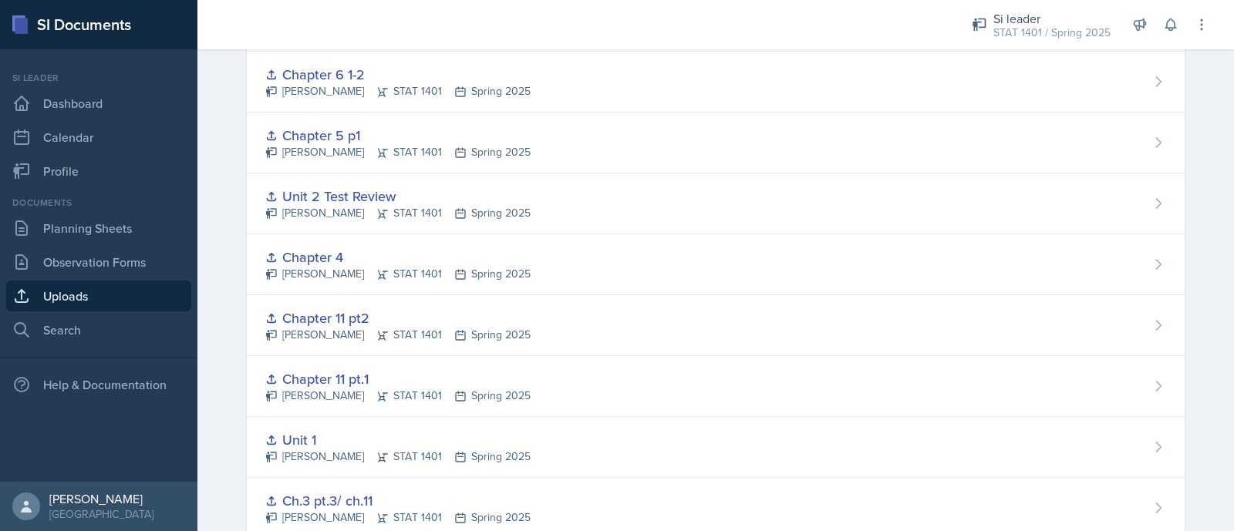
scroll to position [764, 0]
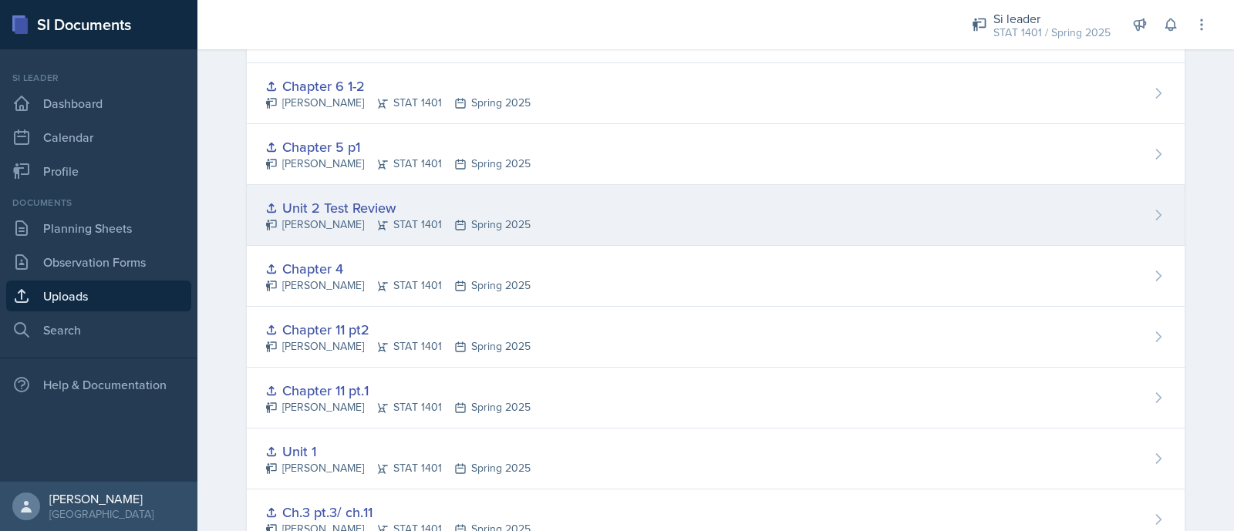
click at [1129, 221] on div "Unit 2 Test Review Asha-Kaye Johnson STAT 1401 Spring 2025" at bounding box center [716, 215] width 938 height 61
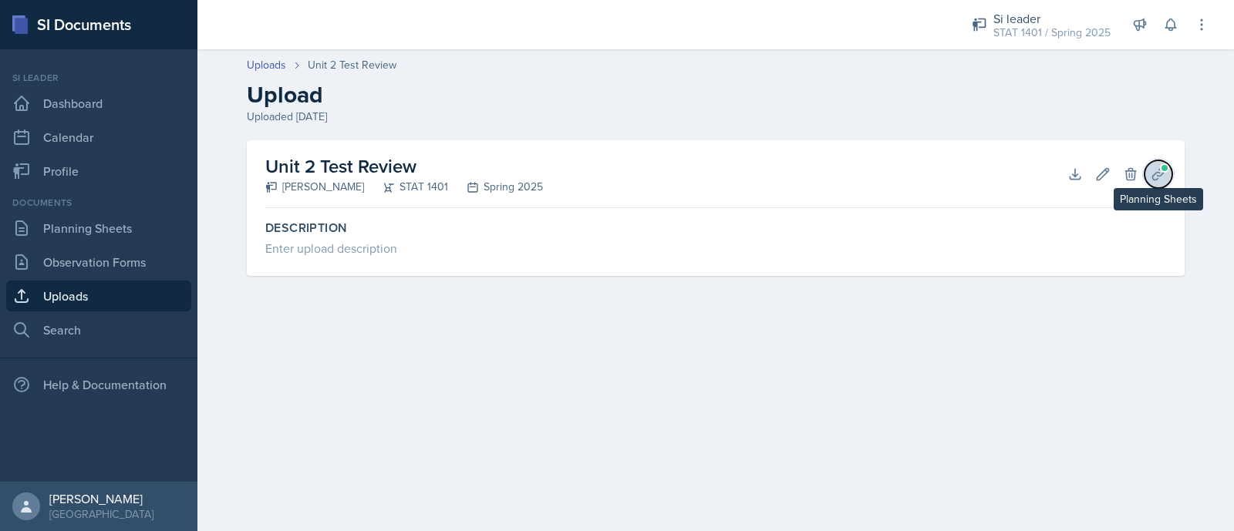
click at [1149, 172] on button "Planning Sheets" at bounding box center [1159, 174] width 28 height 28
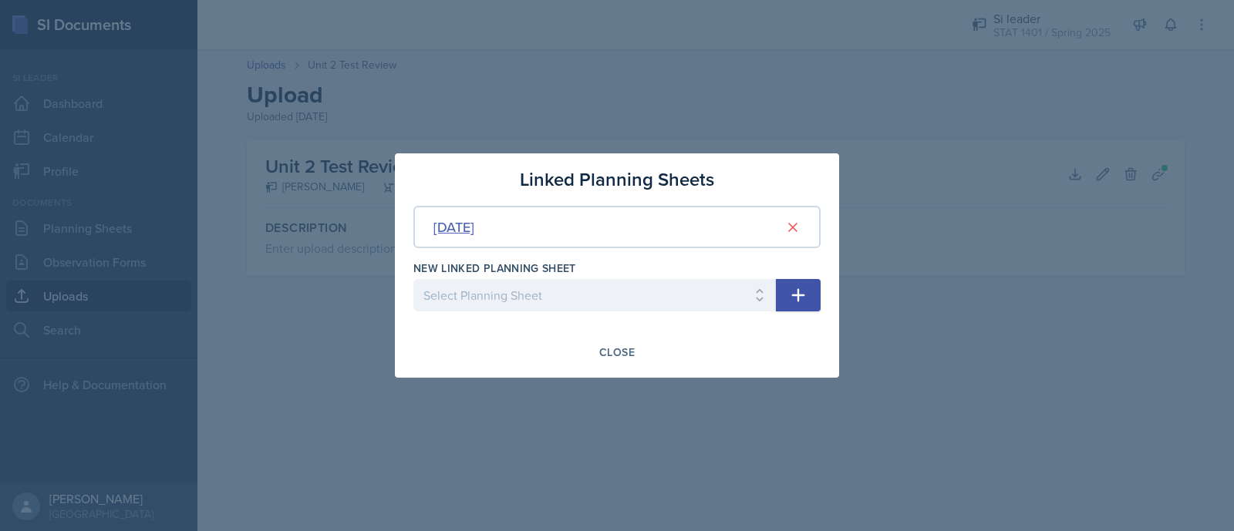
click at [471, 237] on div "Feb 18th, 2025" at bounding box center [454, 227] width 41 height 21
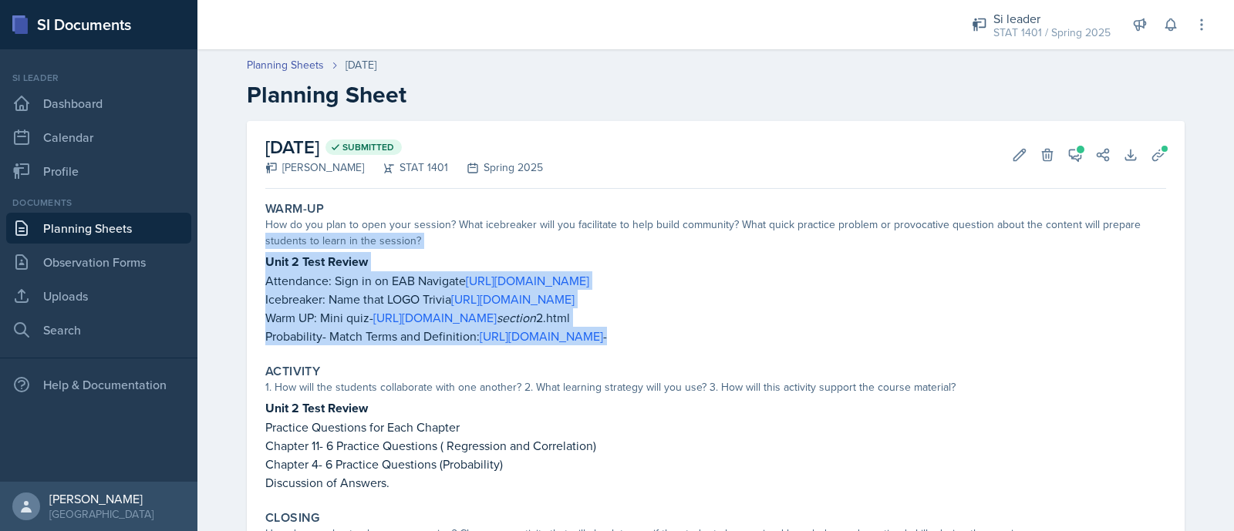
drag, startPoint x: 246, startPoint y: 245, endPoint x: 942, endPoint y: 334, distance: 701.5
click at [942, 334] on div "February 18th, 2025 Submitted Asha-Kaye Johnson STAT 1401 Spring 2025 Edit Dele…" at bounding box center [716, 407] width 938 height 572
copy div "students to learn in the session? Unit 2 Test Review Attendance: Sign in on EAB…"
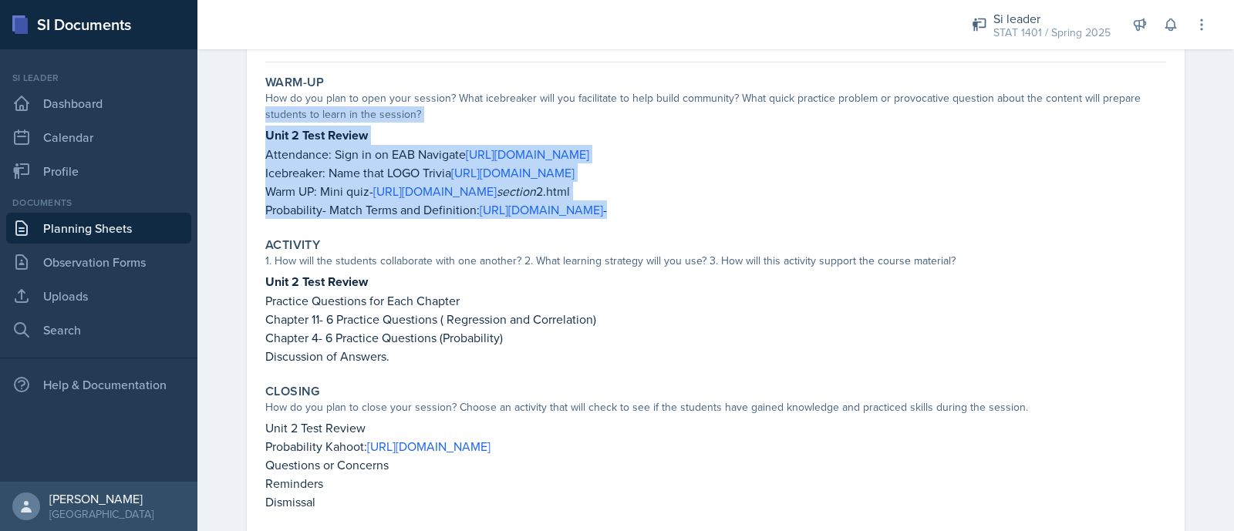
scroll to position [155, 0]
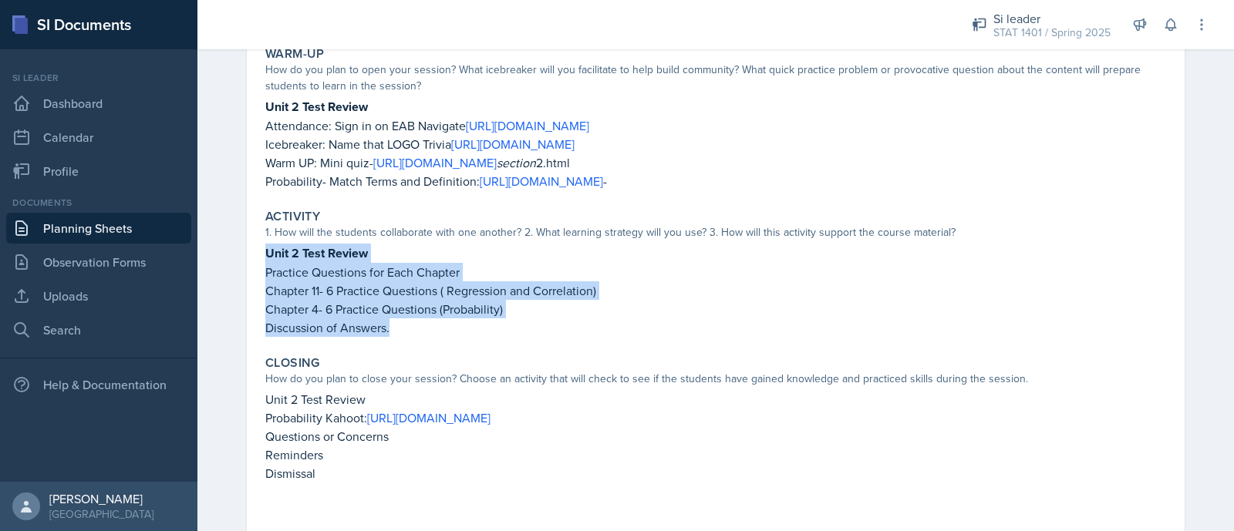
drag, startPoint x: 393, startPoint y: 336, endPoint x: 258, endPoint y: 254, distance: 158.5
click at [259, 254] on div "Activity 1. How will the students collaborate with one another? 2. What learnin…" at bounding box center [715, 273] width 913 height 140
copy div "Unit 2 Test Review Practice Questions for Each Chapter Chapter 11- 6 Practice Q…"
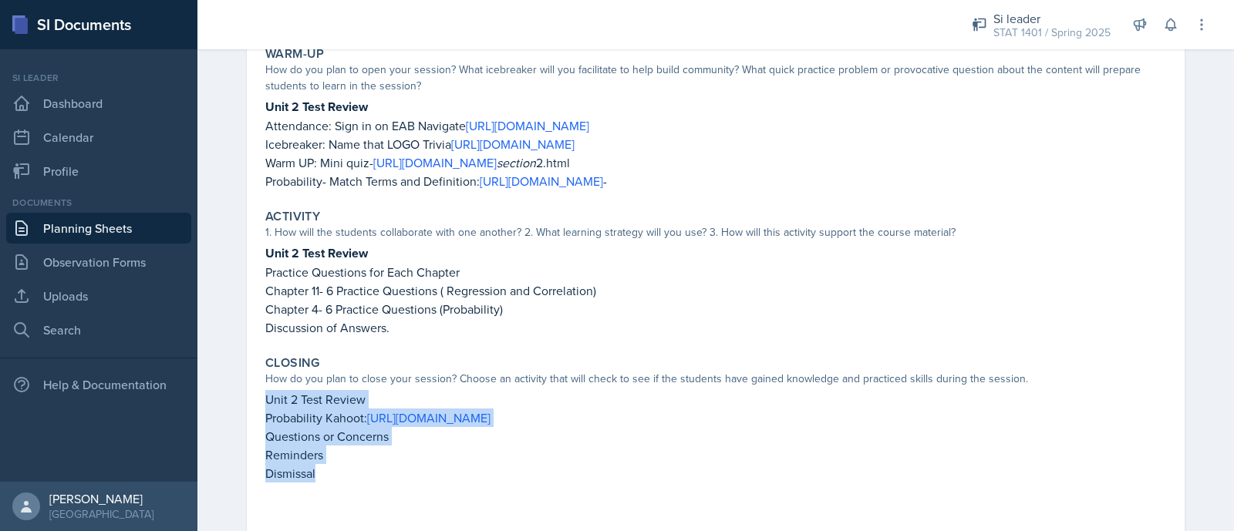
drag, startPoint x: 255, startPoint y: 390, endPoint x: 373, endPoint y: 484, distance: 150.5
click at [373, 484] on div "Closing How do you plan to close your session? Choose an activity that will che…" at bounding box center [715, 434] width 913 height 170
copy div "Unit 2 Test Review Probability Kahoot: https://create.kahoot.it/share/simple-pr…"
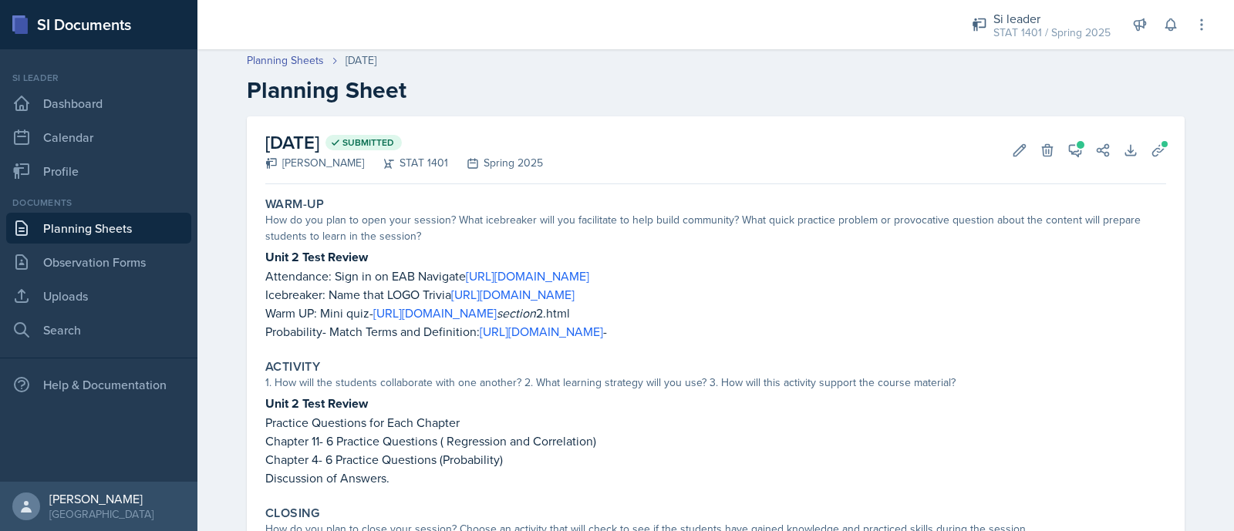
scroll to position [0, 0]
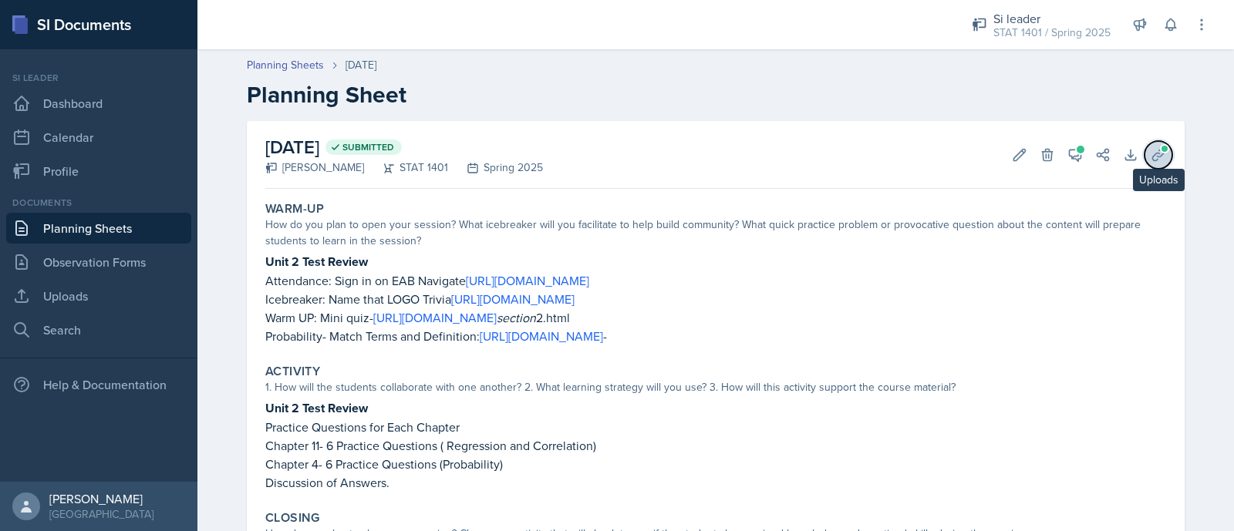
click at [1145, 146] on button "Uploads" at bounding box center [1159, 155] width 28 height 28
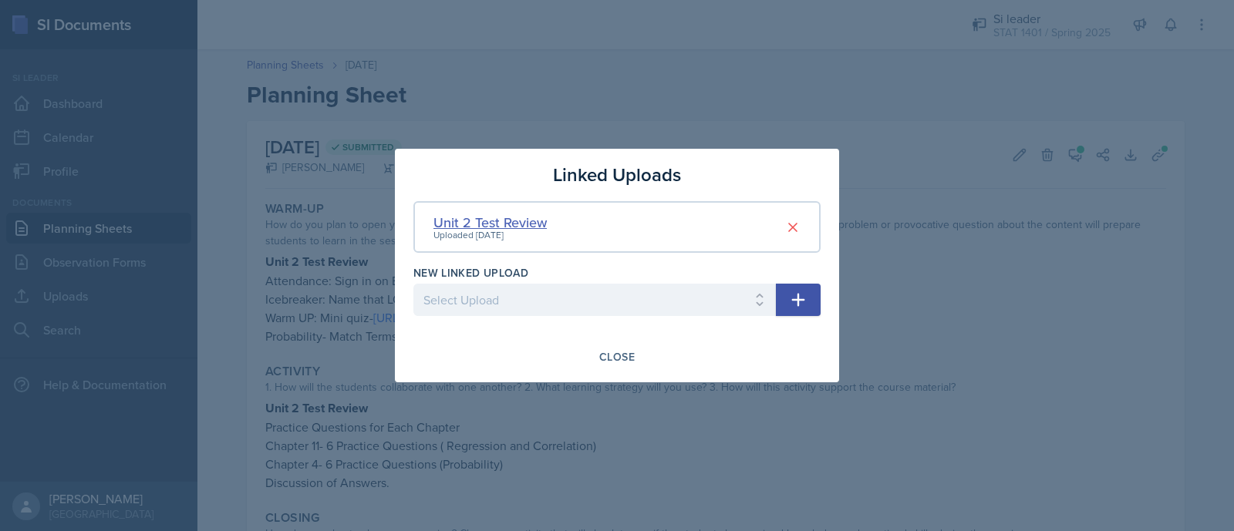
click at [457, 221] on div "Unit 2 Test Review" at bounding box center [490, 222] width 113 height 21
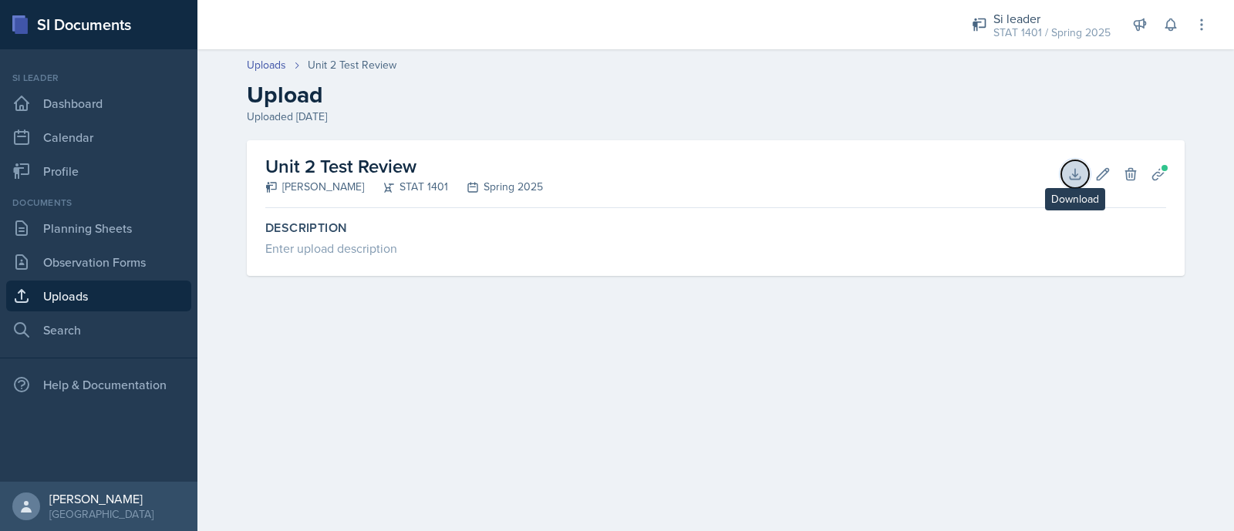
click at [1078, 167] on icon at bounding box center [1075, 174] width 15 height 15
